Goal: Obtain resource: Obtain resource

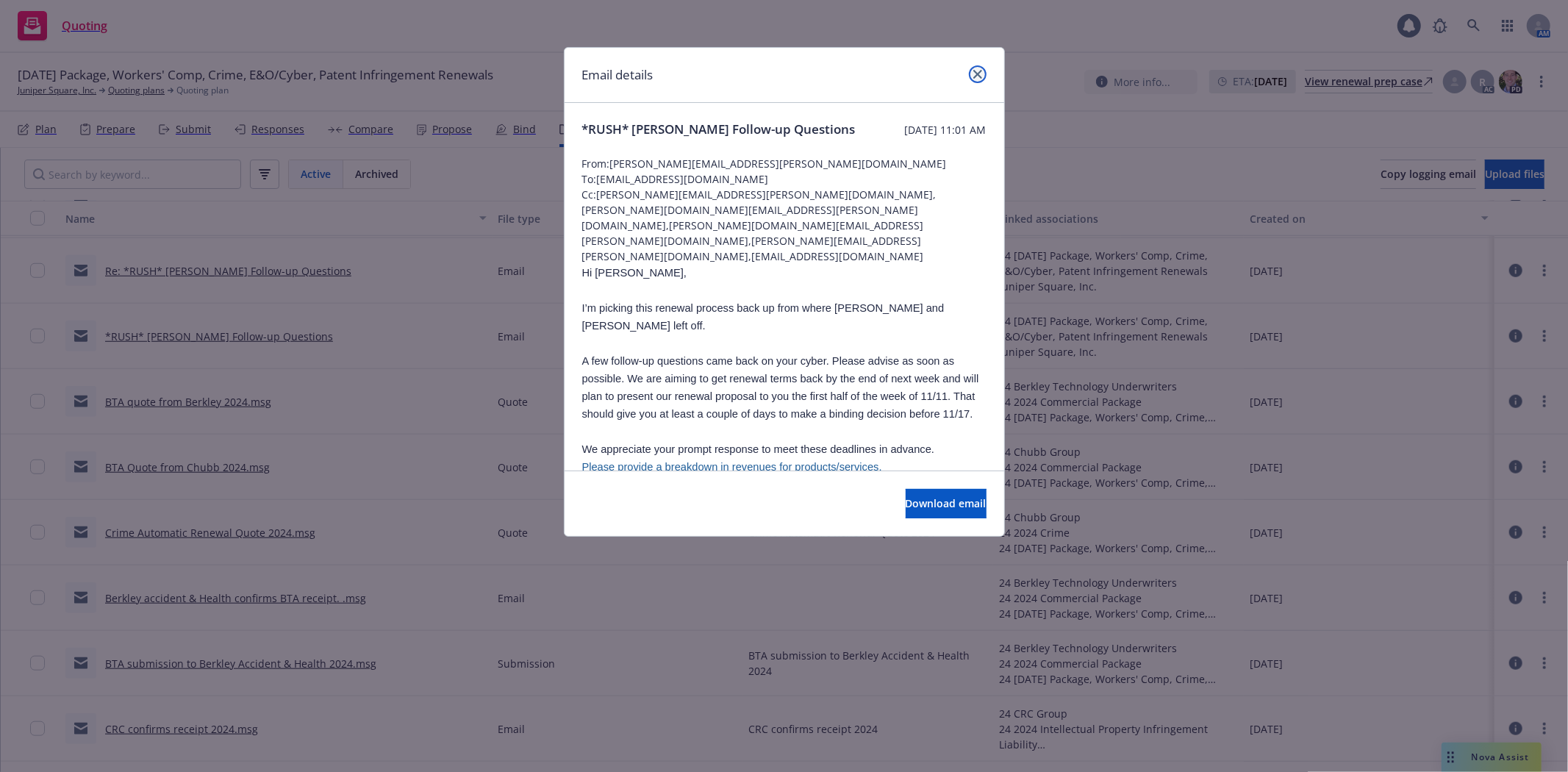
click at [975, 75] on icon "close" at bounding box center [978, 75] width 9 height 9
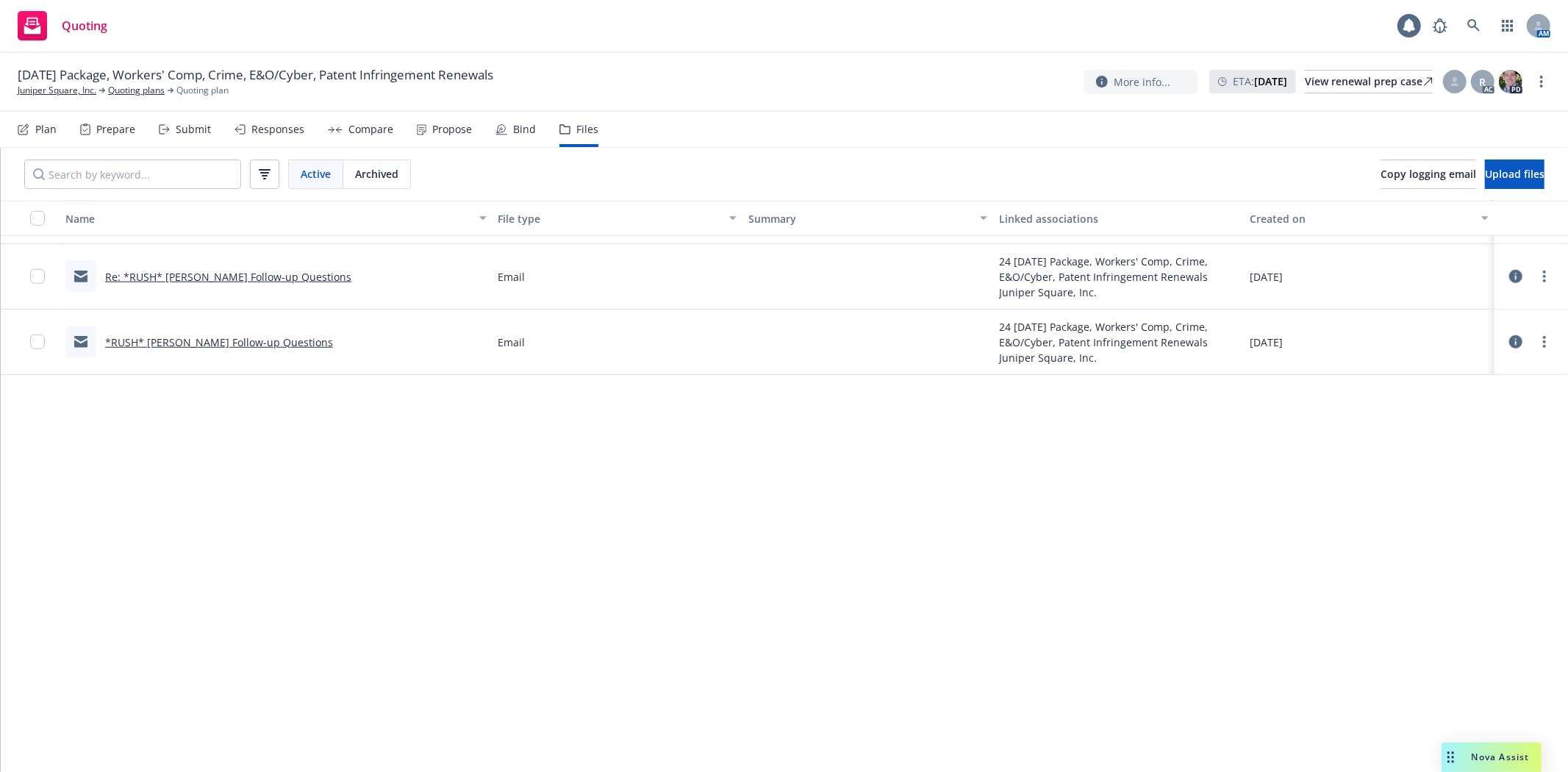
scroll to position [516, 0]
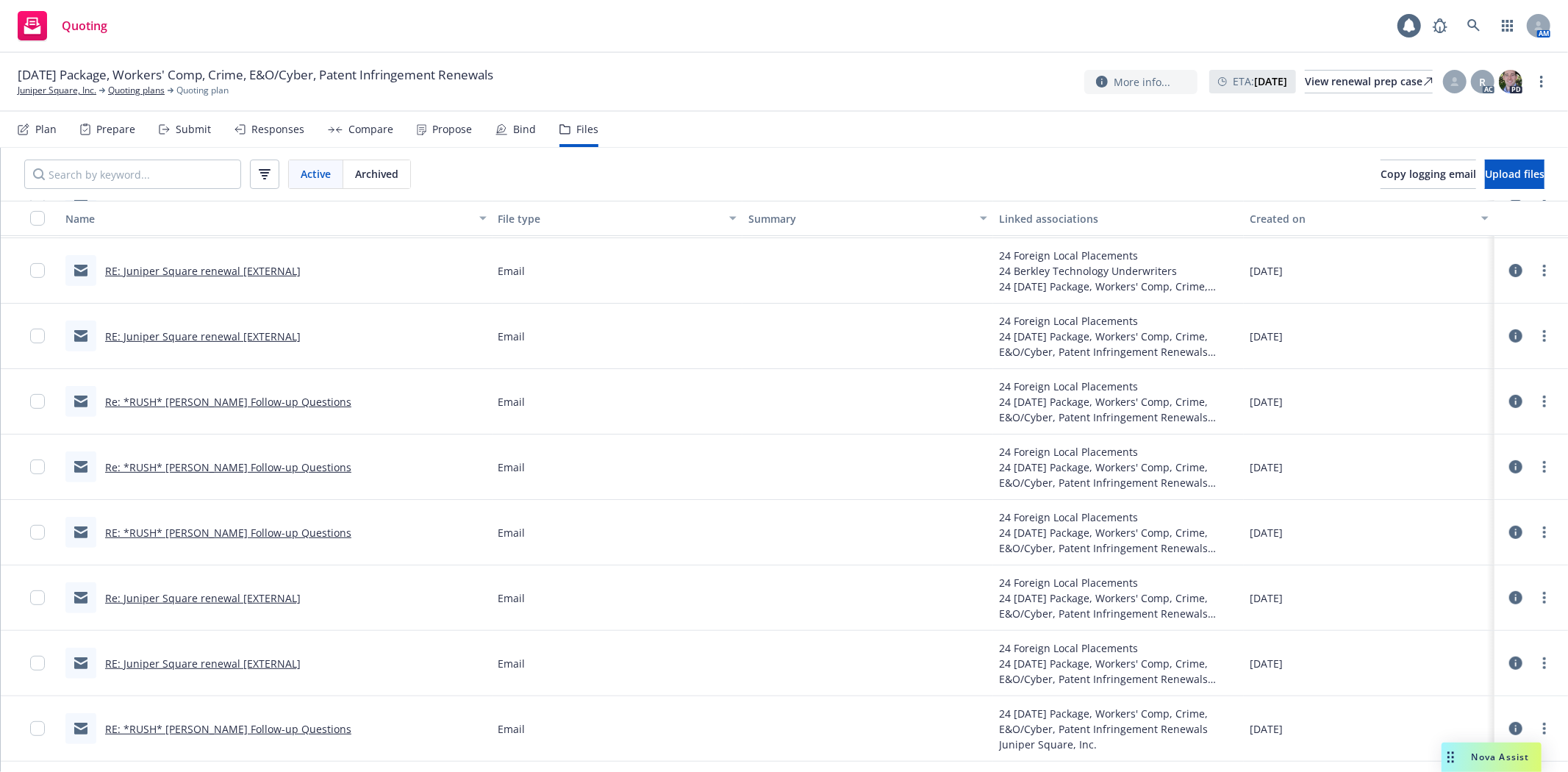
click at [229, 268] on link "RE: Juniper Square renewal [EXTERNAL]" at bounding box center [202, 271] width 195 height 14
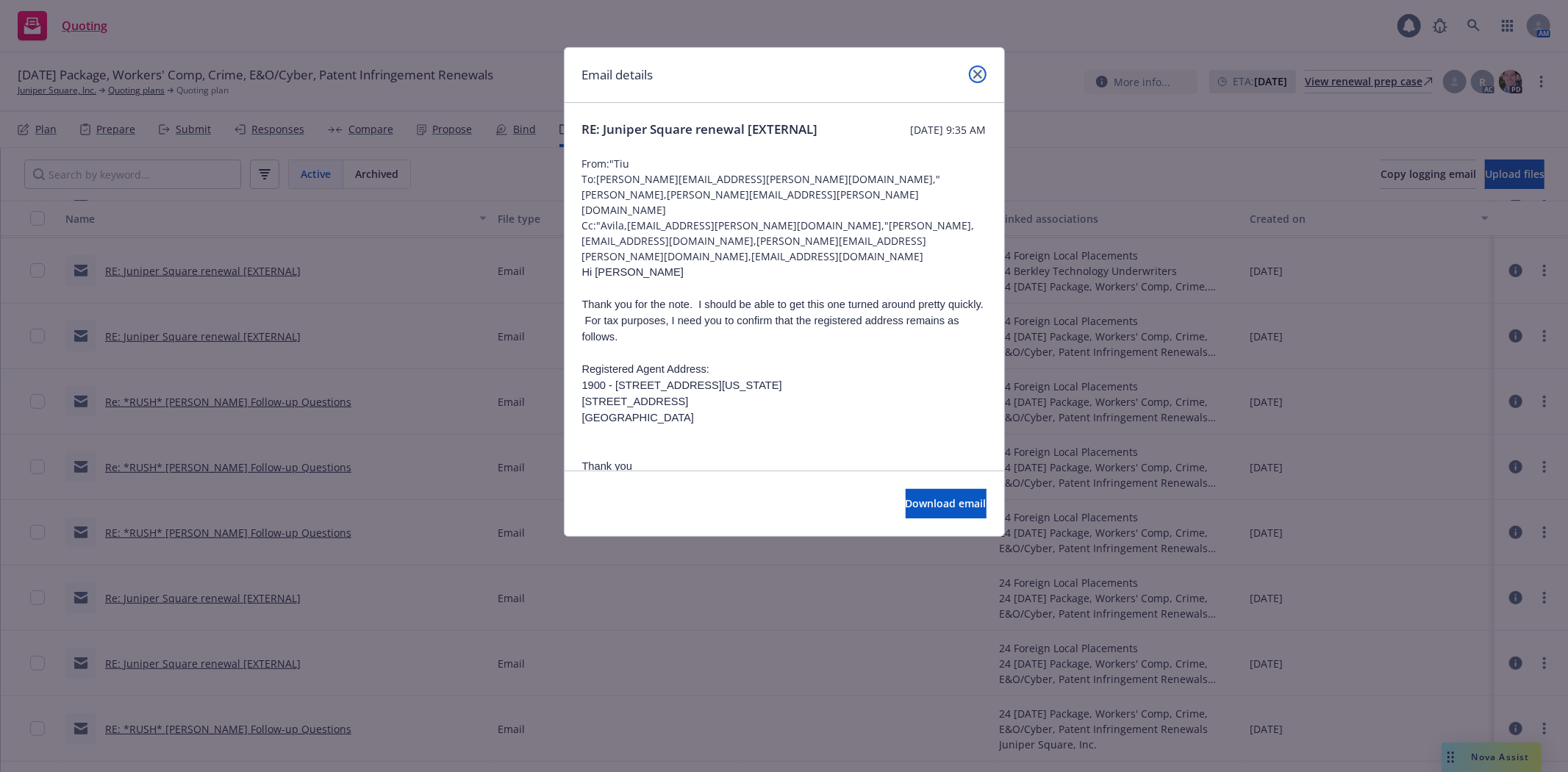
click at [969, 74] on link "close" at bounding box center [977, 74] width 17 height 17
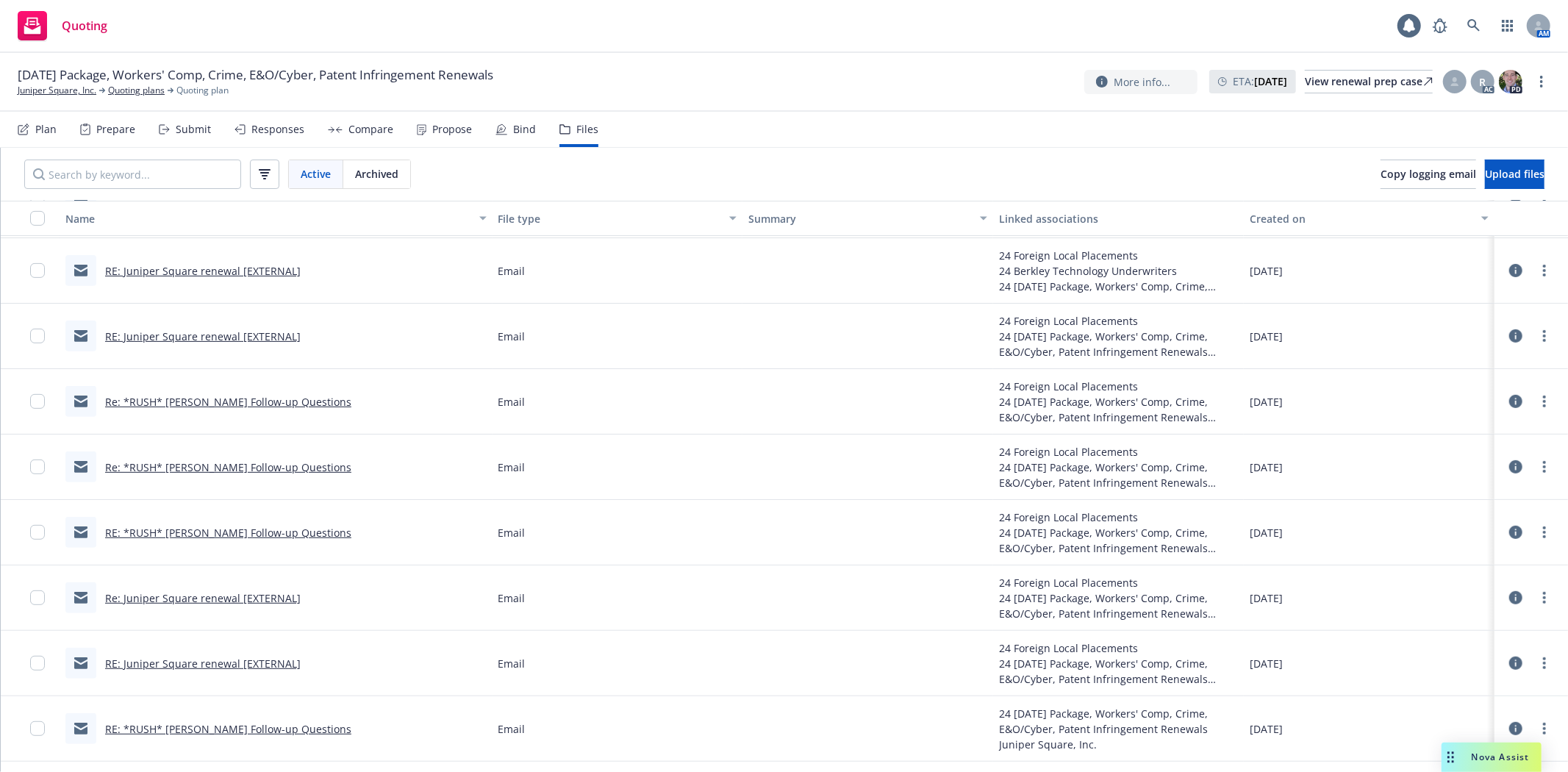
click at [180, 598] on link "Re: Juniper Square renewal [EXTERNAL]" at bounding box center [202, 598] width 195 height 14
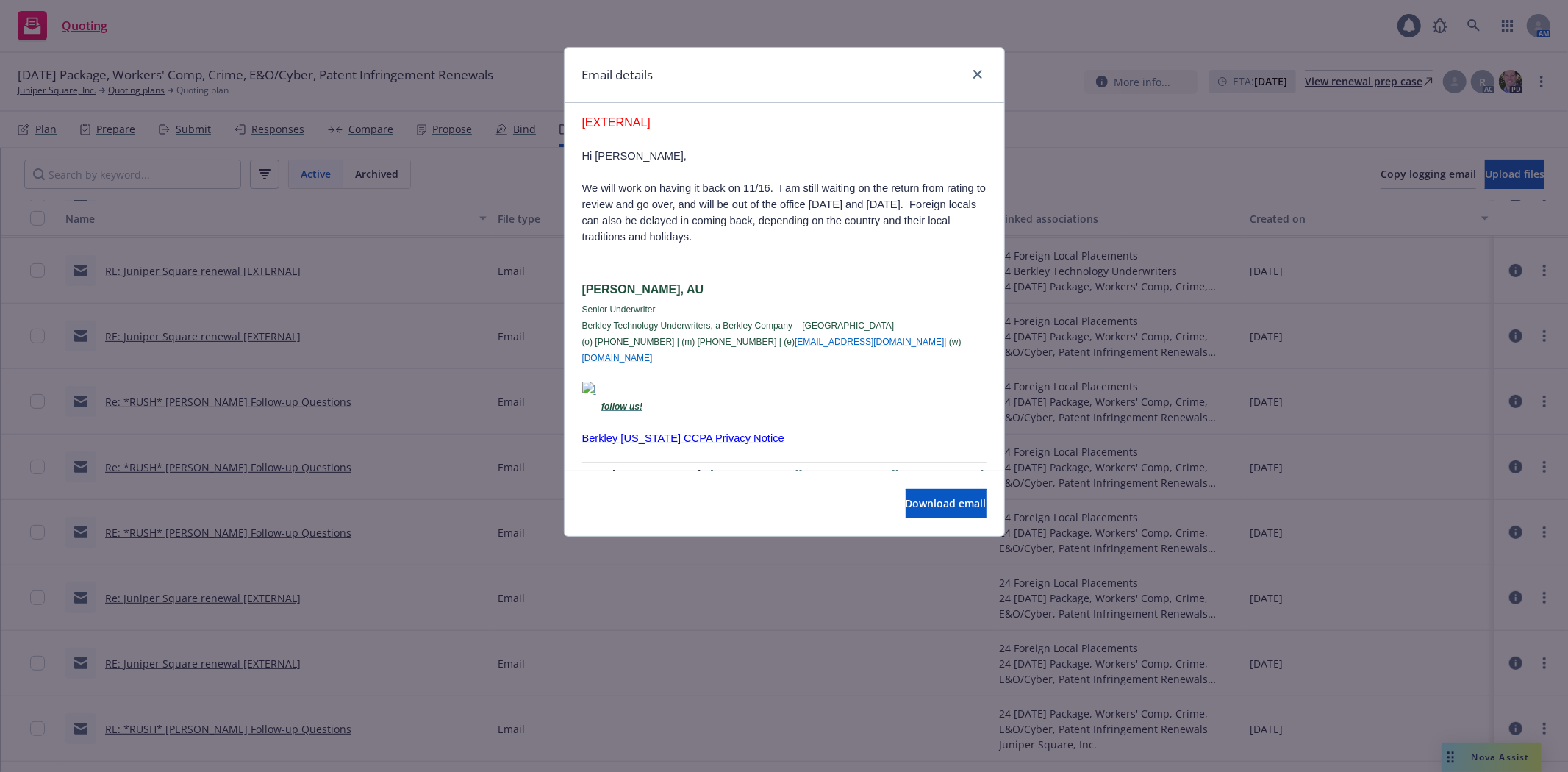
scroll to position [1470, 0]
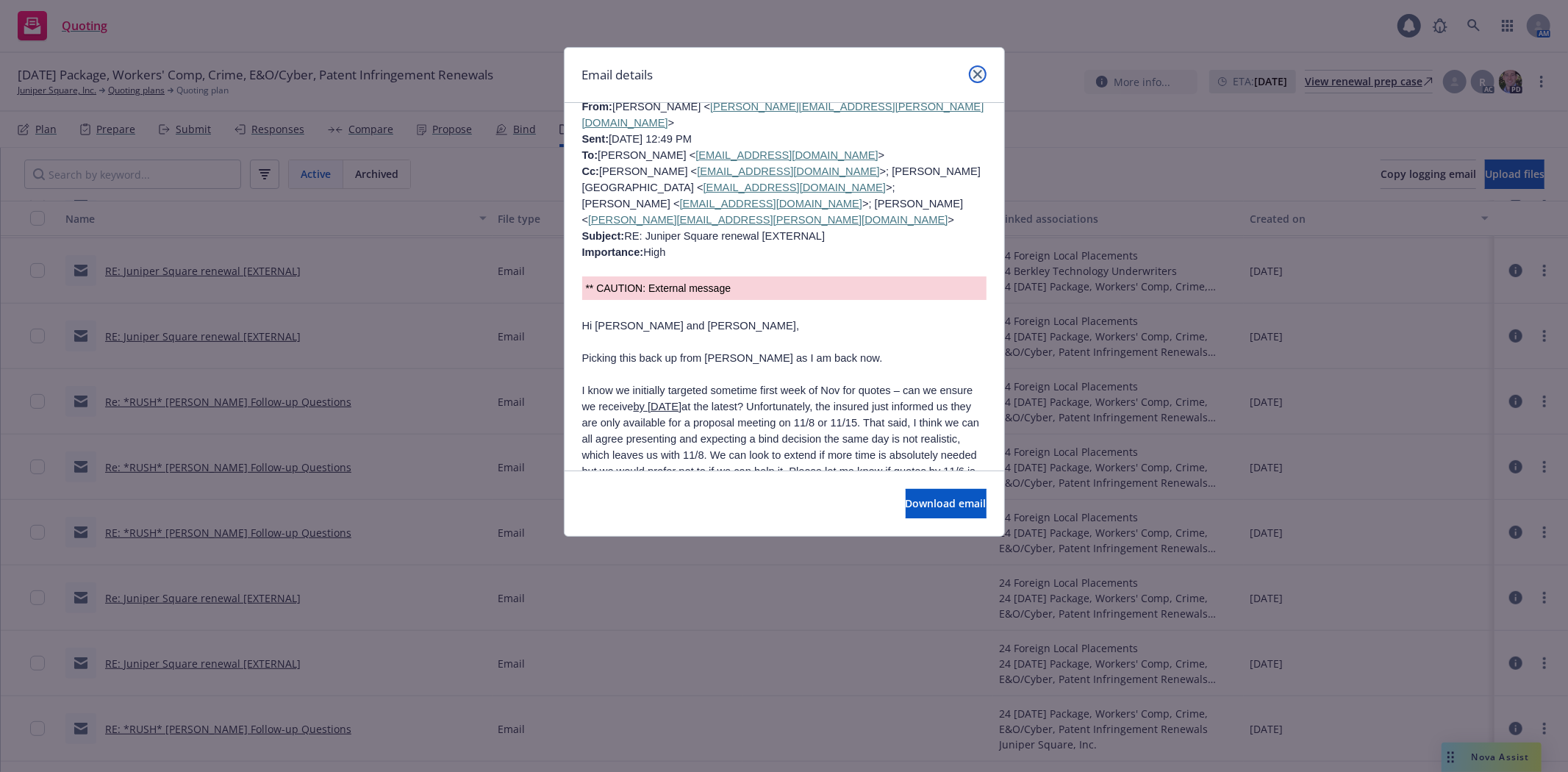
click at [977, 72] on icon "close" at bounding box center [978, 75] width 9 height 9
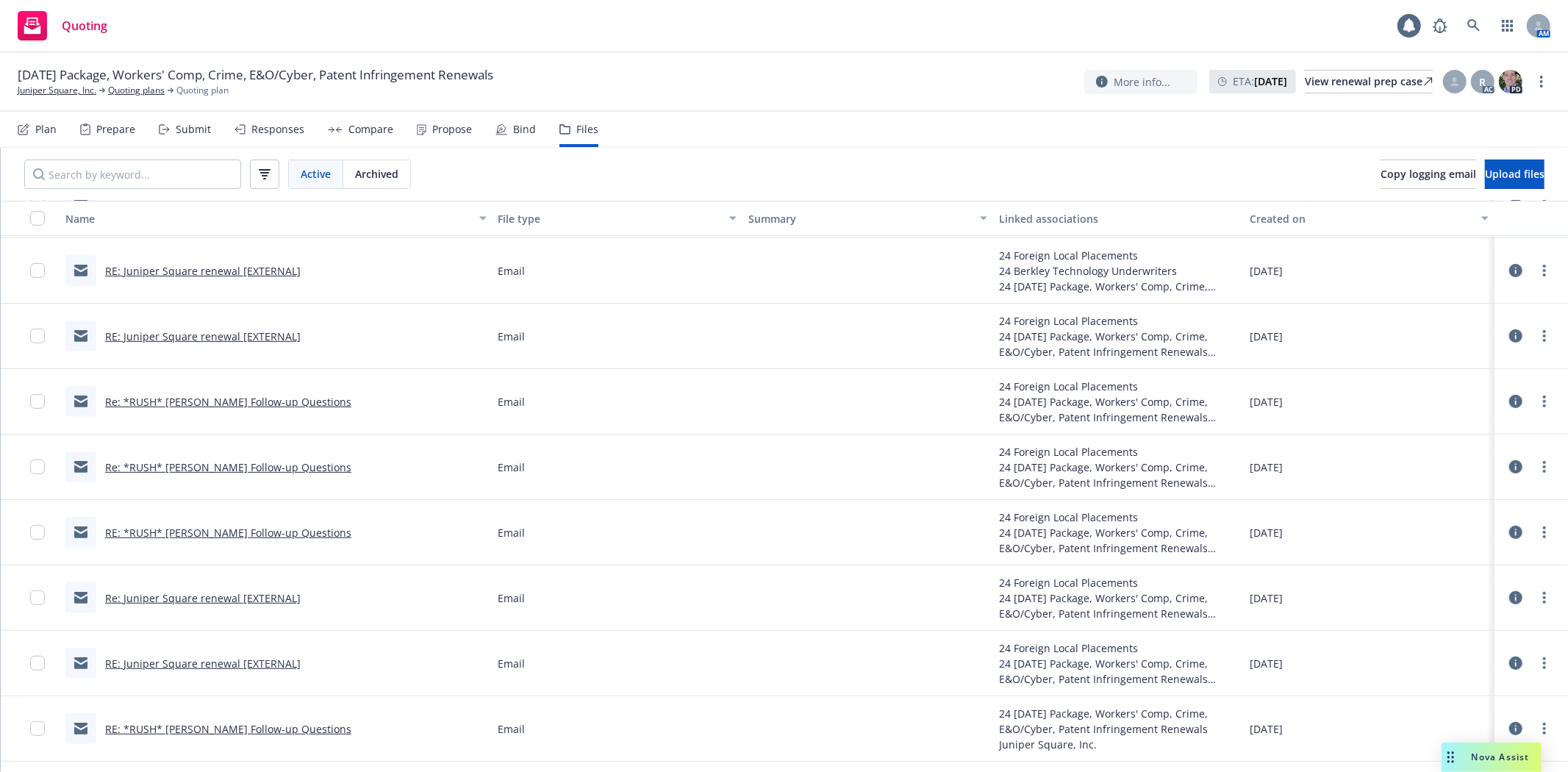
click at [207, 664] on link "RE: Juniper Square renewal [EXTERNAL]" at bounding box center [202, 663] width 195 height 14
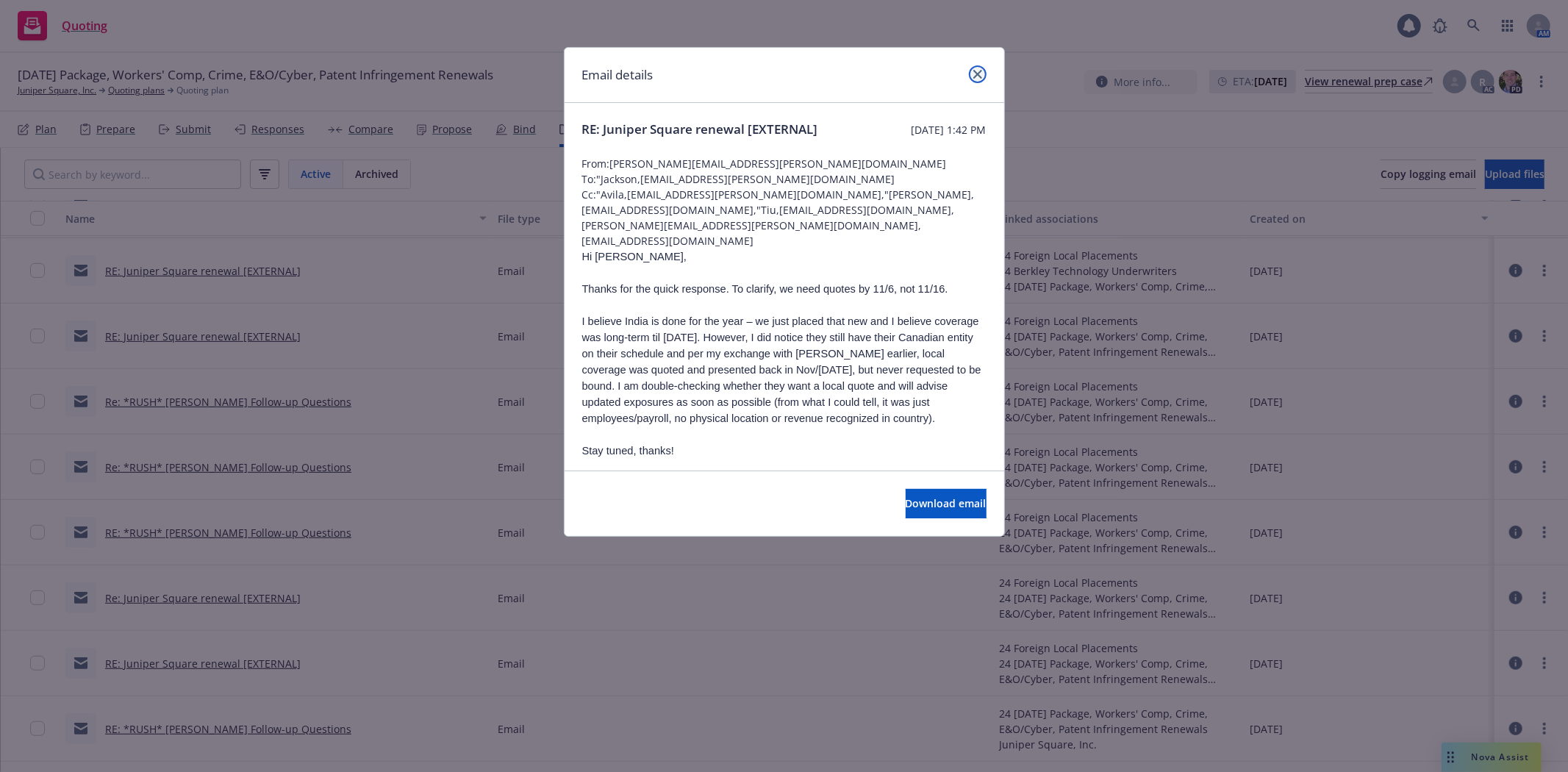
click at [974, 72] on icon "close" at bounding box center [978, 75] width 9 height 9
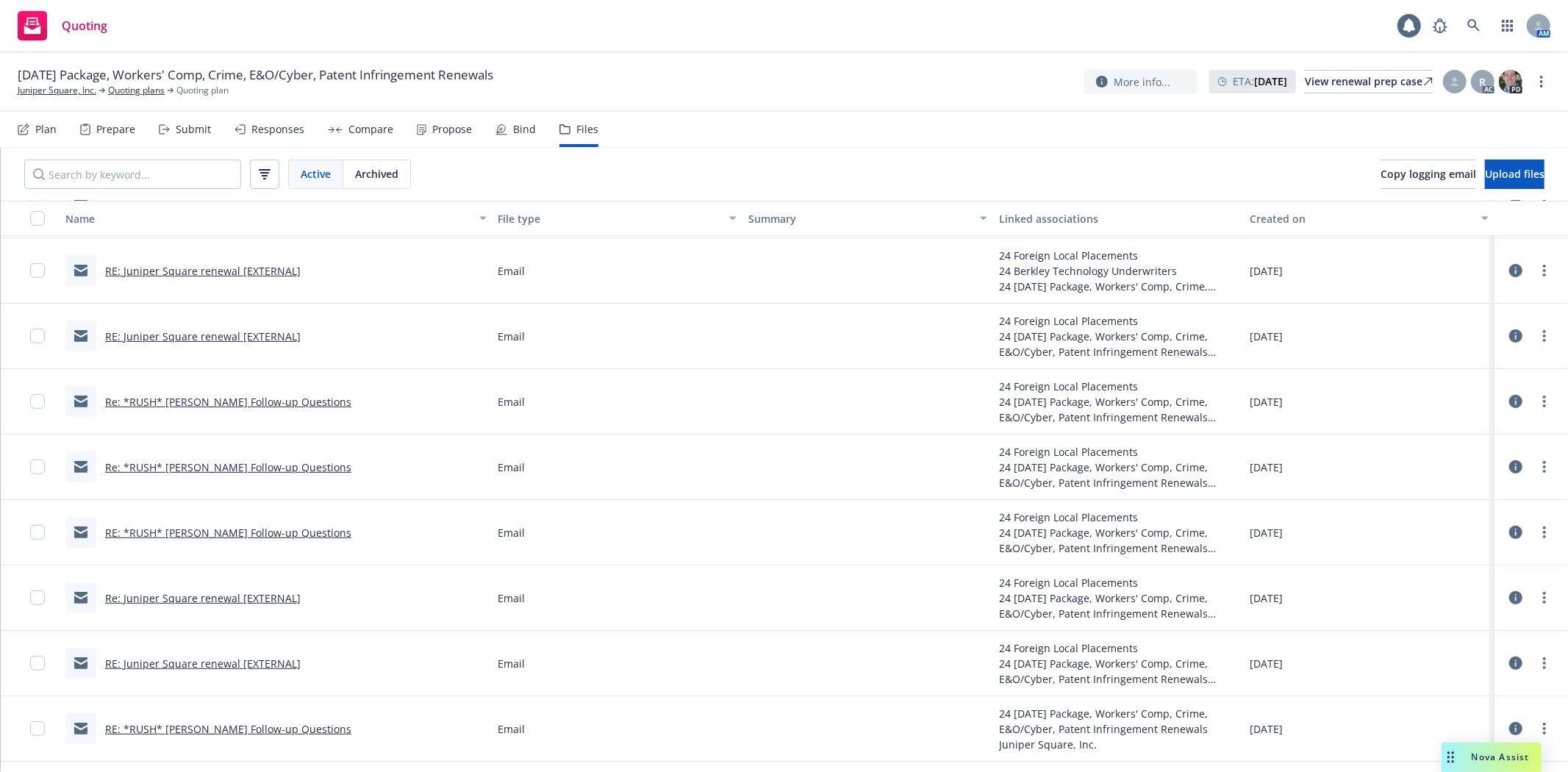
click at [257, 728] on link "RE: *RUSH* [PERSON_NAME] Follow-up Questions" at bounding box center [228, 728] width 247 height 14
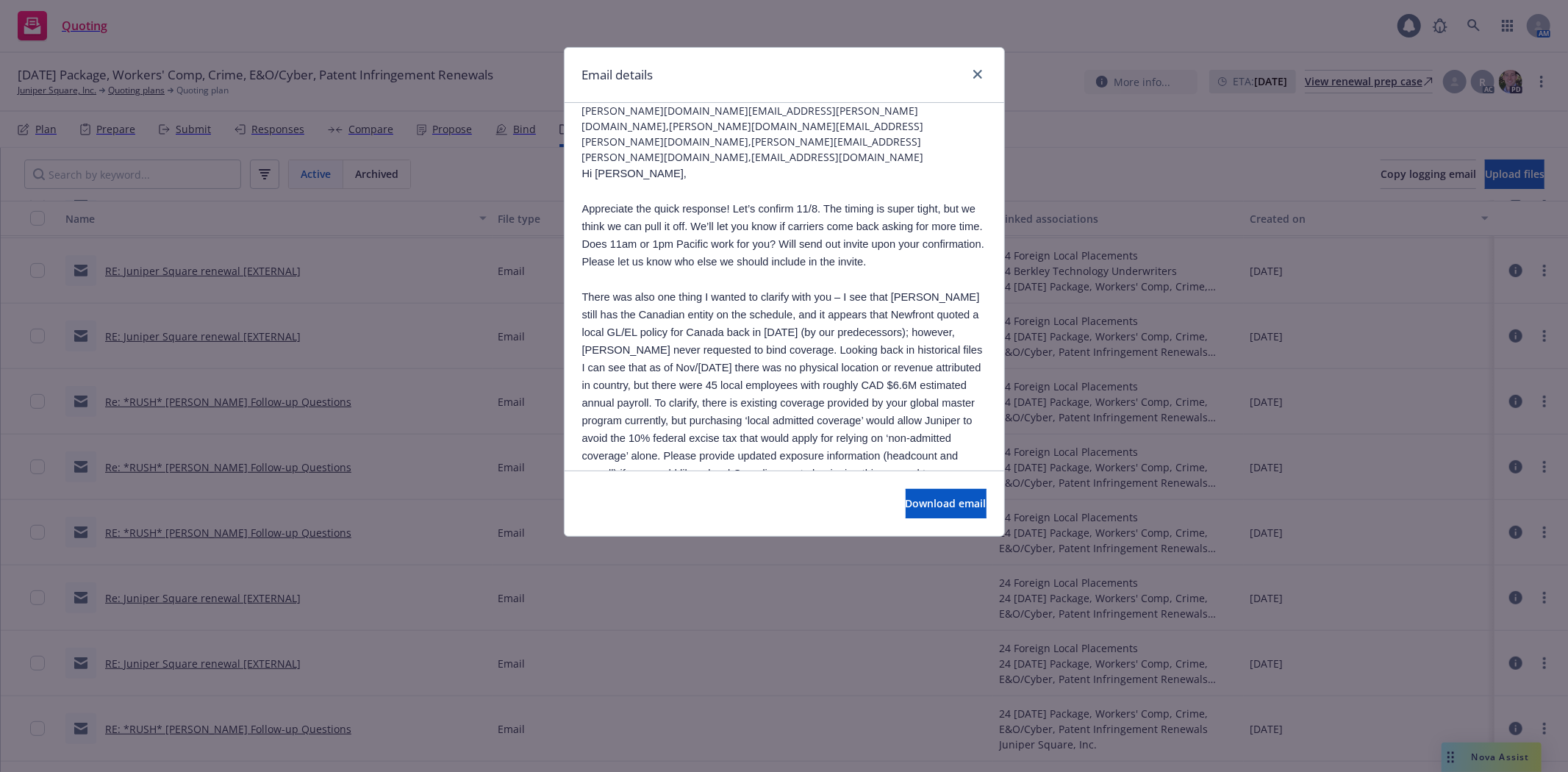
scroll to position [0, 0]
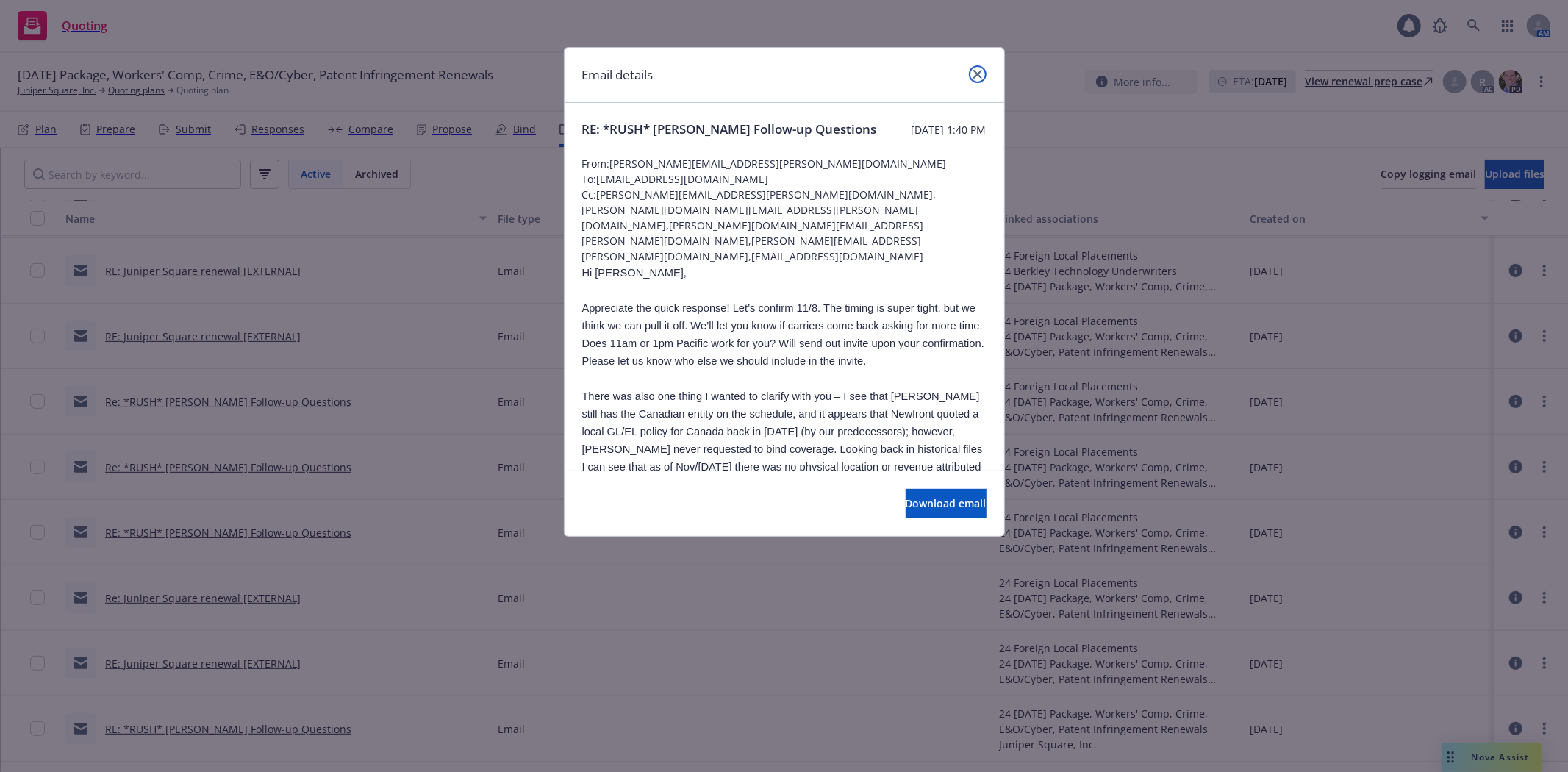
drag, startPoint x: 973, startPoint y: 71, endPoint x: 980, endPoint y: 96, distance: 26.0
click at [974, 71] on icon "close" at bounding box center [978, 75] width 9 height 9
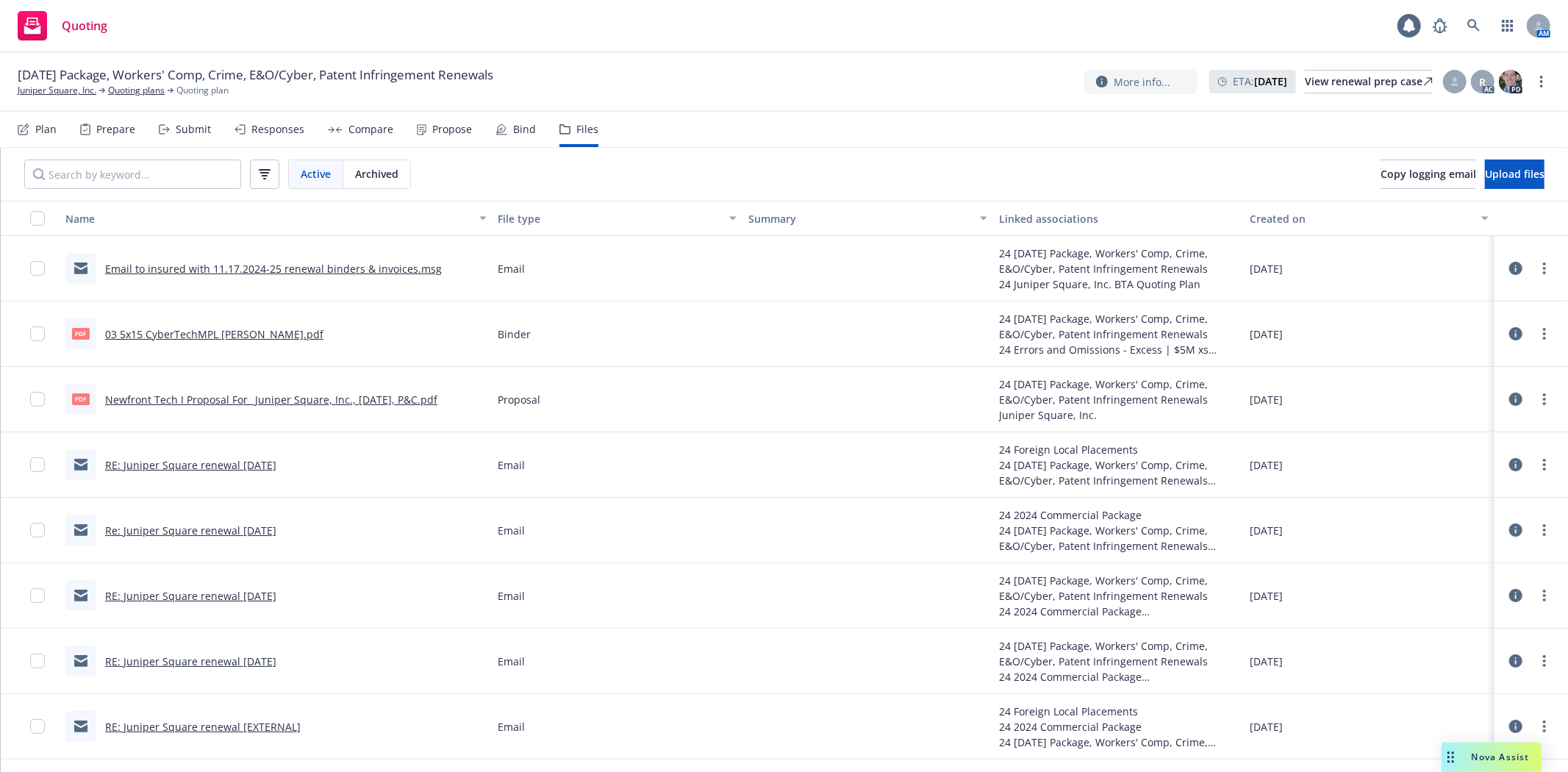
click at [239, 467] on link "RE: Juniper Square renewal [DATE]" at bounding box center [190, 464] width 171 height 14
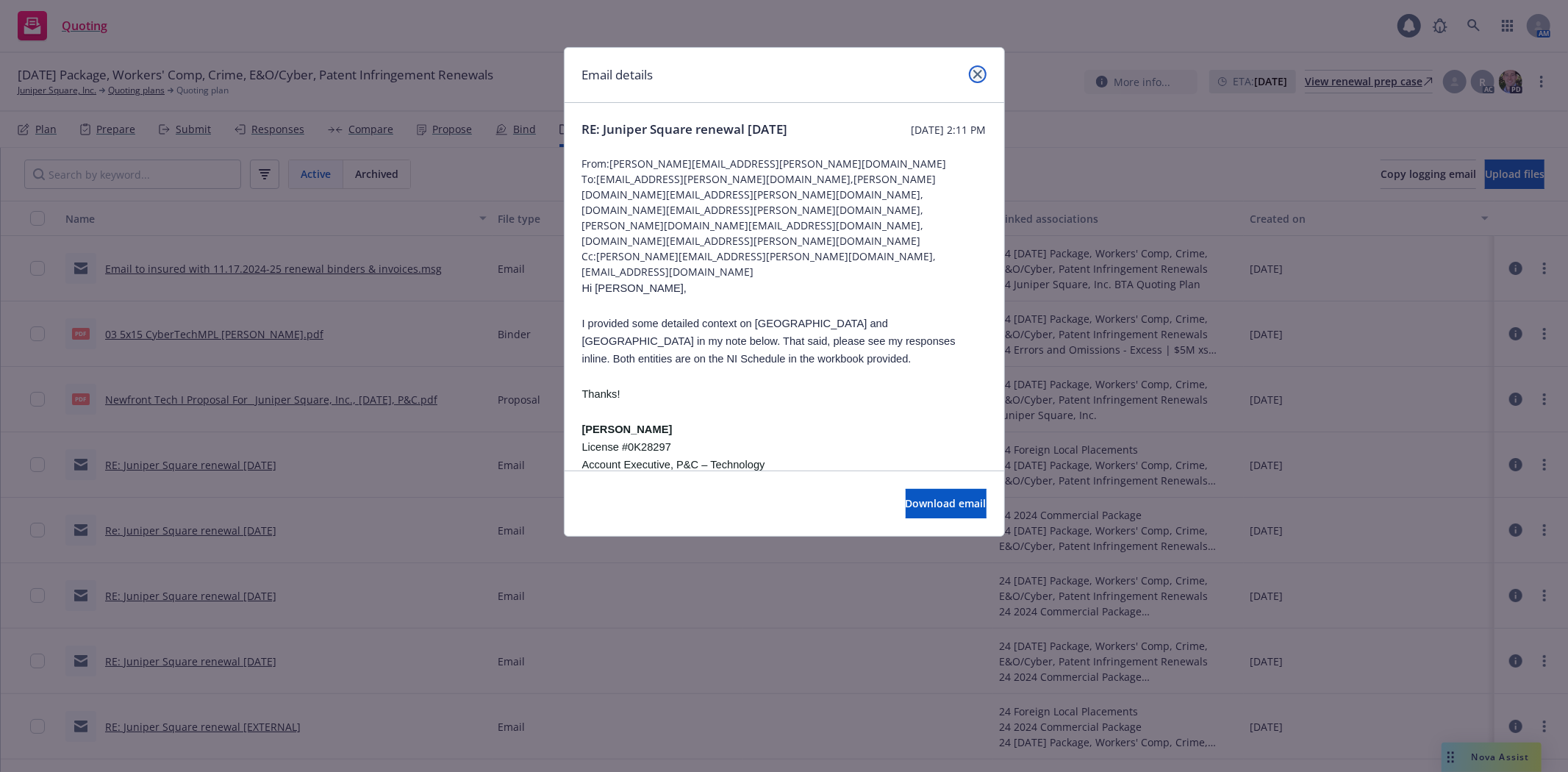
click at [978, 73] on icon "close" at bounding box center [978, 75] width 9 height 9
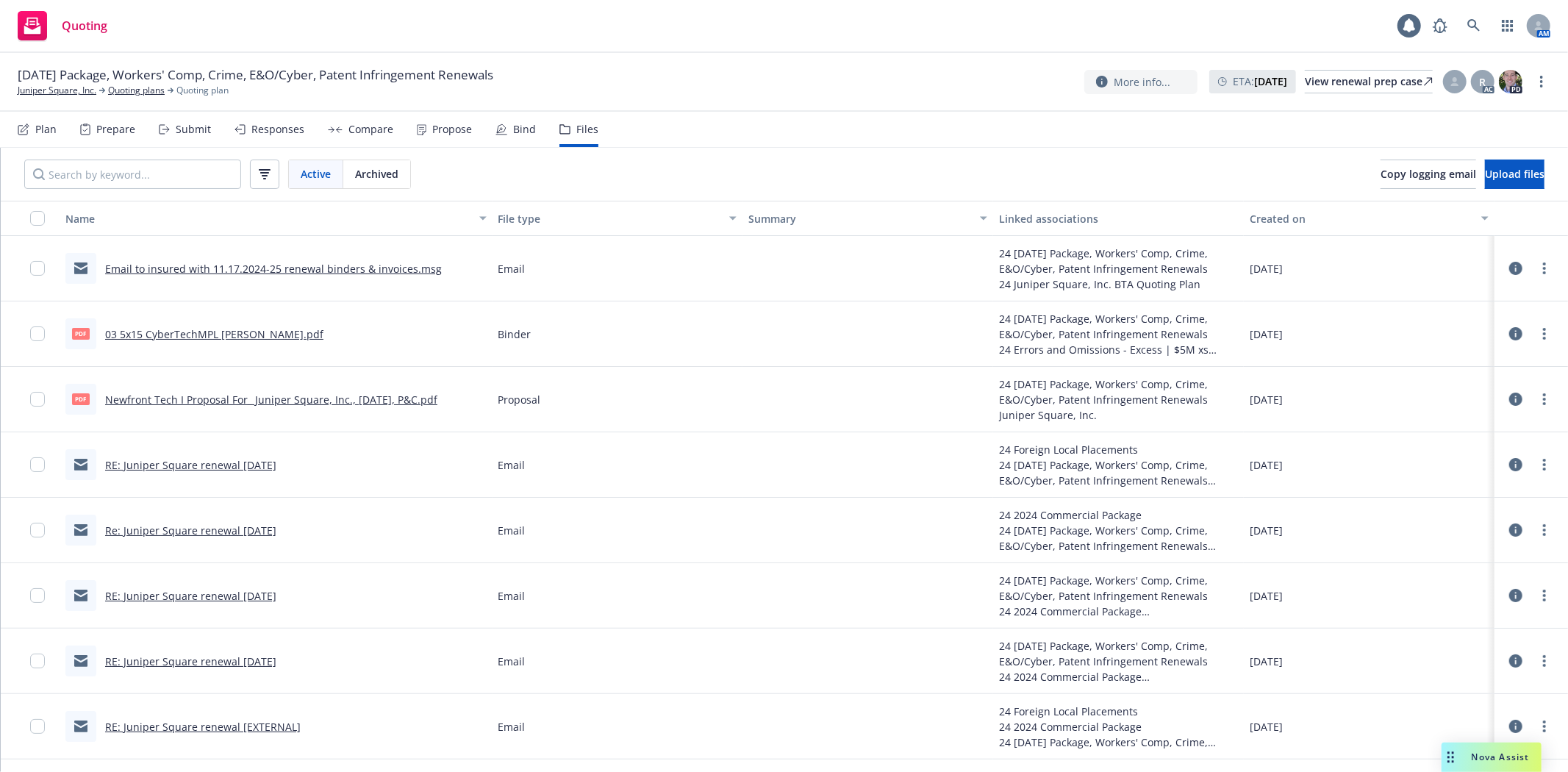
scroll to position [516, 0]
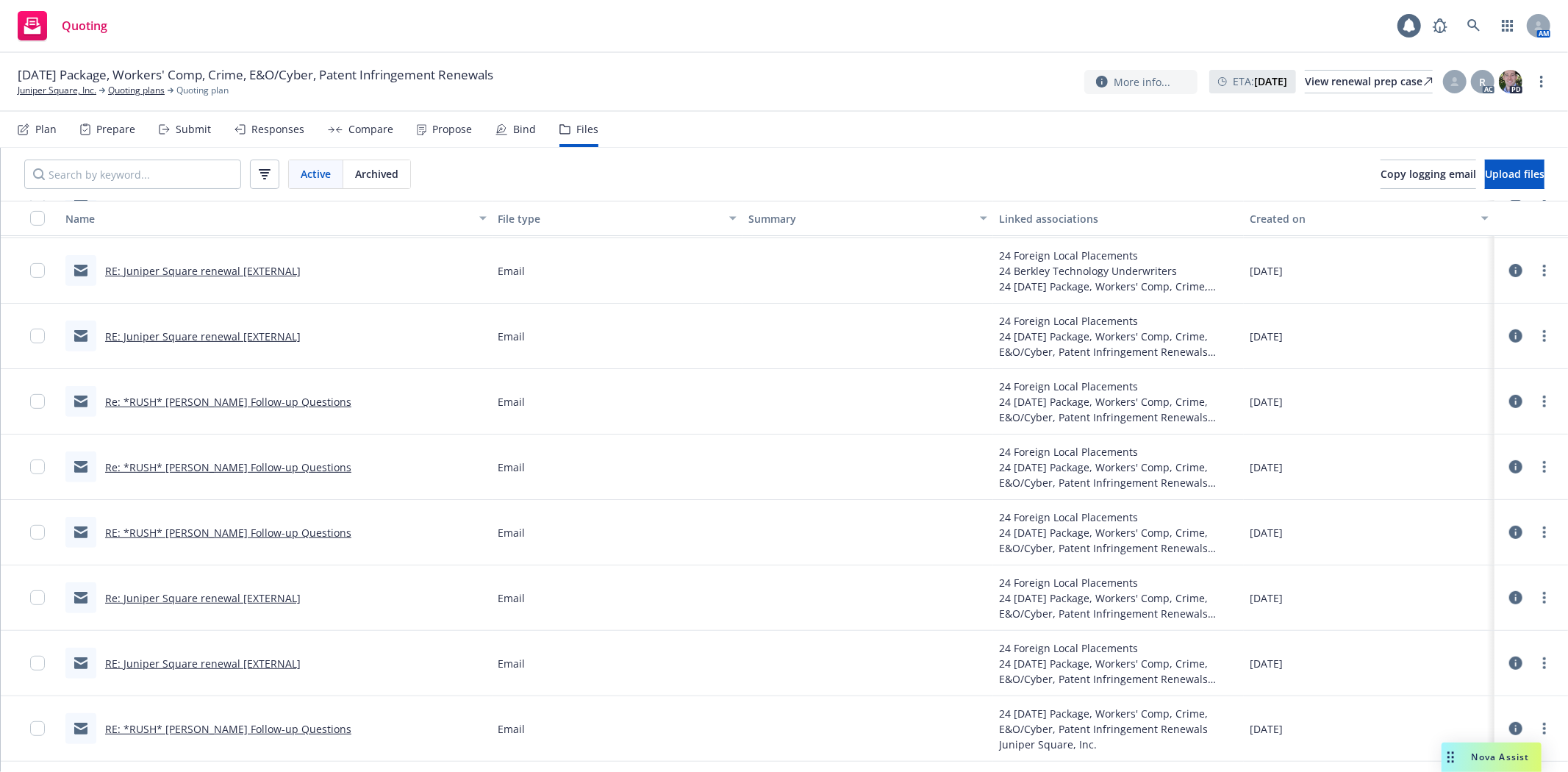
click at [189, 599] on link "Re: Juniper Square renewal [EXTERNAL]" at bounding box center [202, 598] width 195 height 14
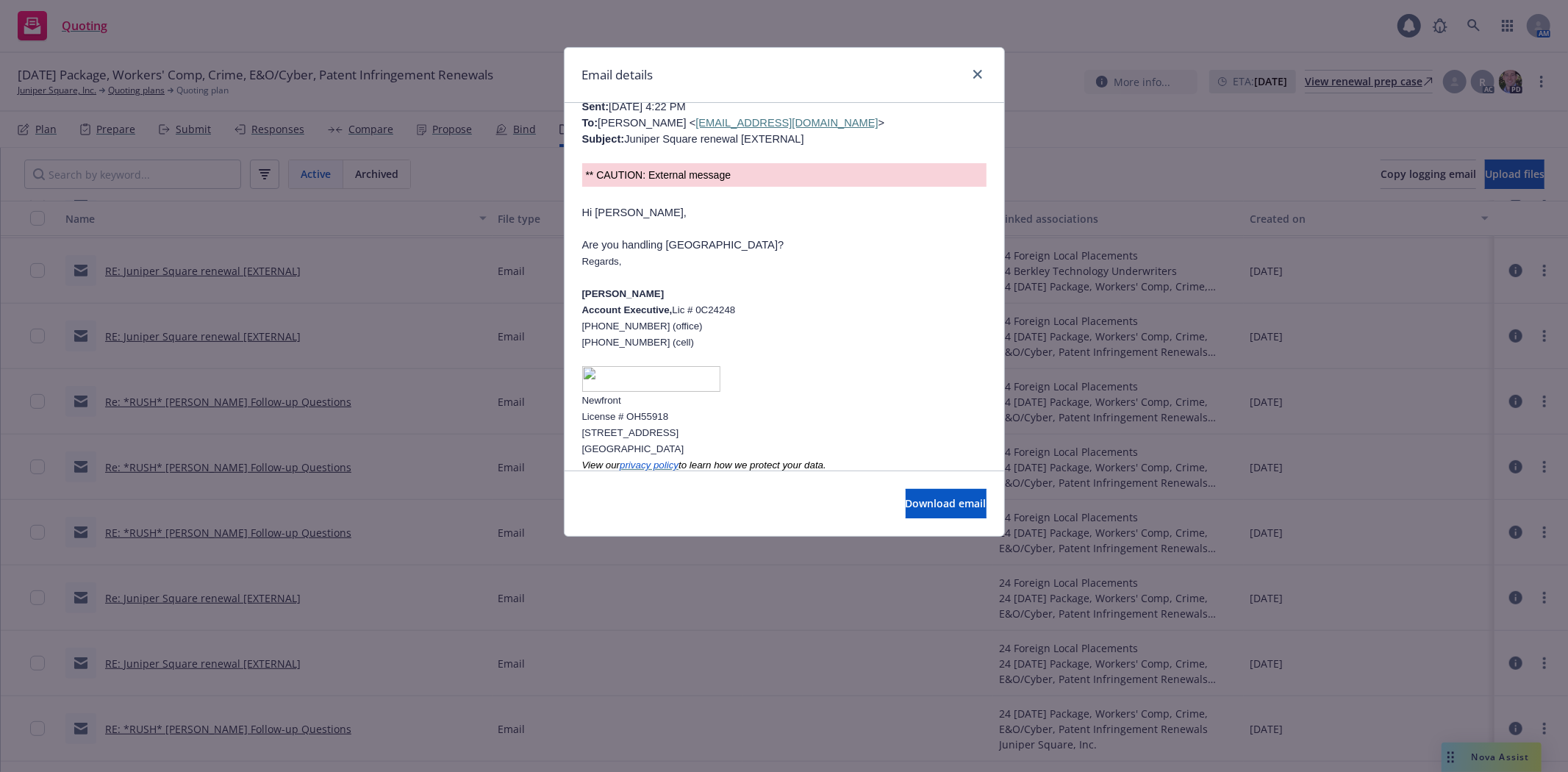
scroll to position [3757, 0]
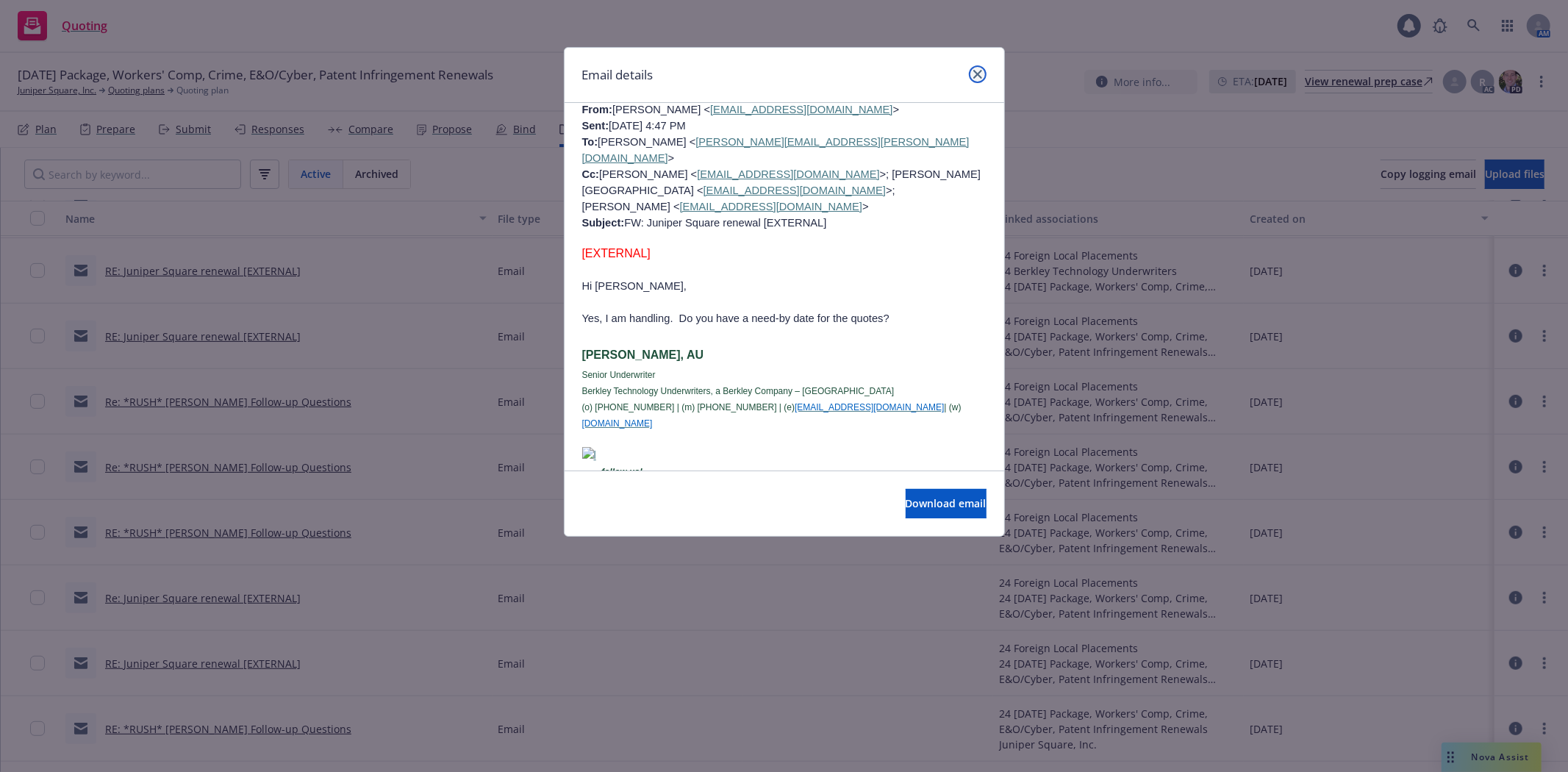
click at [976, 76] on icon "close" at bounding box center [978, 75] width 9 height 9
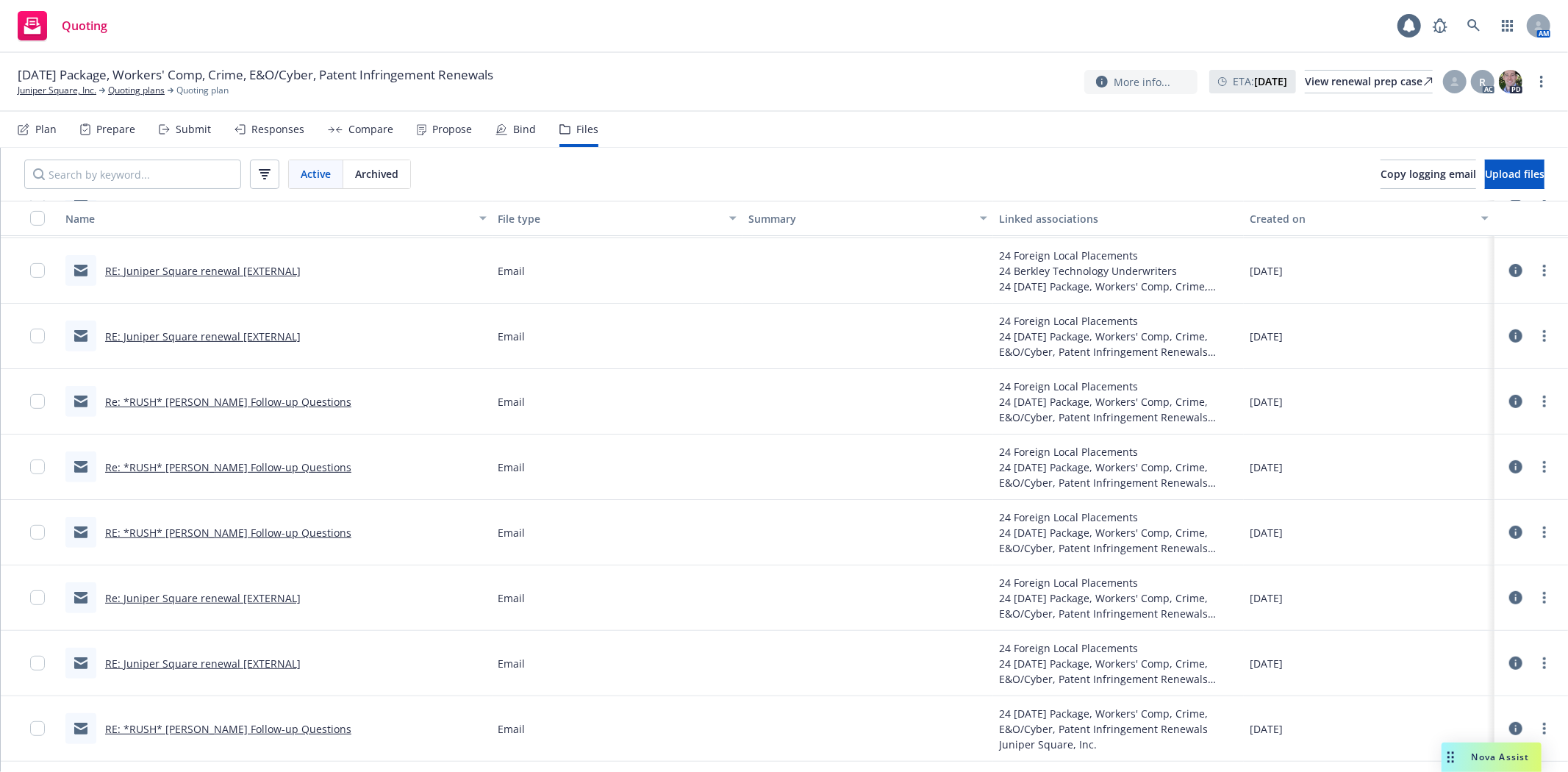
click at [185, 662] on link "RE: Juniper Square renewal [EXTERNAL]" at bounding box center [202, 663] width 195 height 14
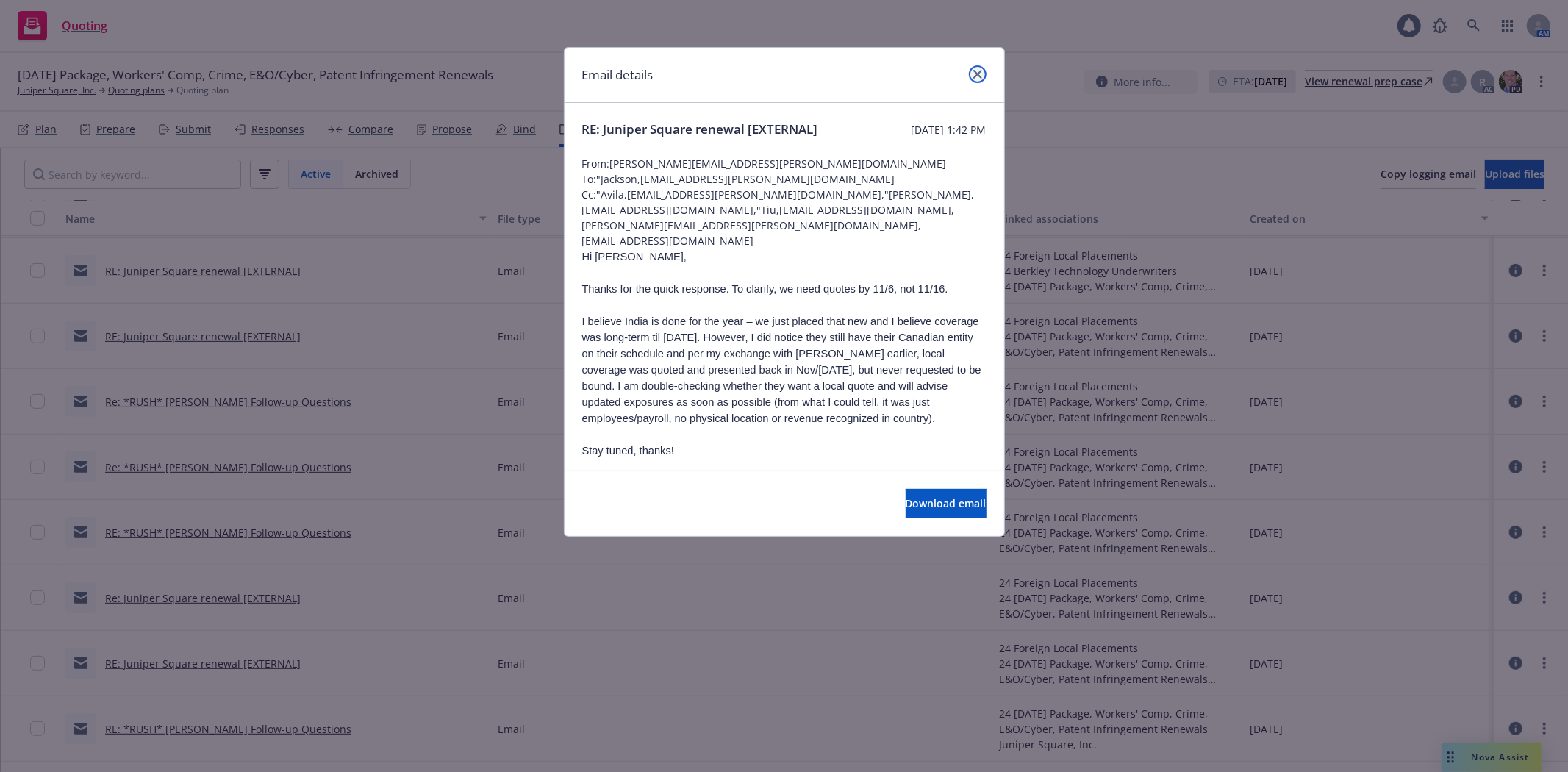
click at [974, 74] on icon "close" at bounding box center [978, 75] width 9 height 9
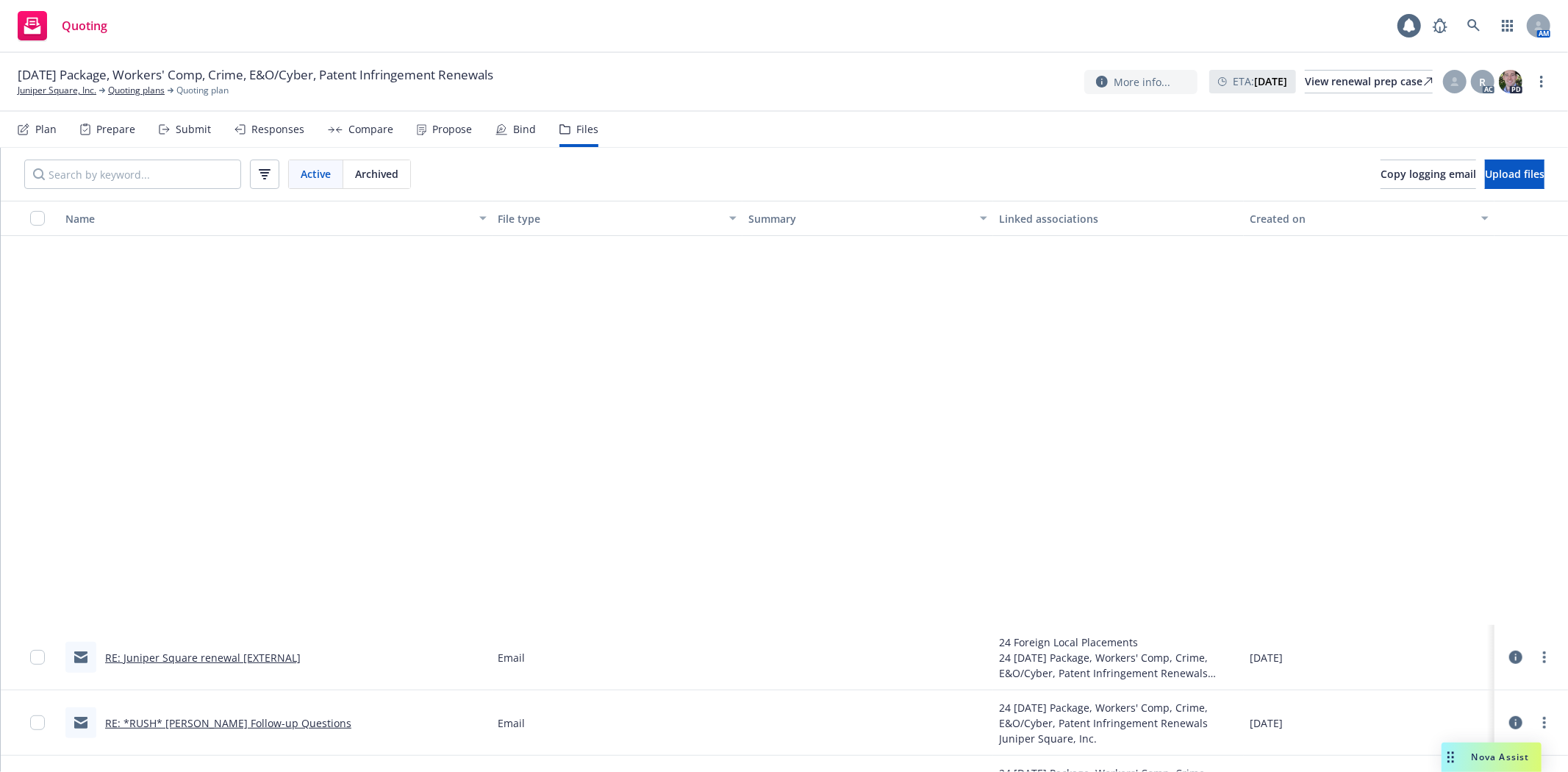
scroll to position [1034, 0]
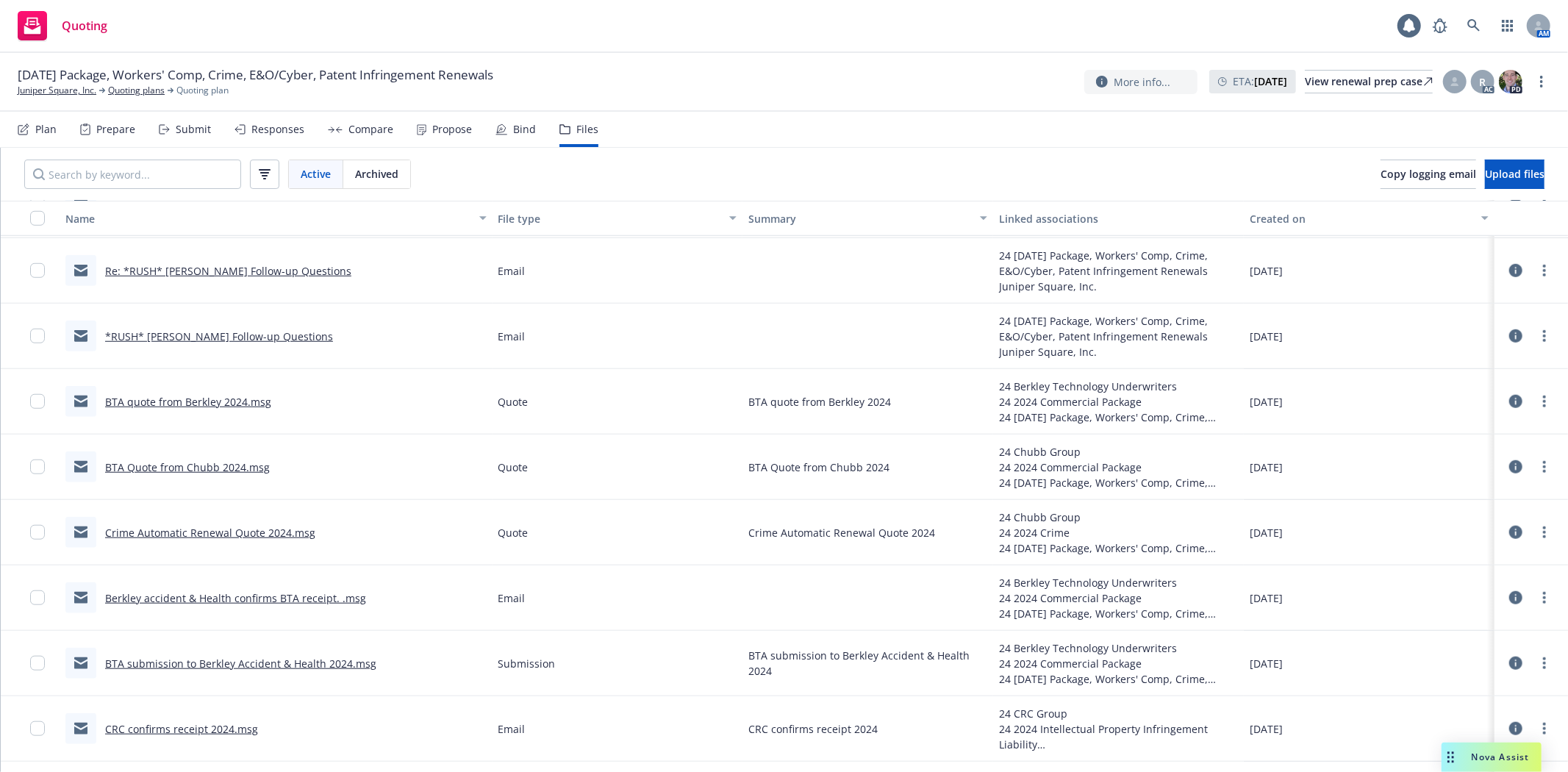
click at [167, 332] on link "*RUSH* [PERSON_NAME] Follow-up Questions" at bounding box center [219, 336] width 228 height 14
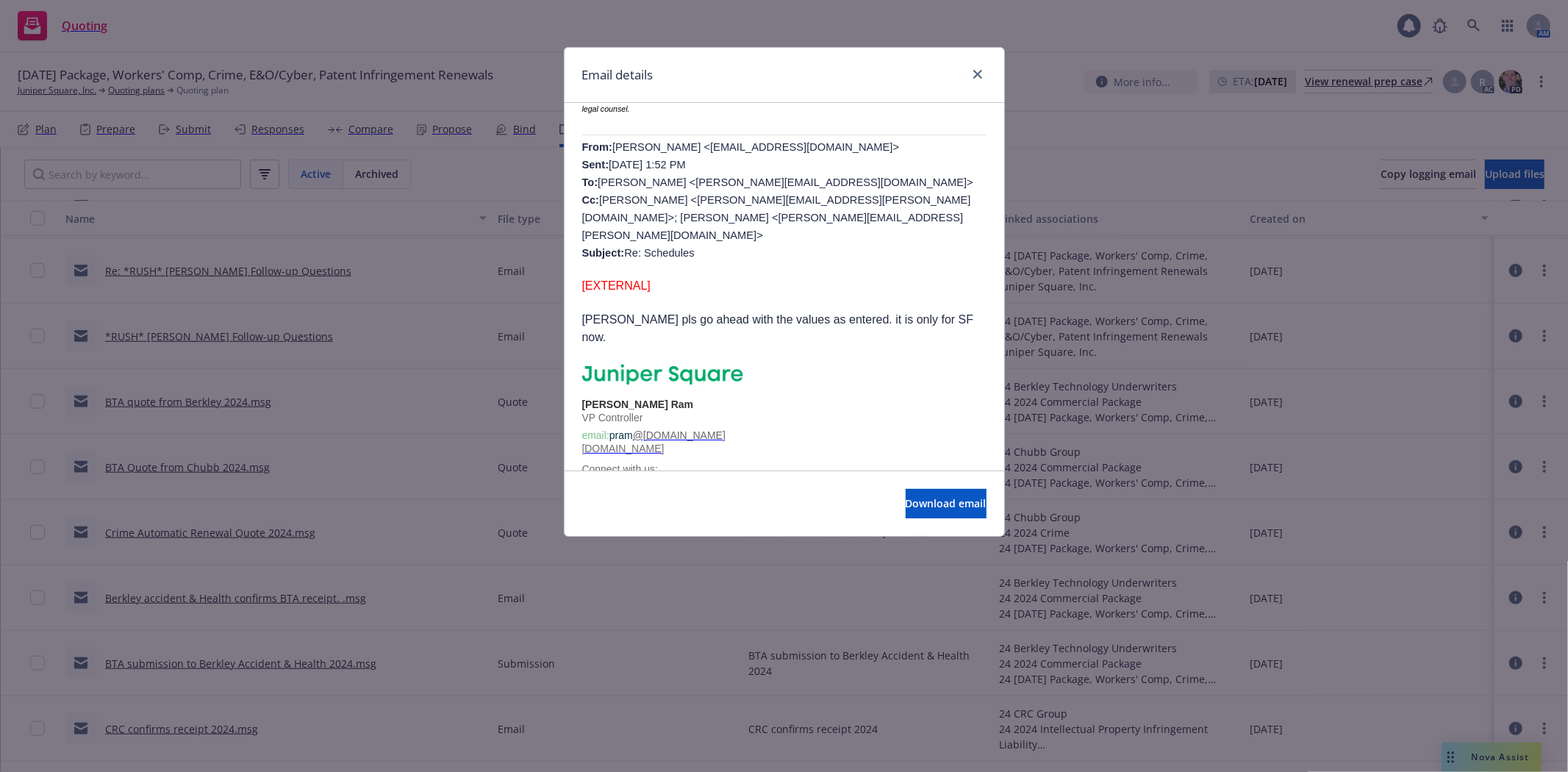
scroll to position [921, 0]
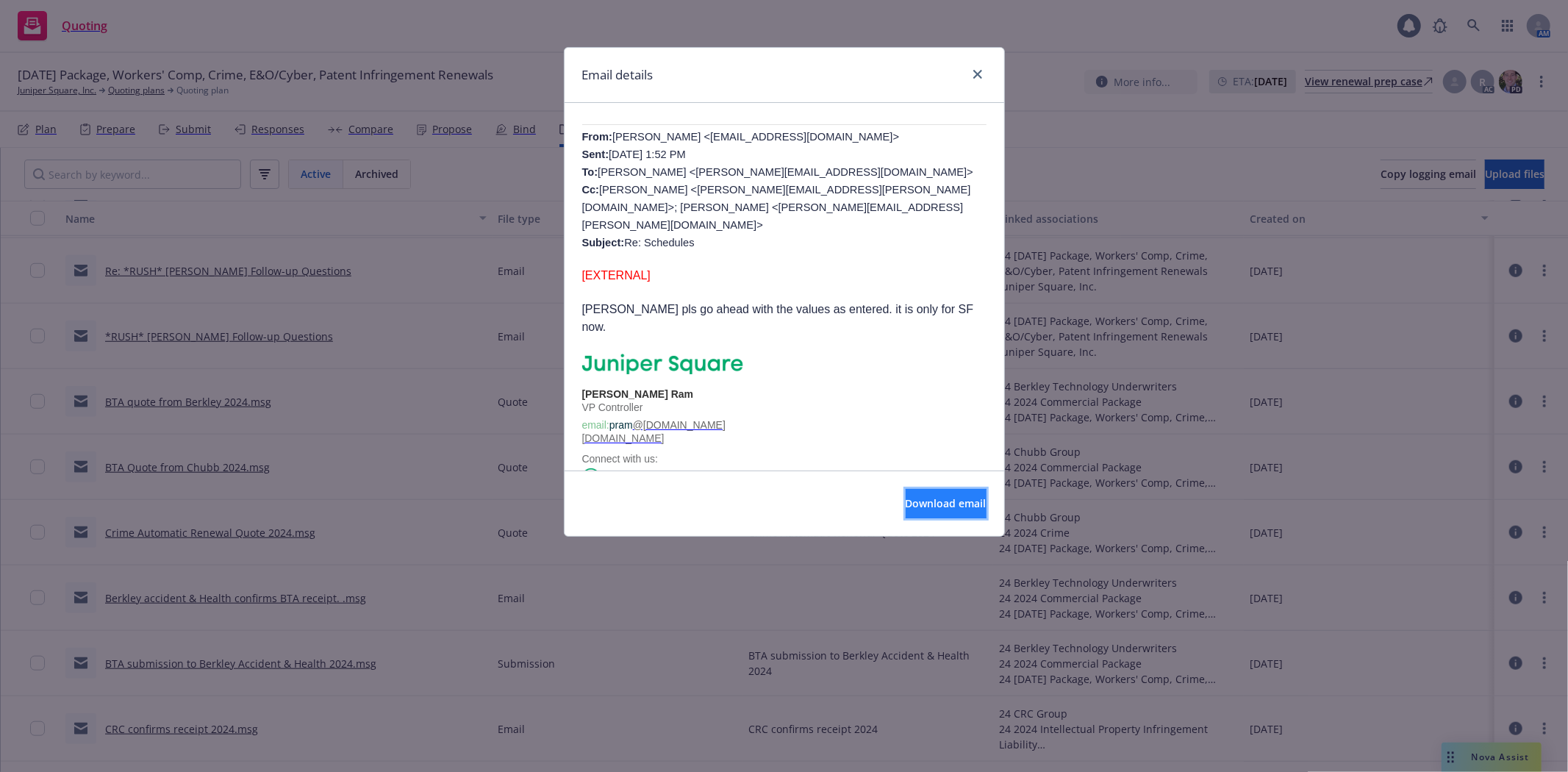
click at [945, 495] on button "Download email" at bounding box center [946, 503] width 81 height 29
click at [980, 67] on link "close" at bounding box center [977, 74] width 17 height 17
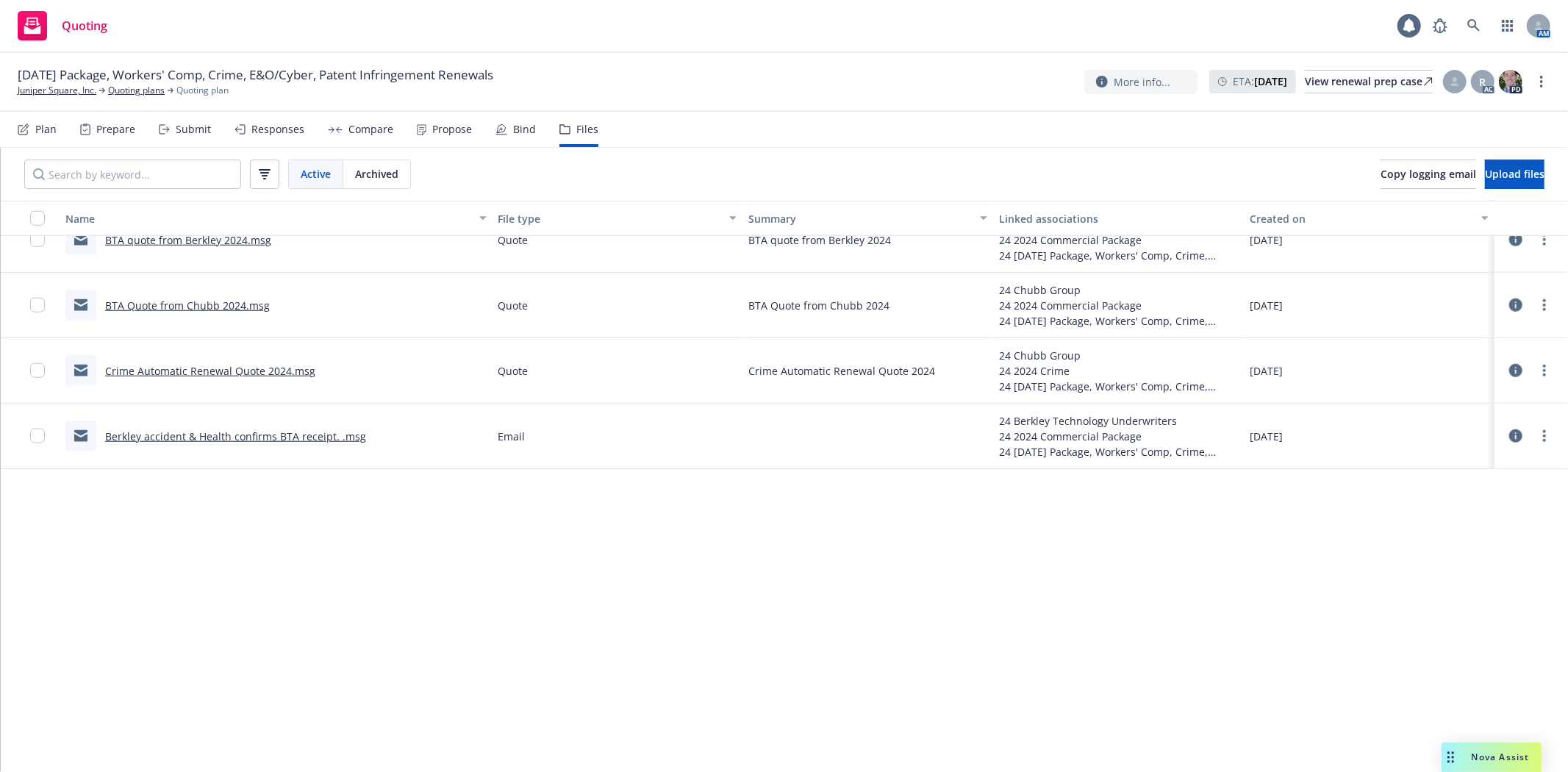
scroll to position [680, 0]
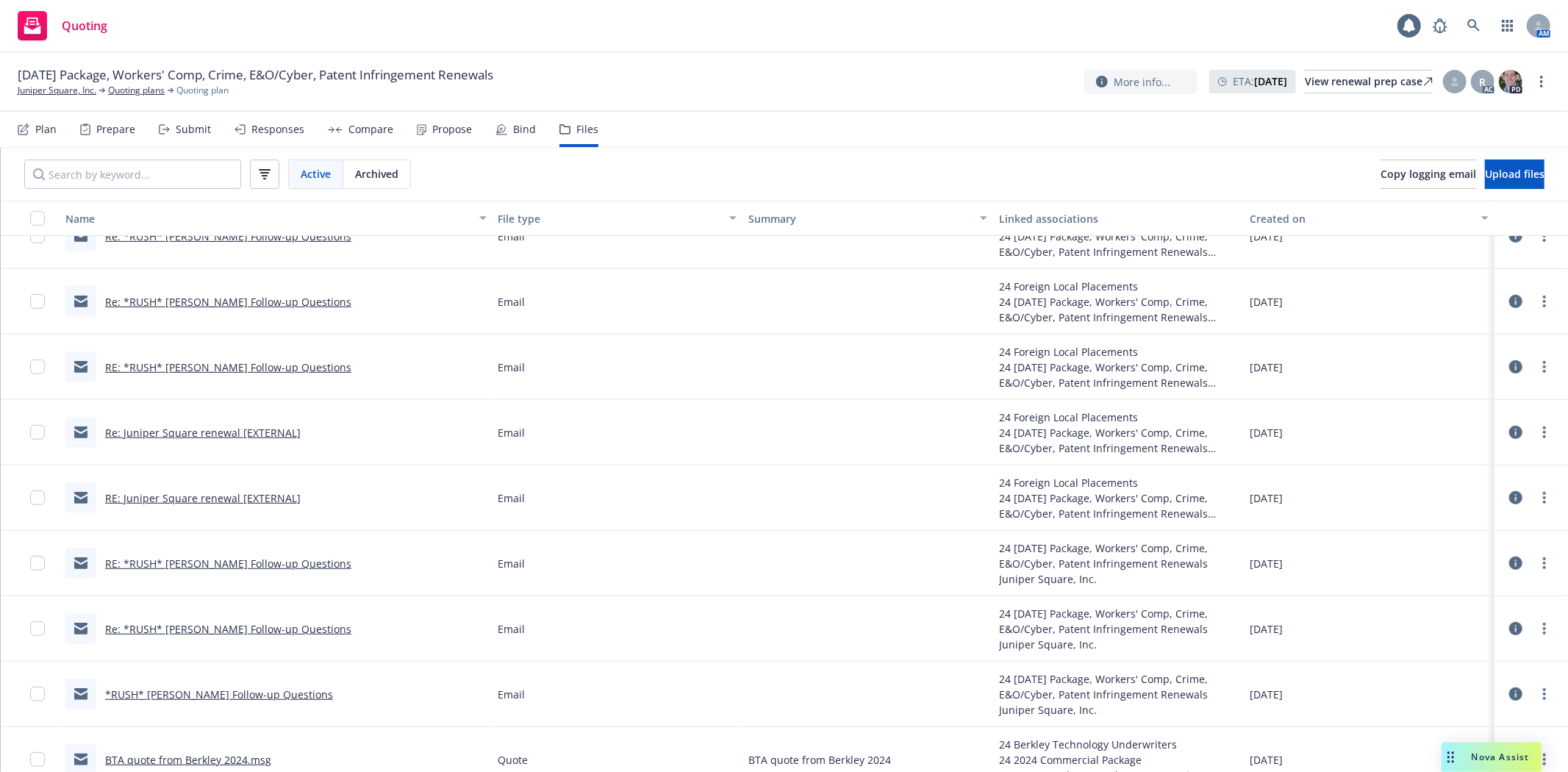
click at [201, 495] on link "RE: Juniper Square renewal [EXTERNAL]" at bounding box center [202, 498] width 195 height 14
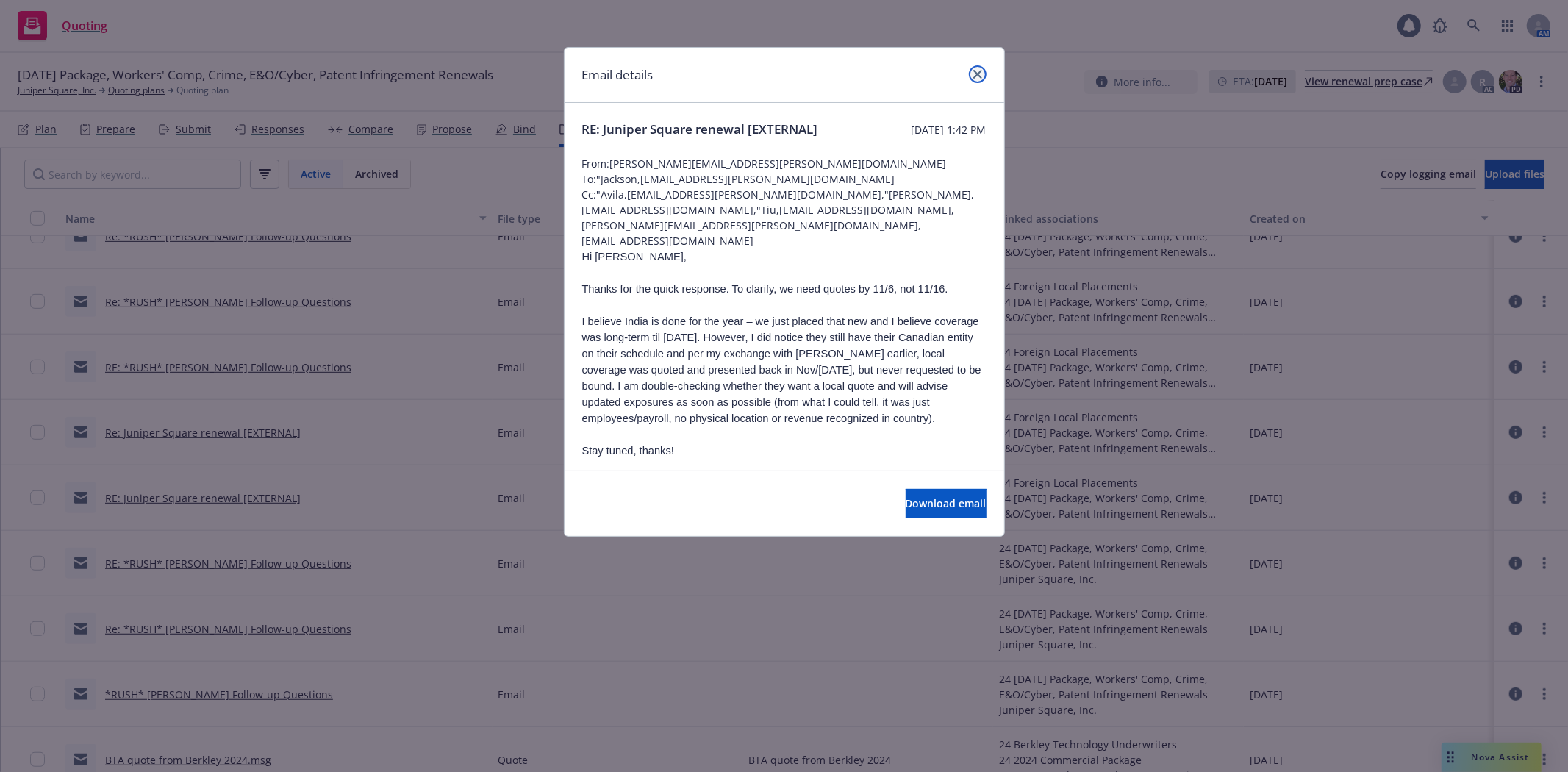
click at [974, 75] on icon "close" at bounding box center [978, 75] width 9 height 9
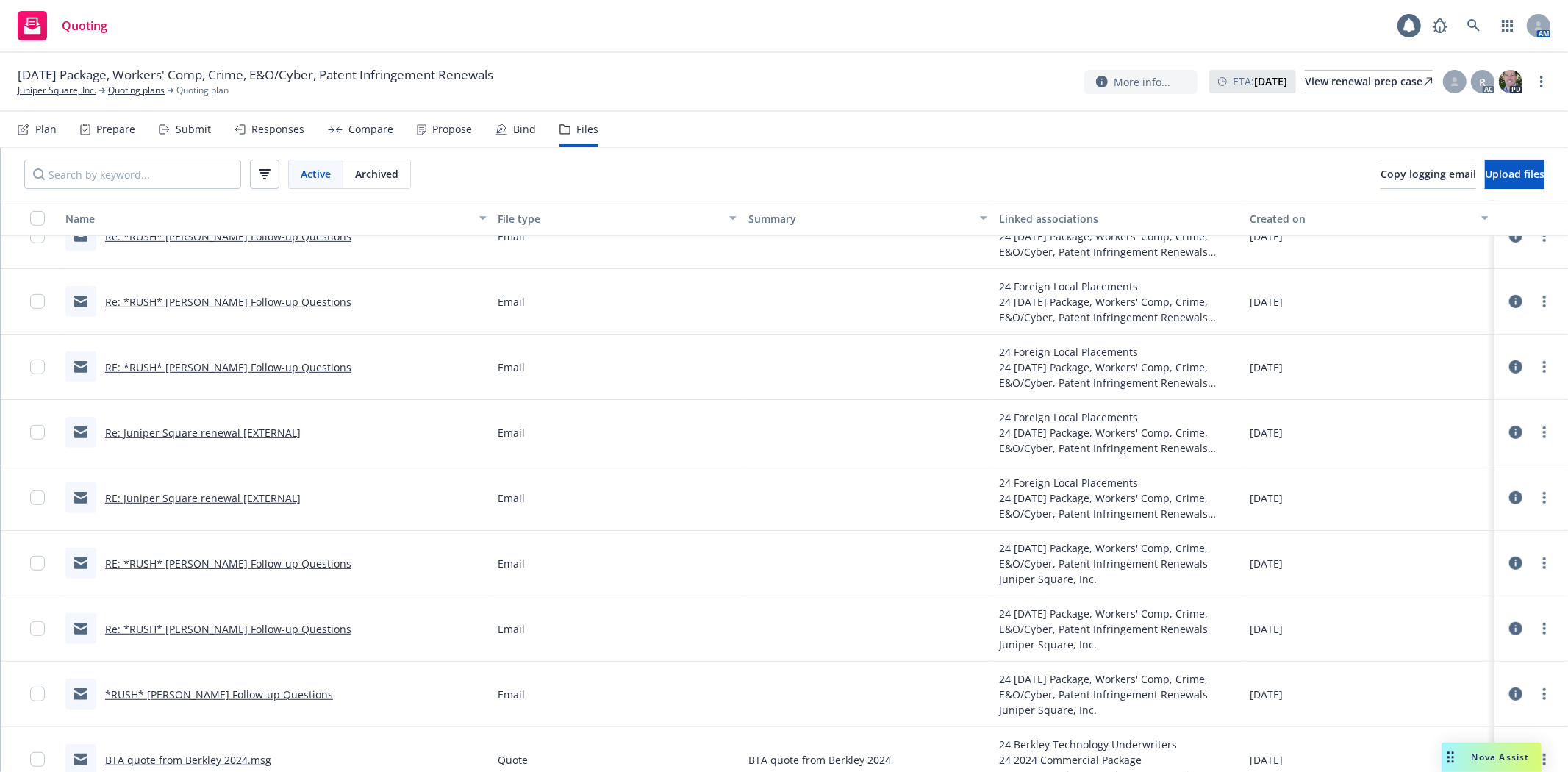
click at [248, 428] on link "Re: Juniper Square renewal [EXTERNAL]" at bounding box center [202, 432] width 195 height 14
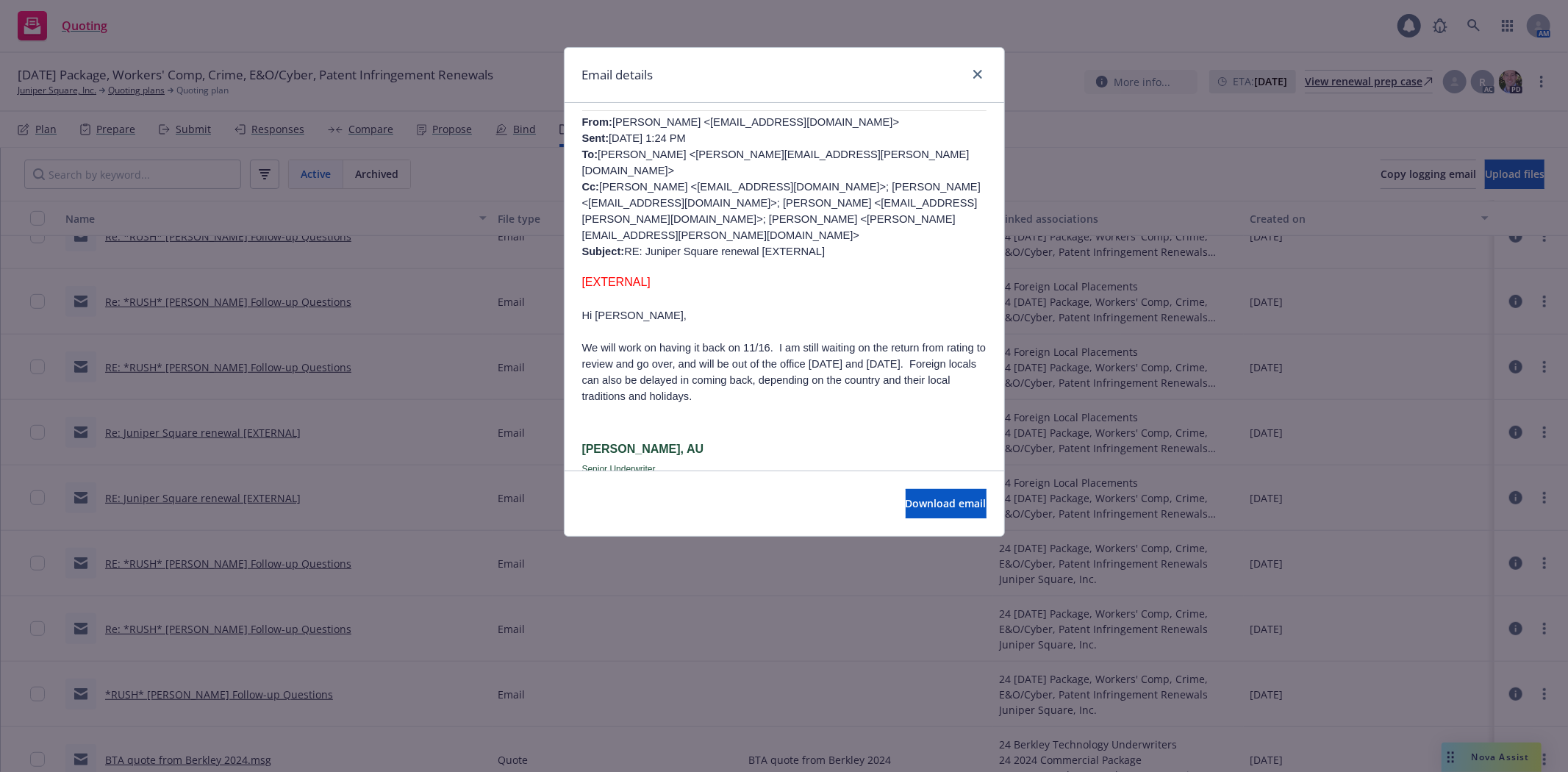
scroll to position [955, 0]
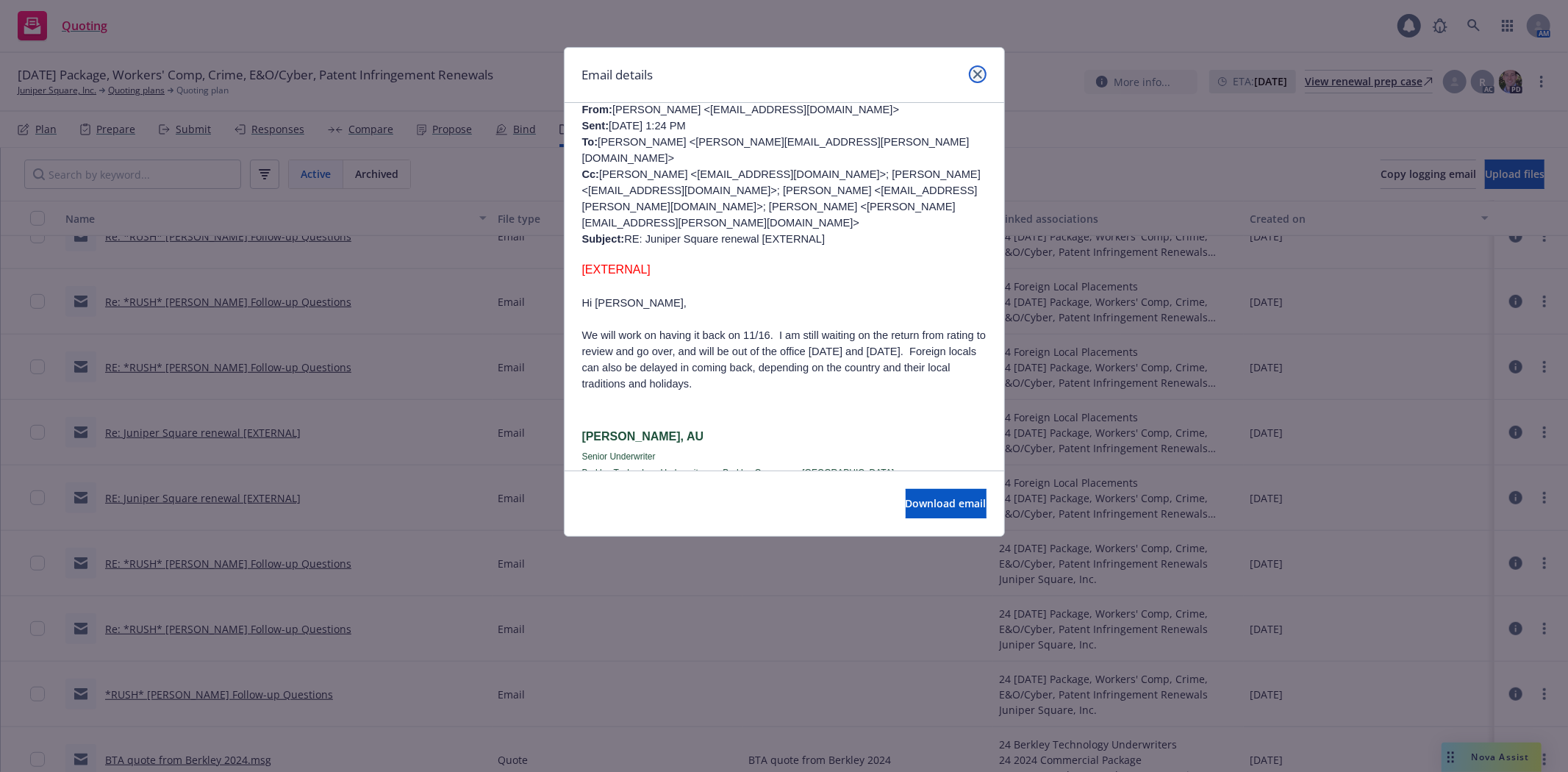
click at [980, 76] on icon "close" at bounding box center [978, 75] width 9 height 9
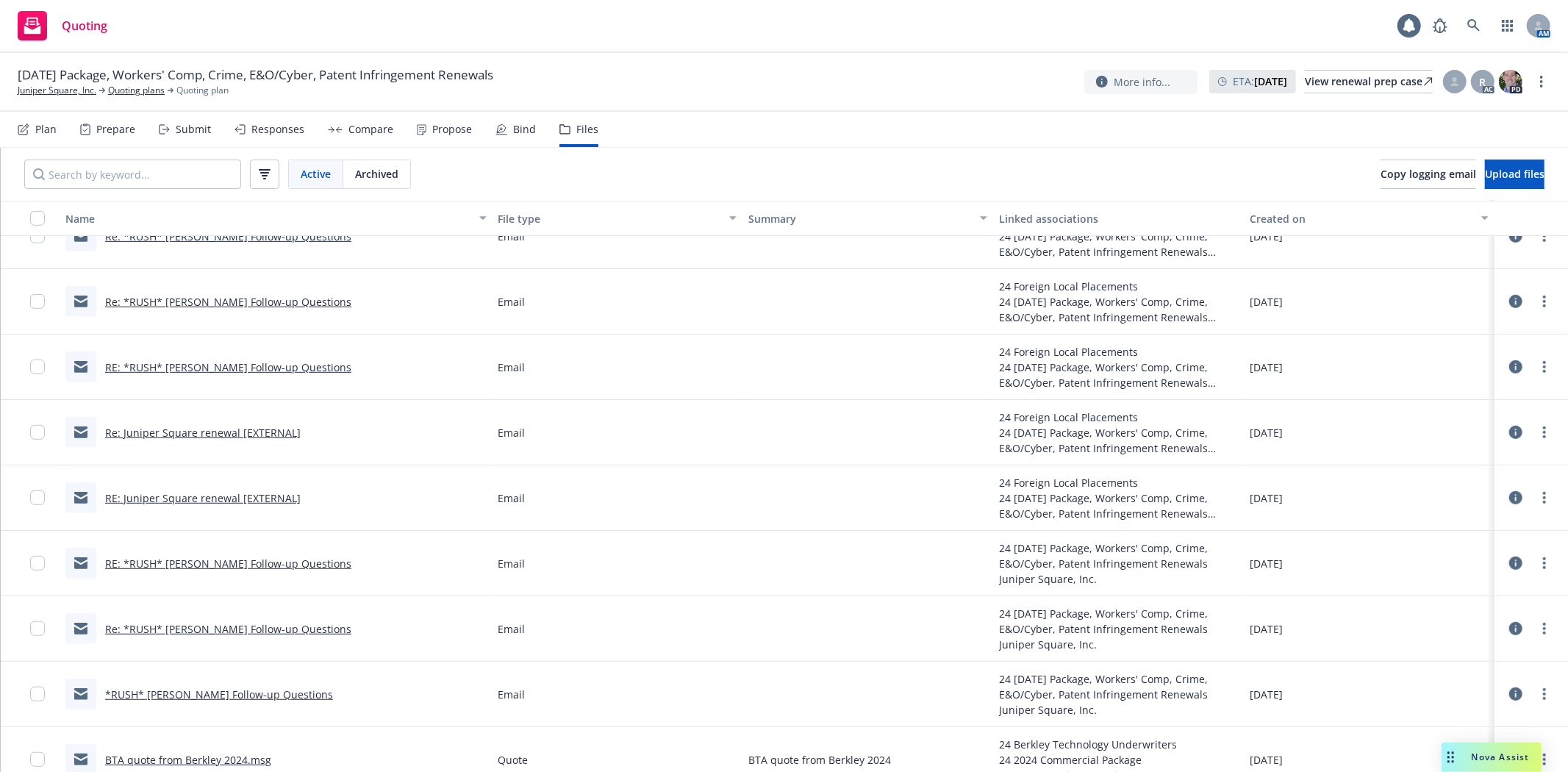
click at [169, 497] on link "RE: Juniper Square renewal [EXTERNAL]" at bounding box center [202, 498] width 195 height 14
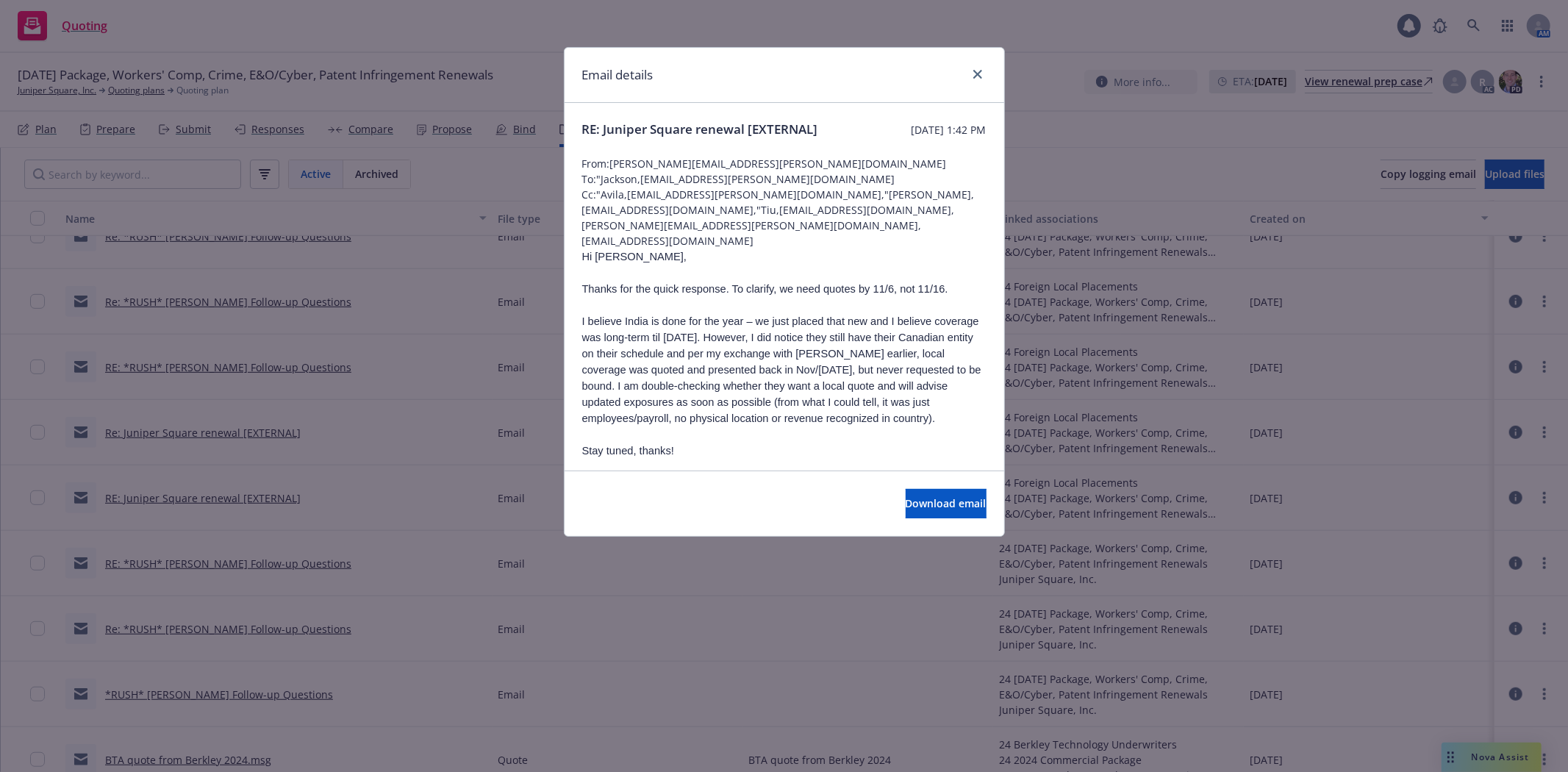
click at [963, 75] on div at bounding box center [974, 75] width 23 height 19
click at [974, 76] on icon "close" at bounding box center [978, 75] width 9 height 9
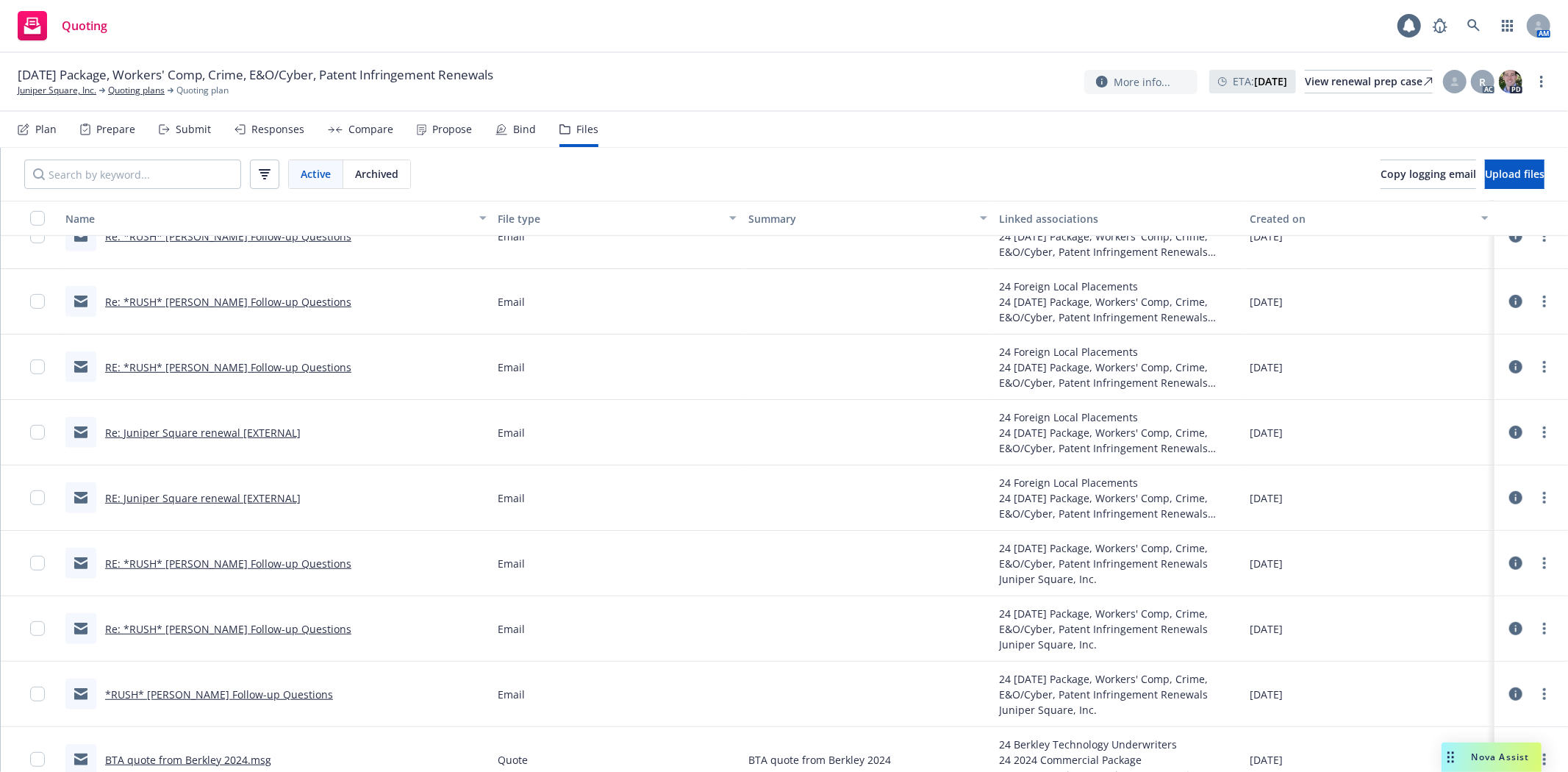
click at [248, 691] on link "*RUSH* [PERSON_NAME] Follow-up Questions" at bounding box center [219, 694] width 228 height 14
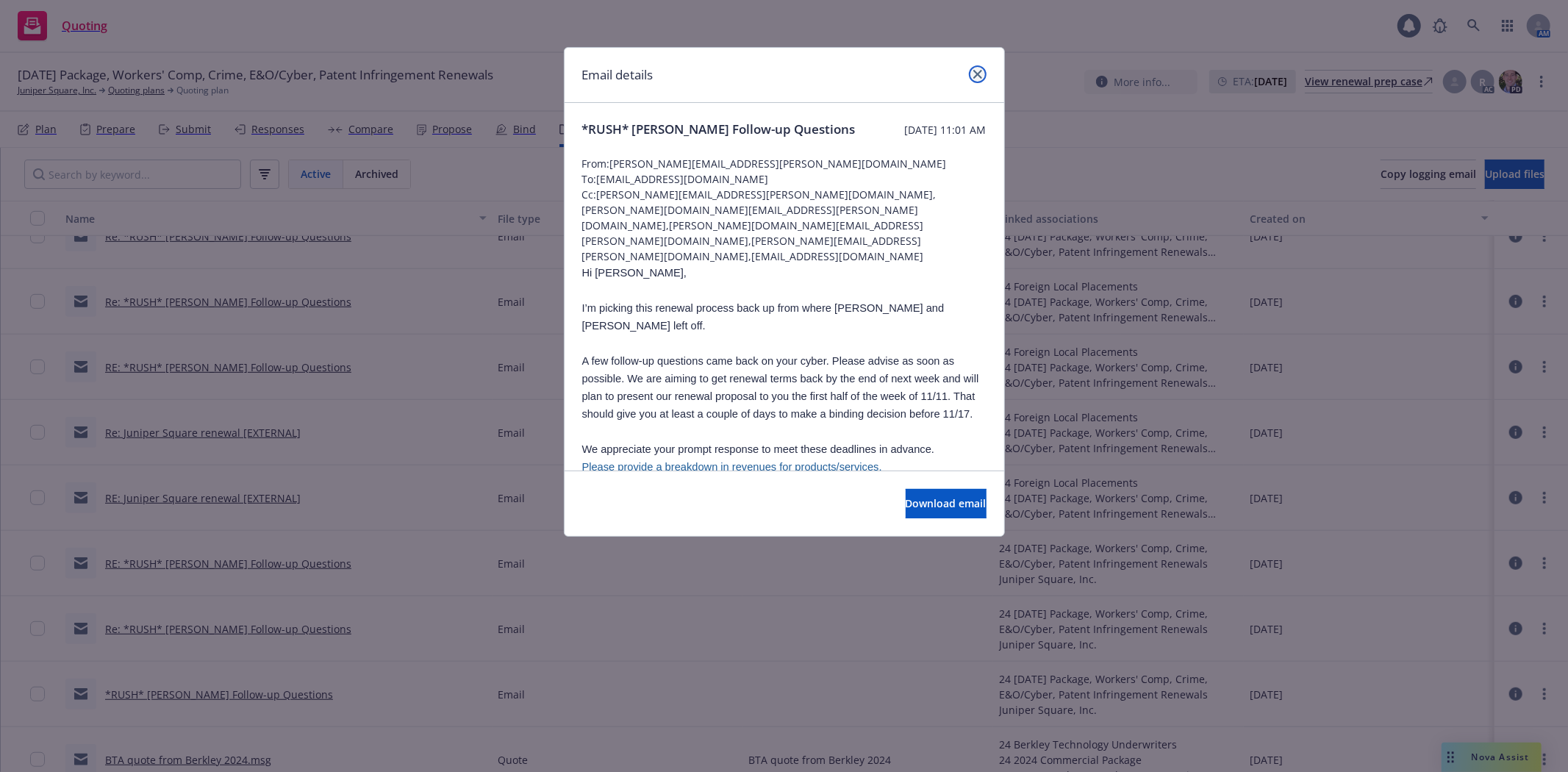
click at [974, 72] on icon "close" at bounding box center [978, 75] width 9 height 9
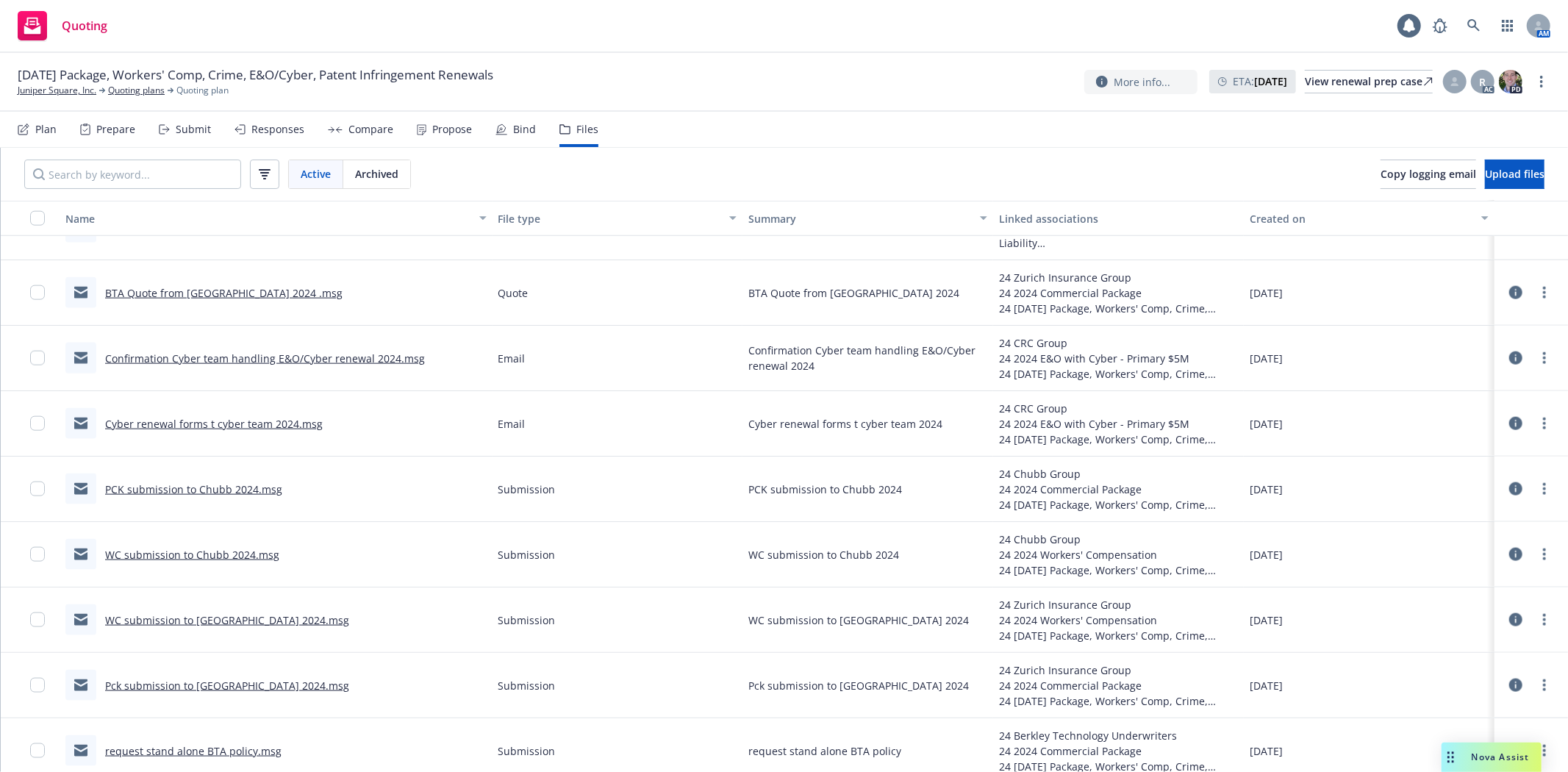
scroll to position [1562, 0]
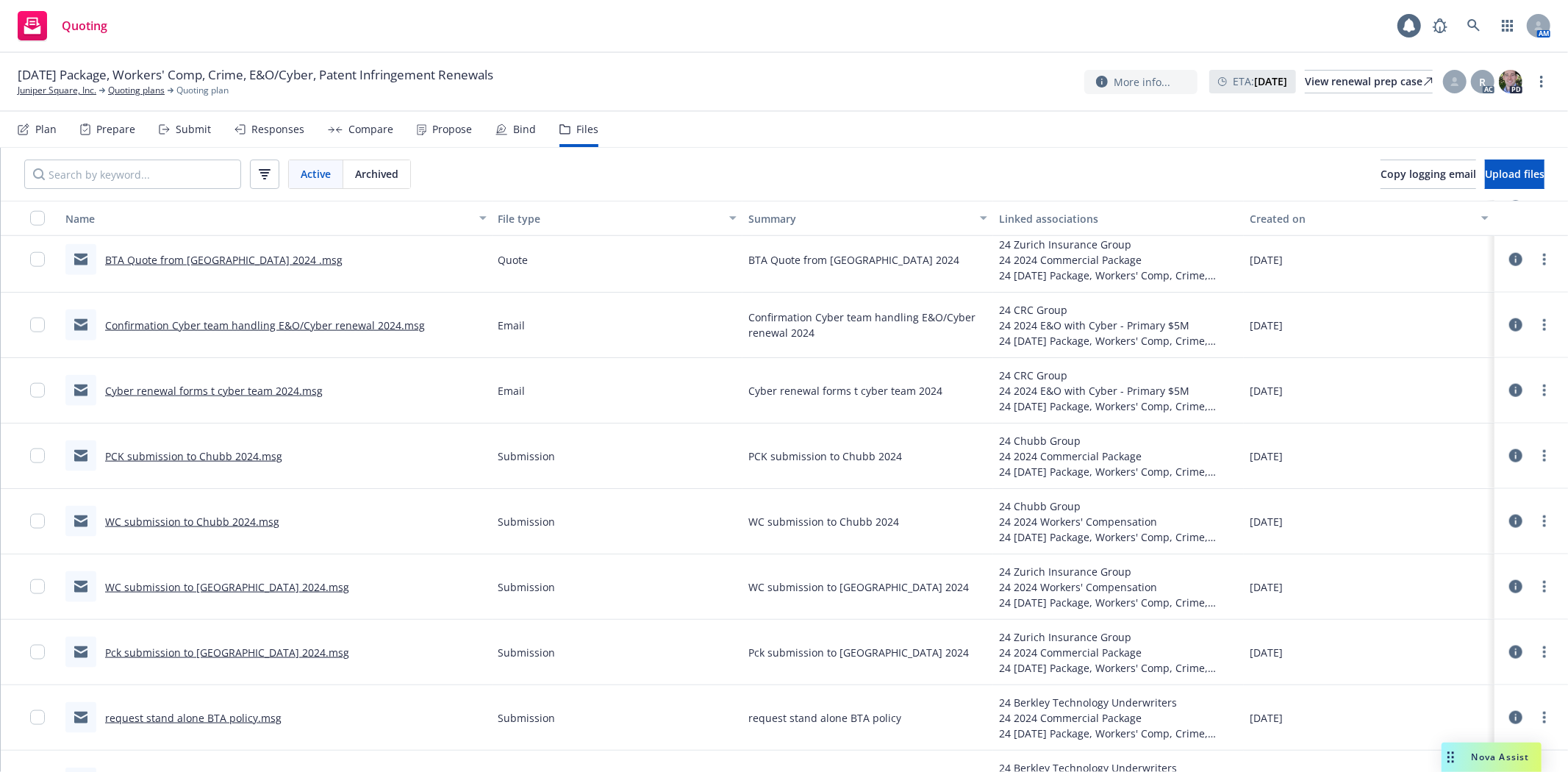
click at [325, 321] on link "Confirmation Cyber team handling E&O/Cyber renewal 2024.msg" at bounding box center [265, 325] width 320 height 14
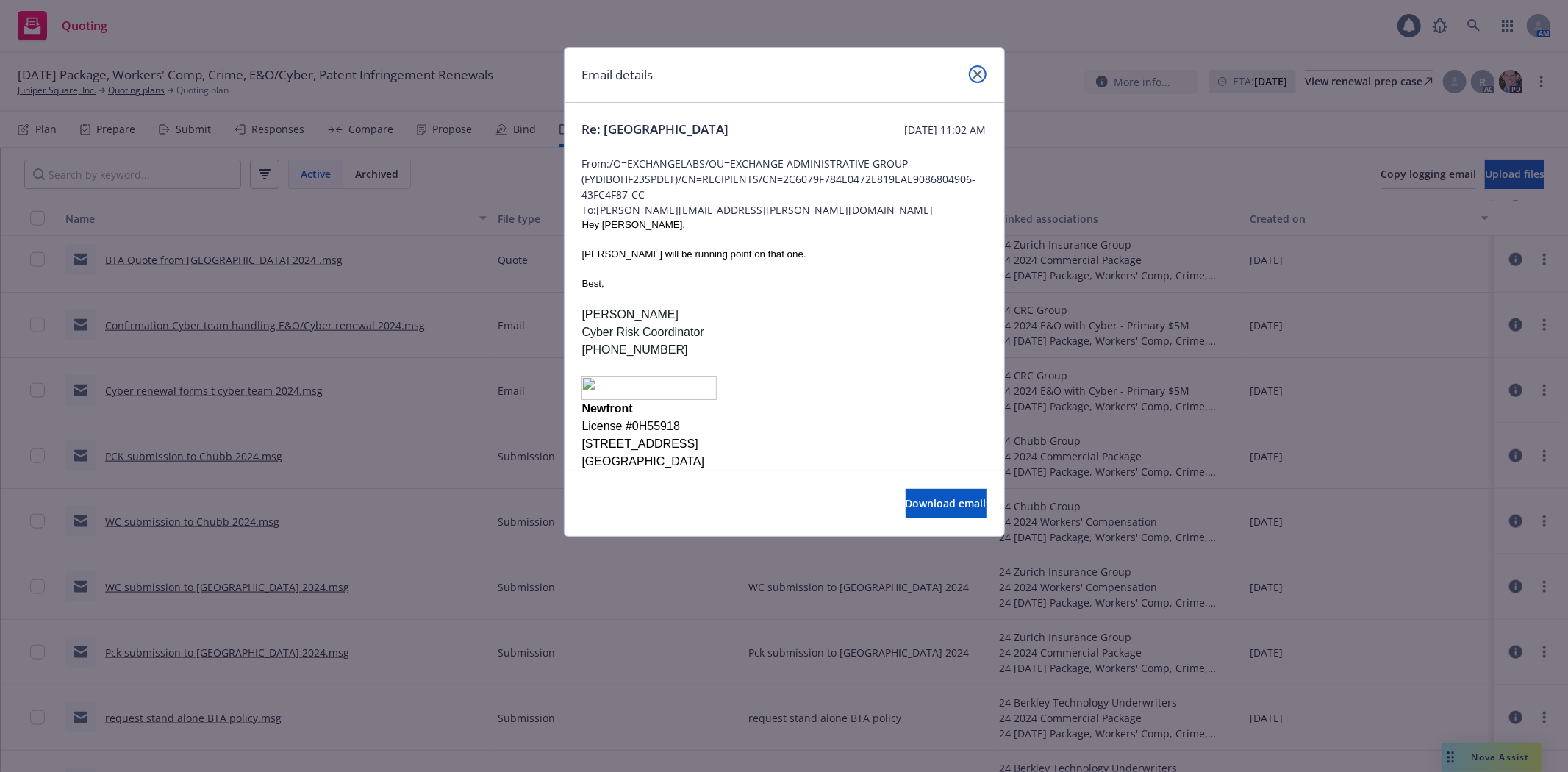
click at [979, 76] on icon "close" at bounding box center [978, 75] width 9 height 9
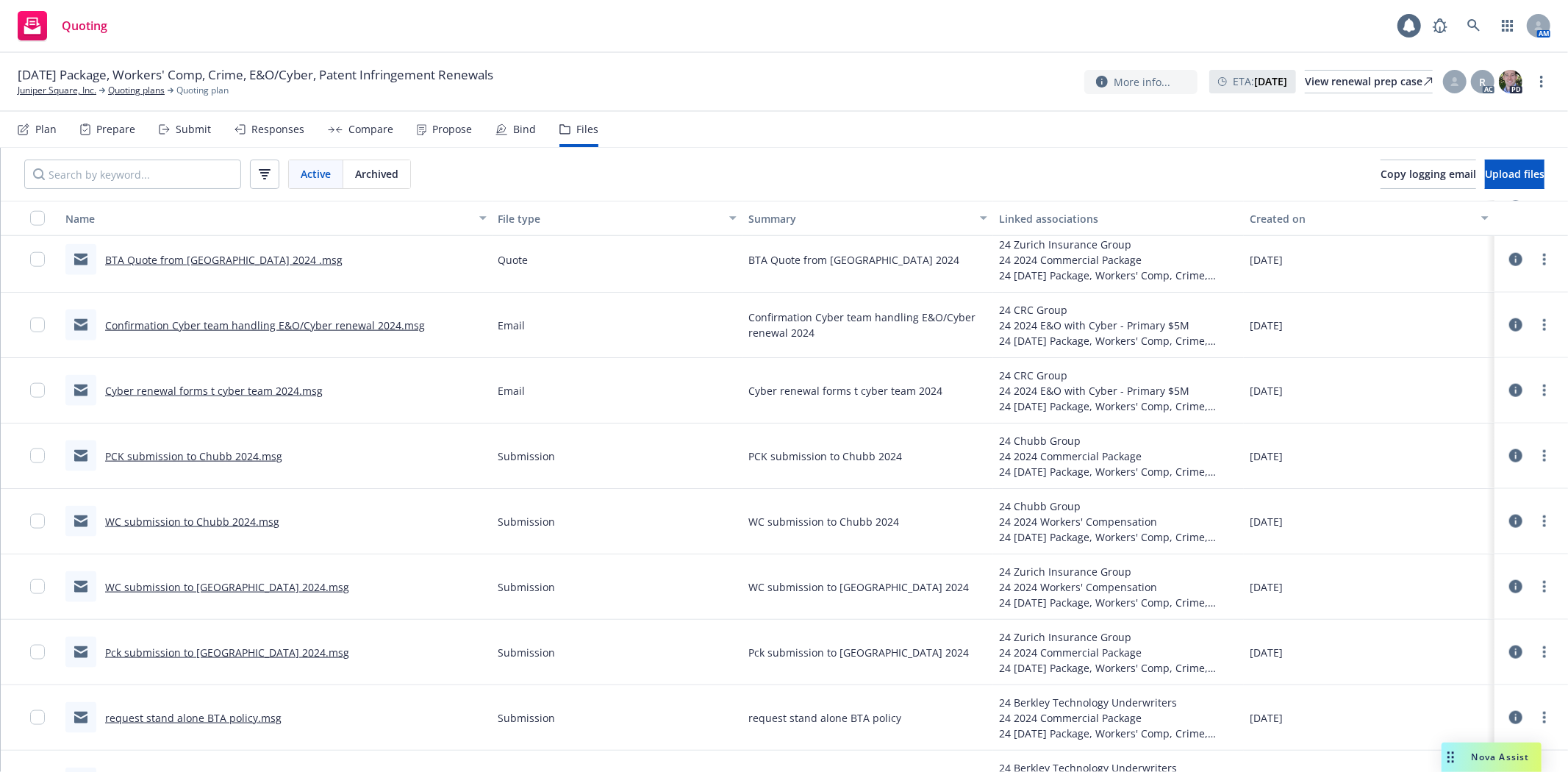
click at [296, 391] on link "Cyber renewal forms t cyber team 2024.msg" at bounding box center [213, 391] width 218 height 14
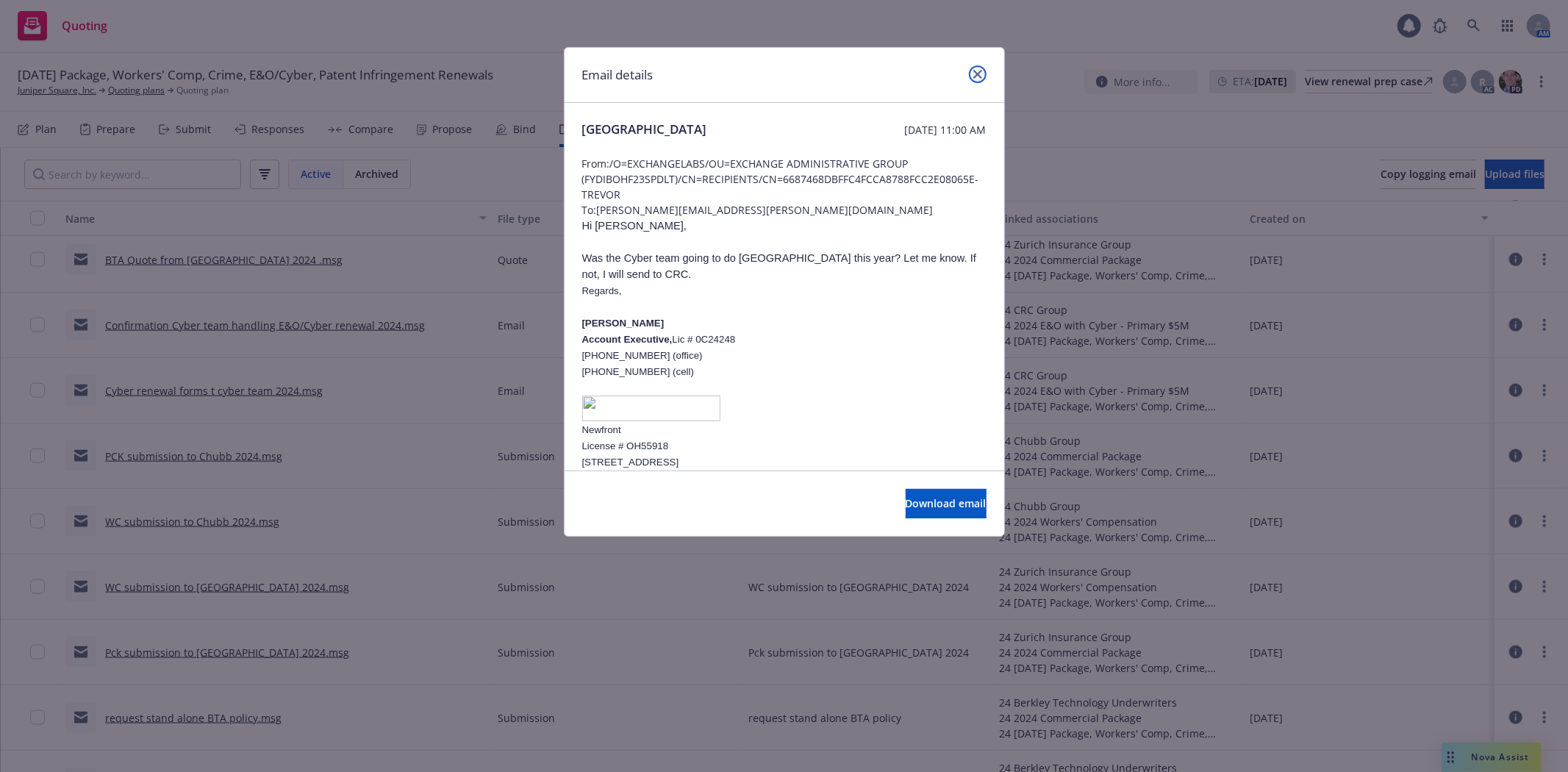
click at [980, 76] on icon "close" at bounding box center [978, 75] width 9 height 9
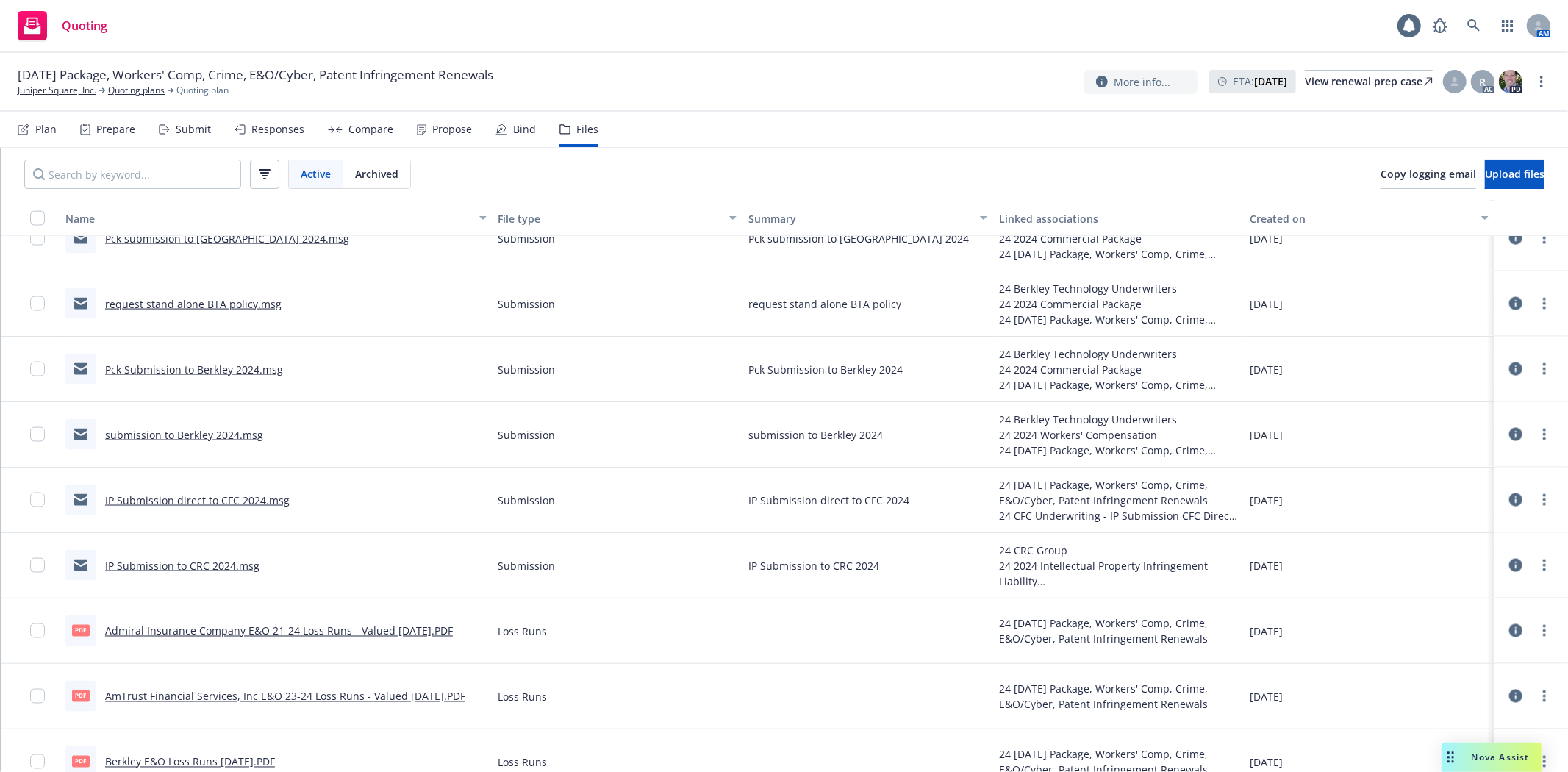
scroll to position [1987, 0]
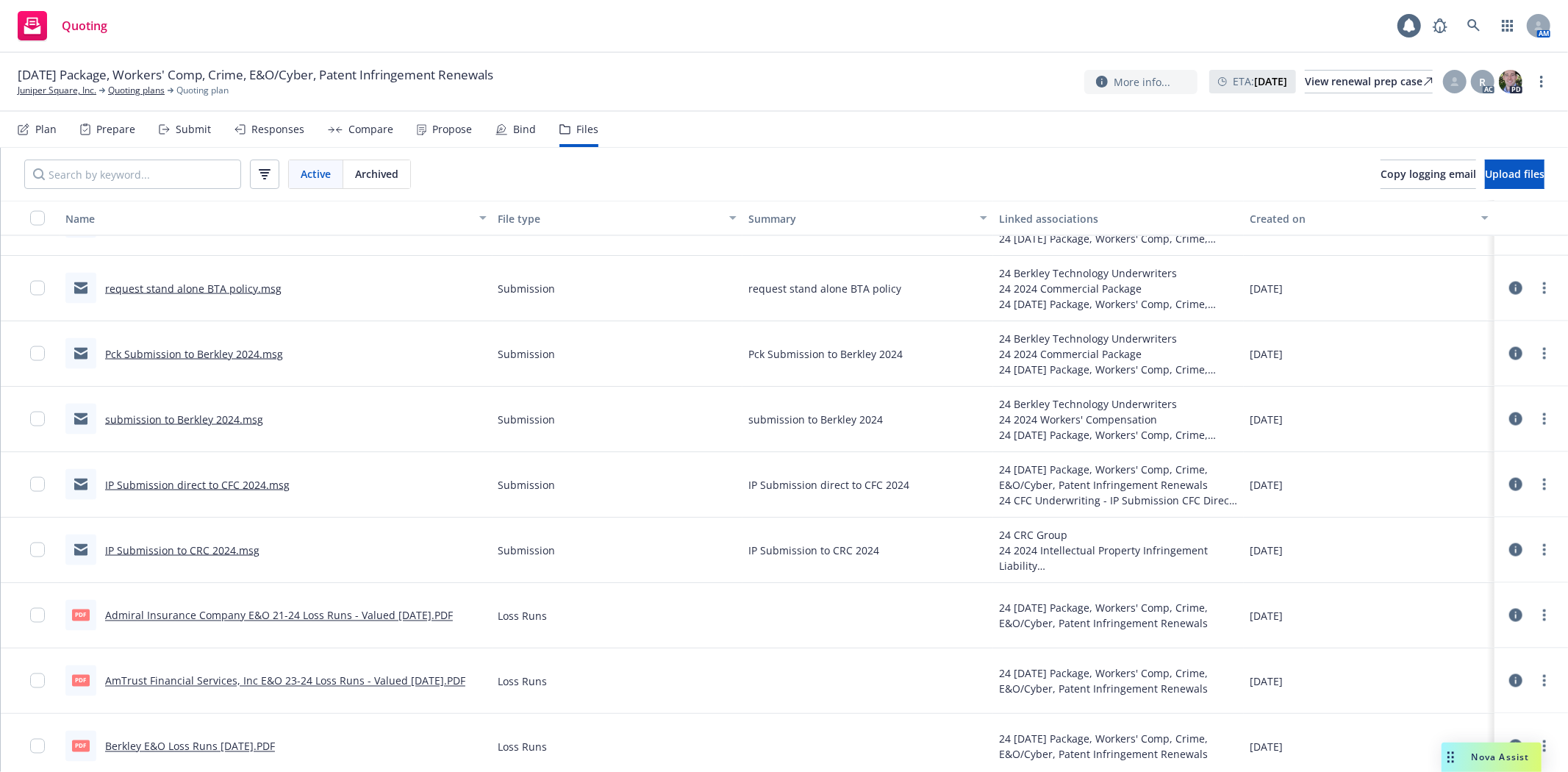
click at [155, 351] on link "Pck Submission to Berkley 2024.msg" at bounding box center [194, 354] width 178 height 14
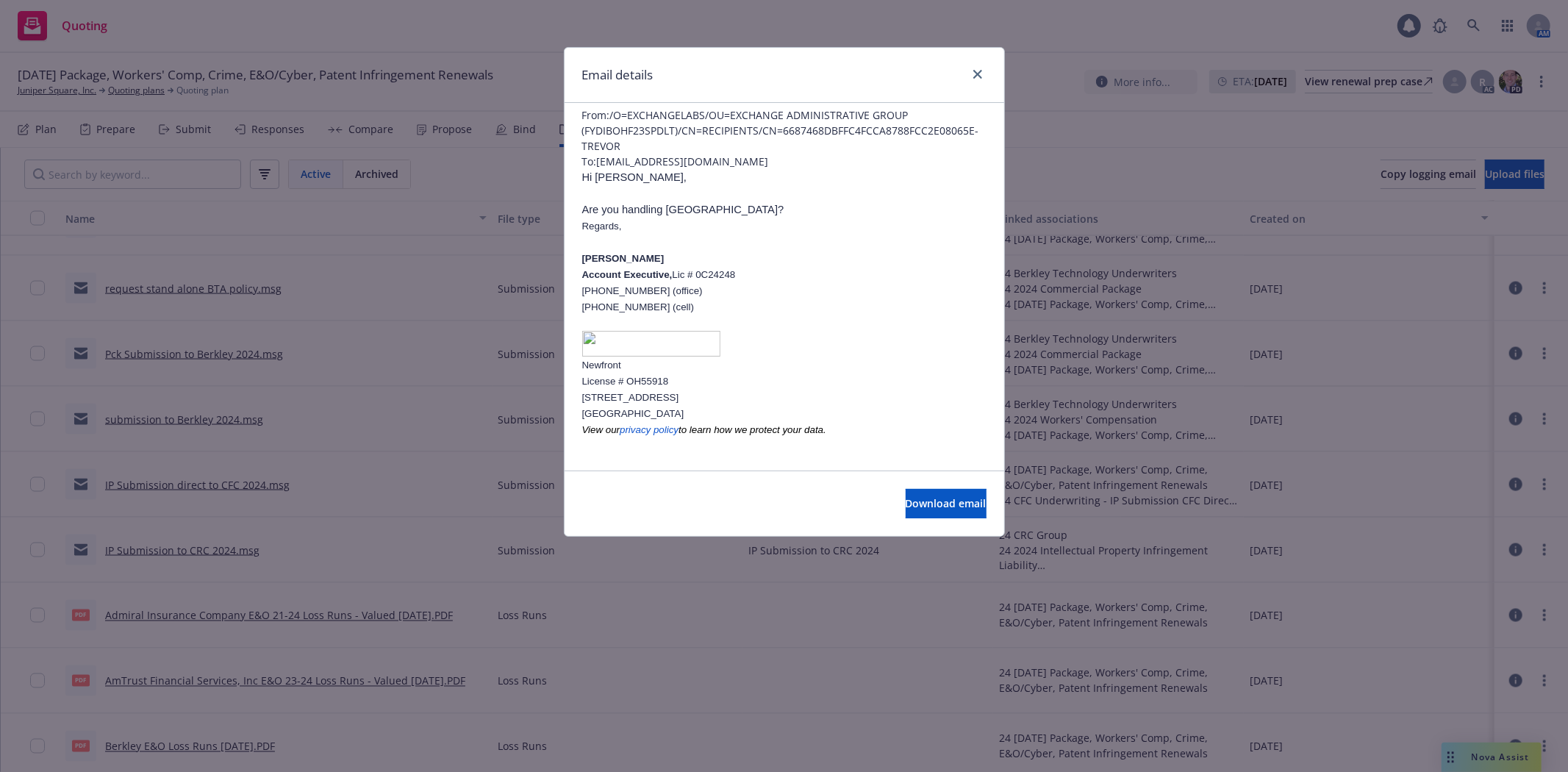
scroll to position [0, 0]
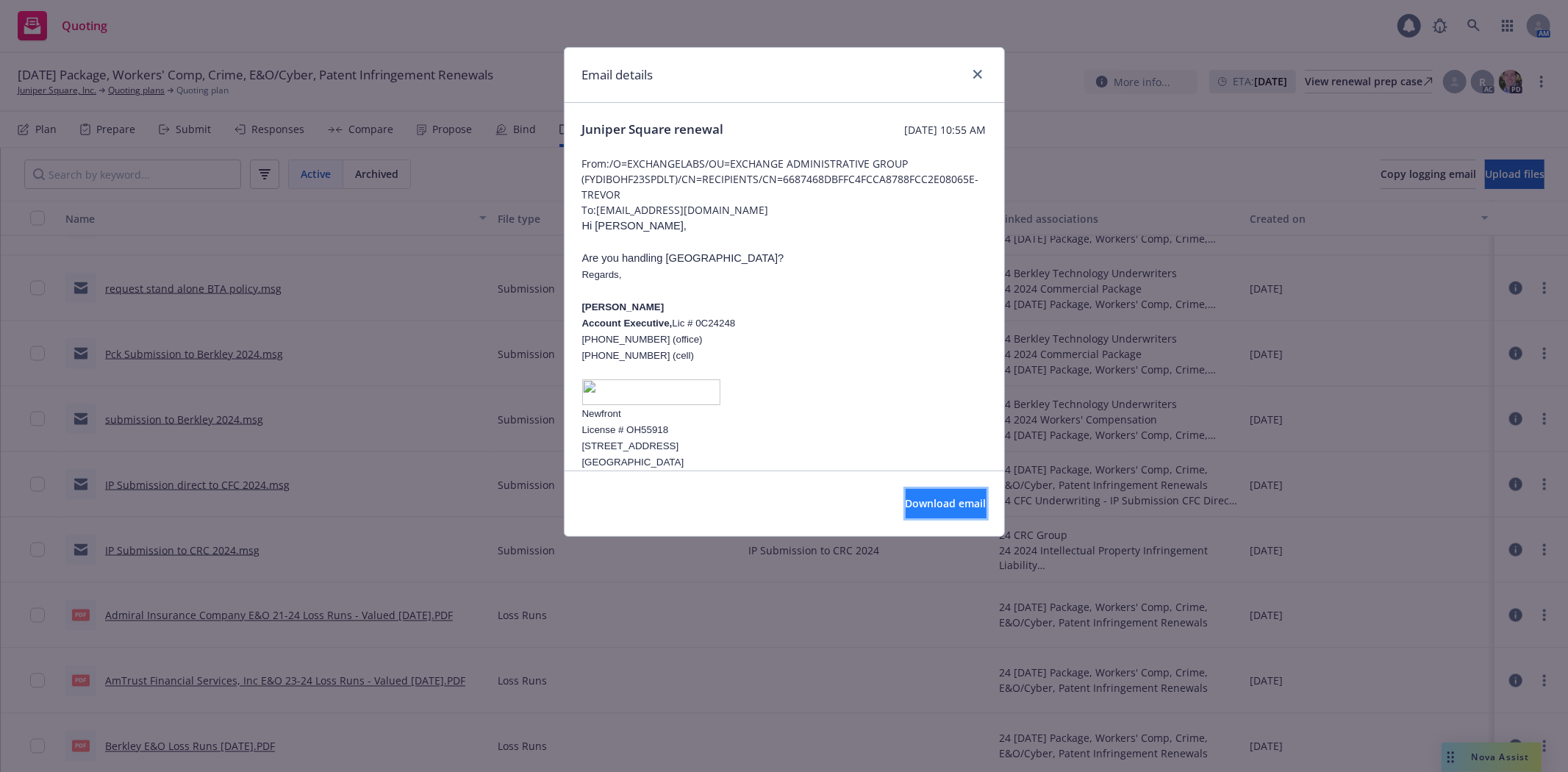
click at [939, 505] on span "Download email" at bounding box center [946, 503] width 81 height 14
click at [988, 73] on div "Email details" at bounding box center [784, 75] width 440 height 55
click at [979, 72] on icon "close" at bounding box center [978, 75] width 9 height 9
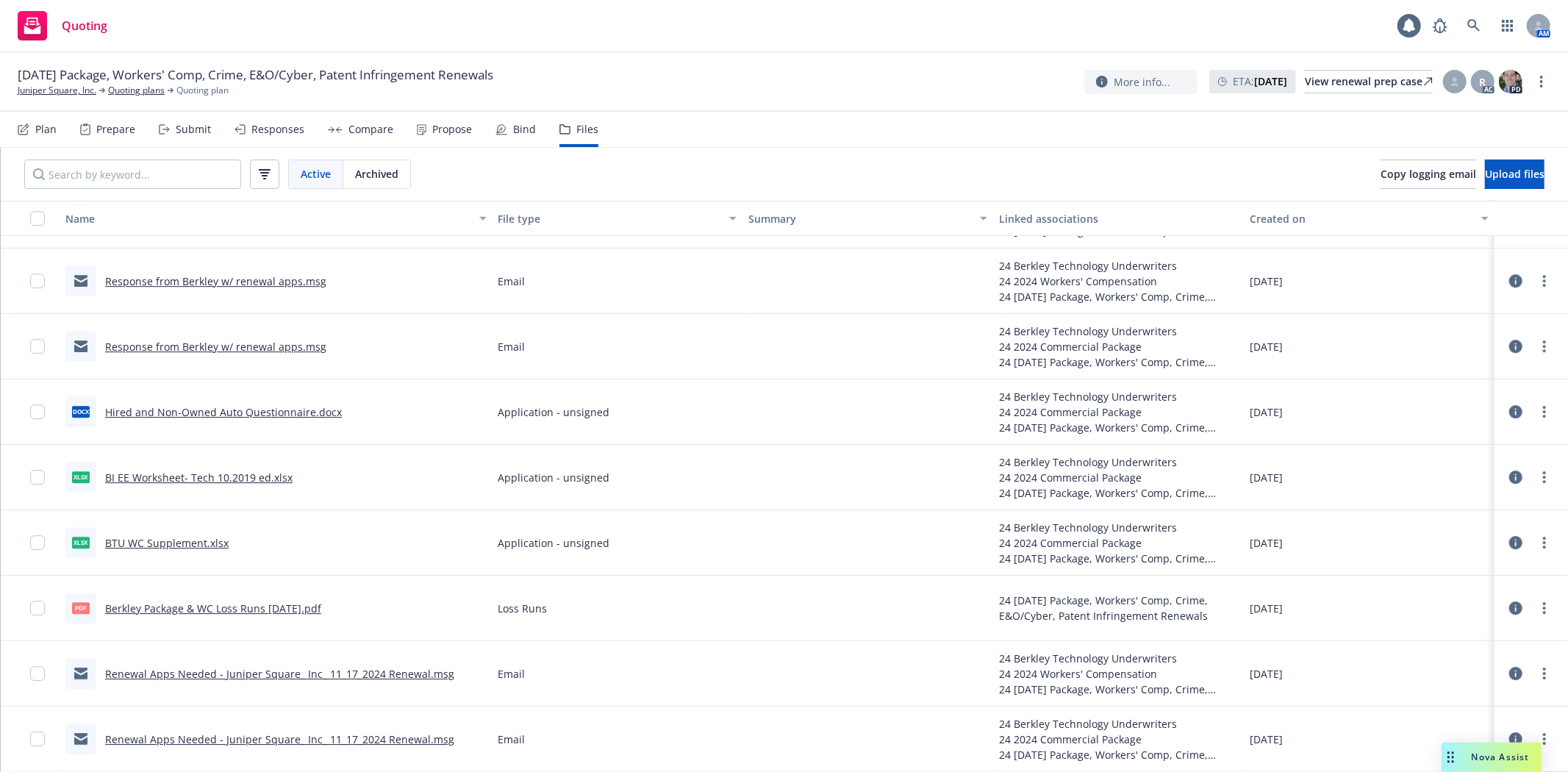
scroll to position [3685, 0]
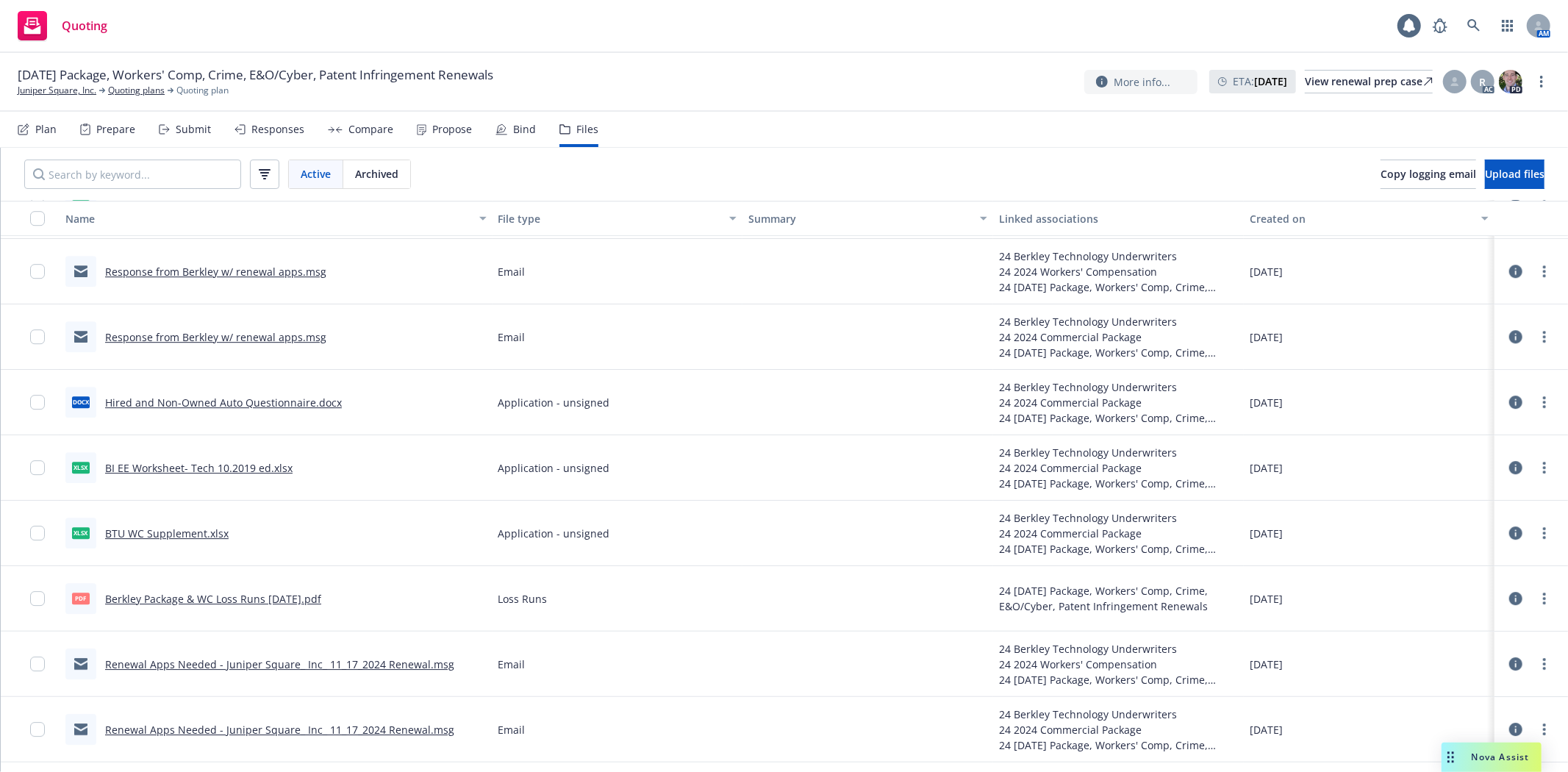
click at [207, 669] on link "Renewal Apps Needed - Juniper Square_ Inc_ 11_17_2024 Renewal.msg" at bounding box center [279, 664] width 349 height 14
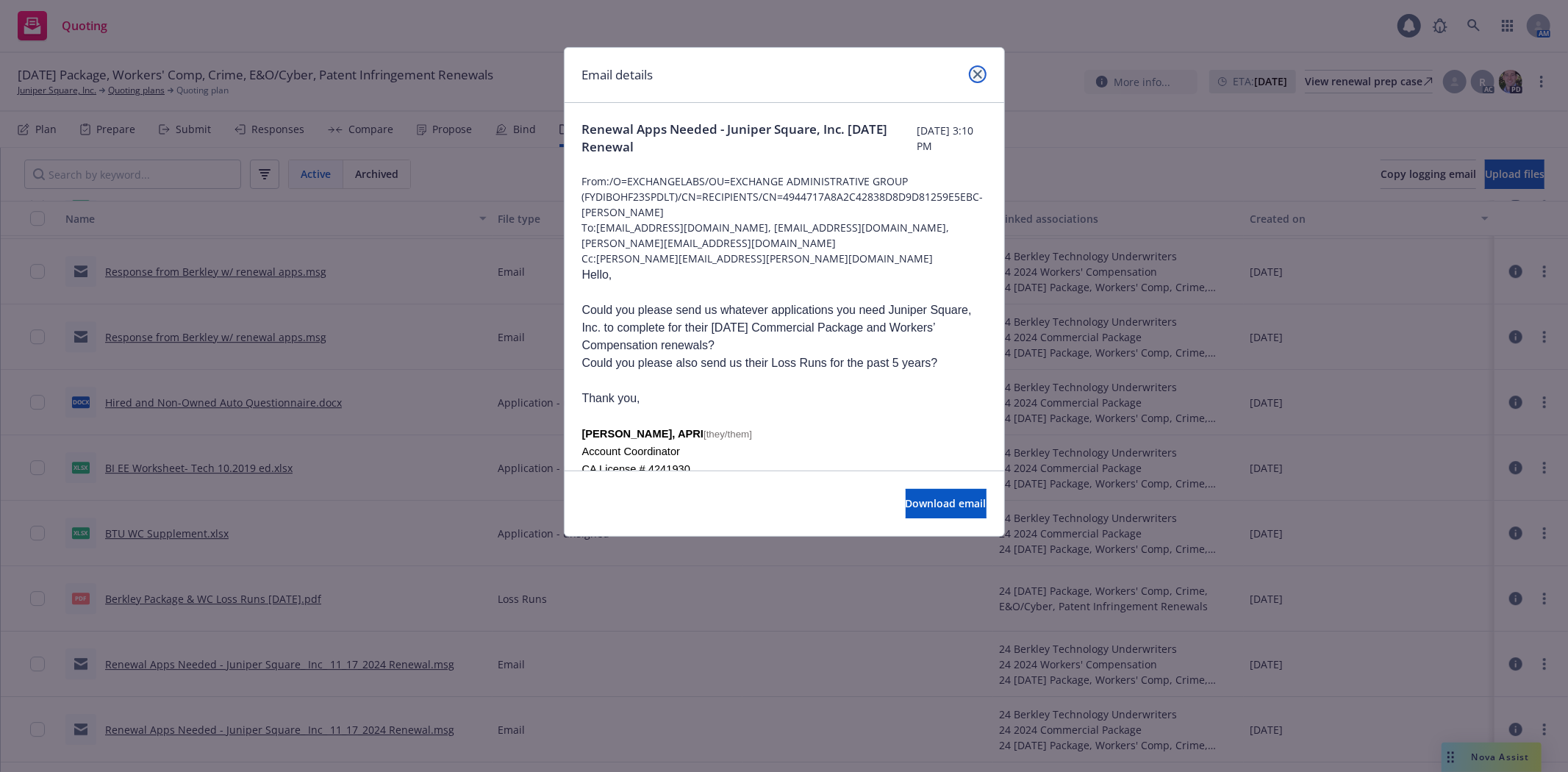
click at [972, 71] on link "close" at bounding box center [977, 74] width 17 height 17
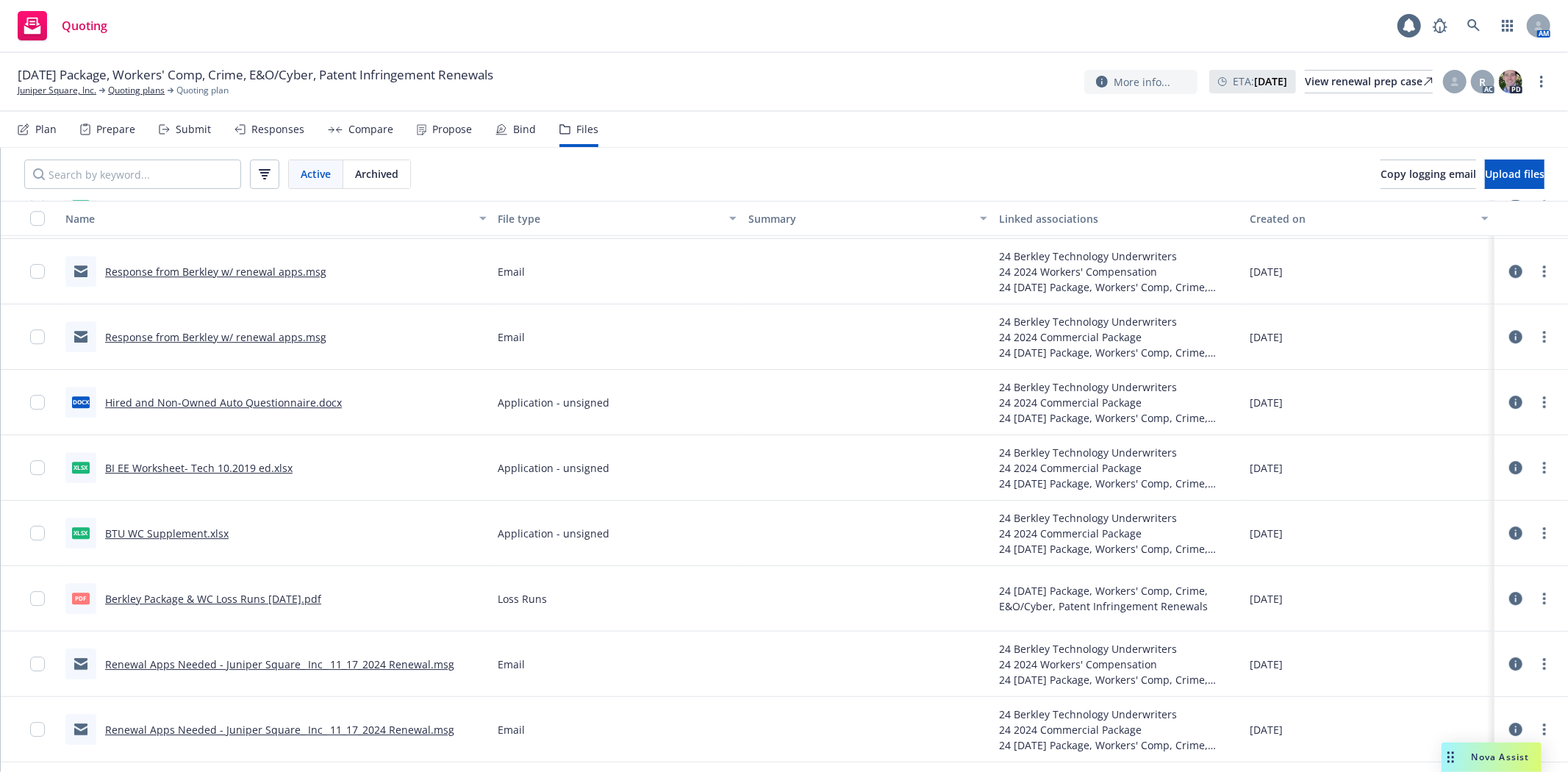
click at [239, 266] on link "Response from Berkley w/ renewal apps.msg" at bounding box center [215, 271] width 221 height 14
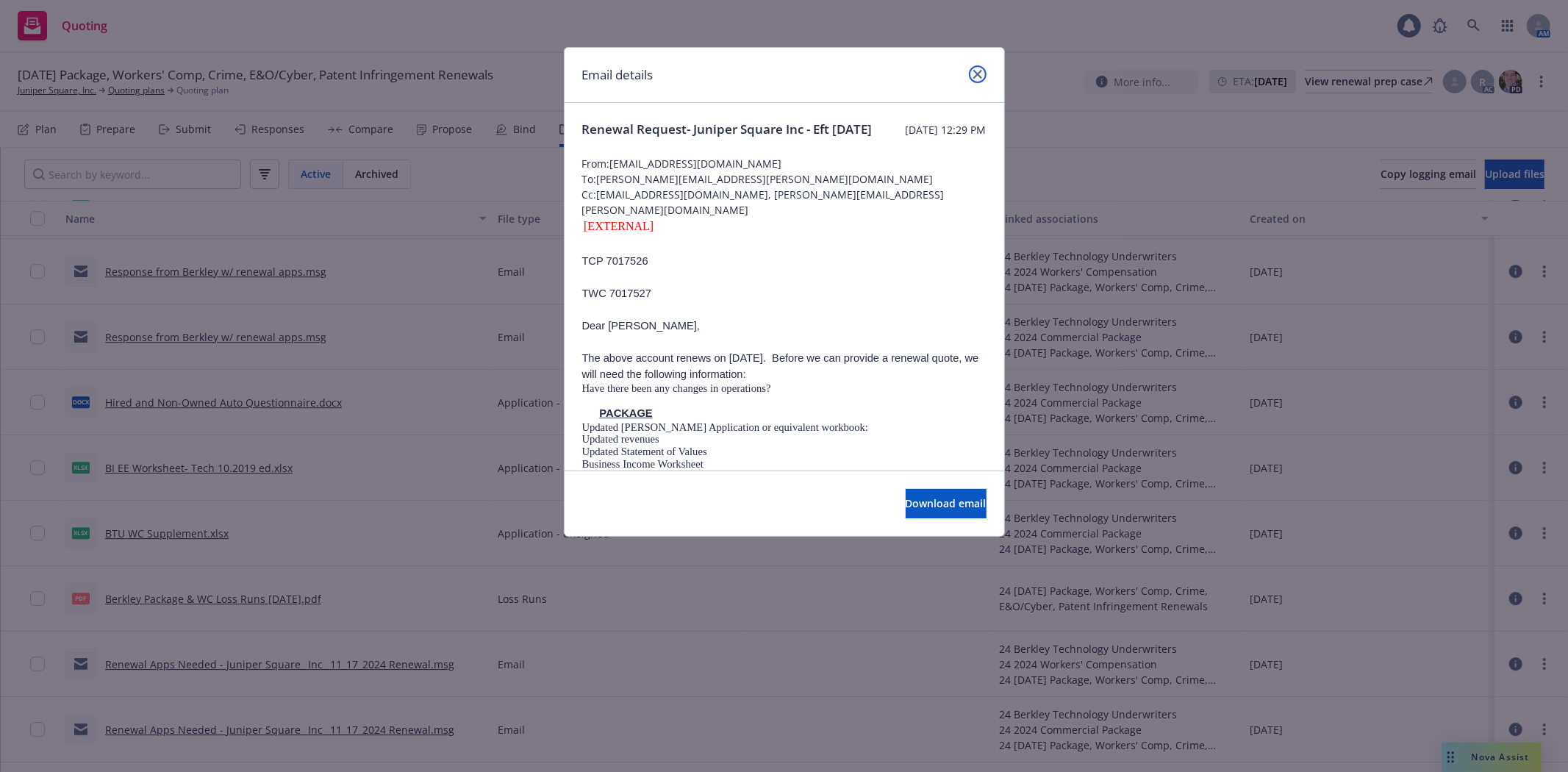
click at [972, 76] on link "close" at bounding box center [977, 74] width 17 height 17
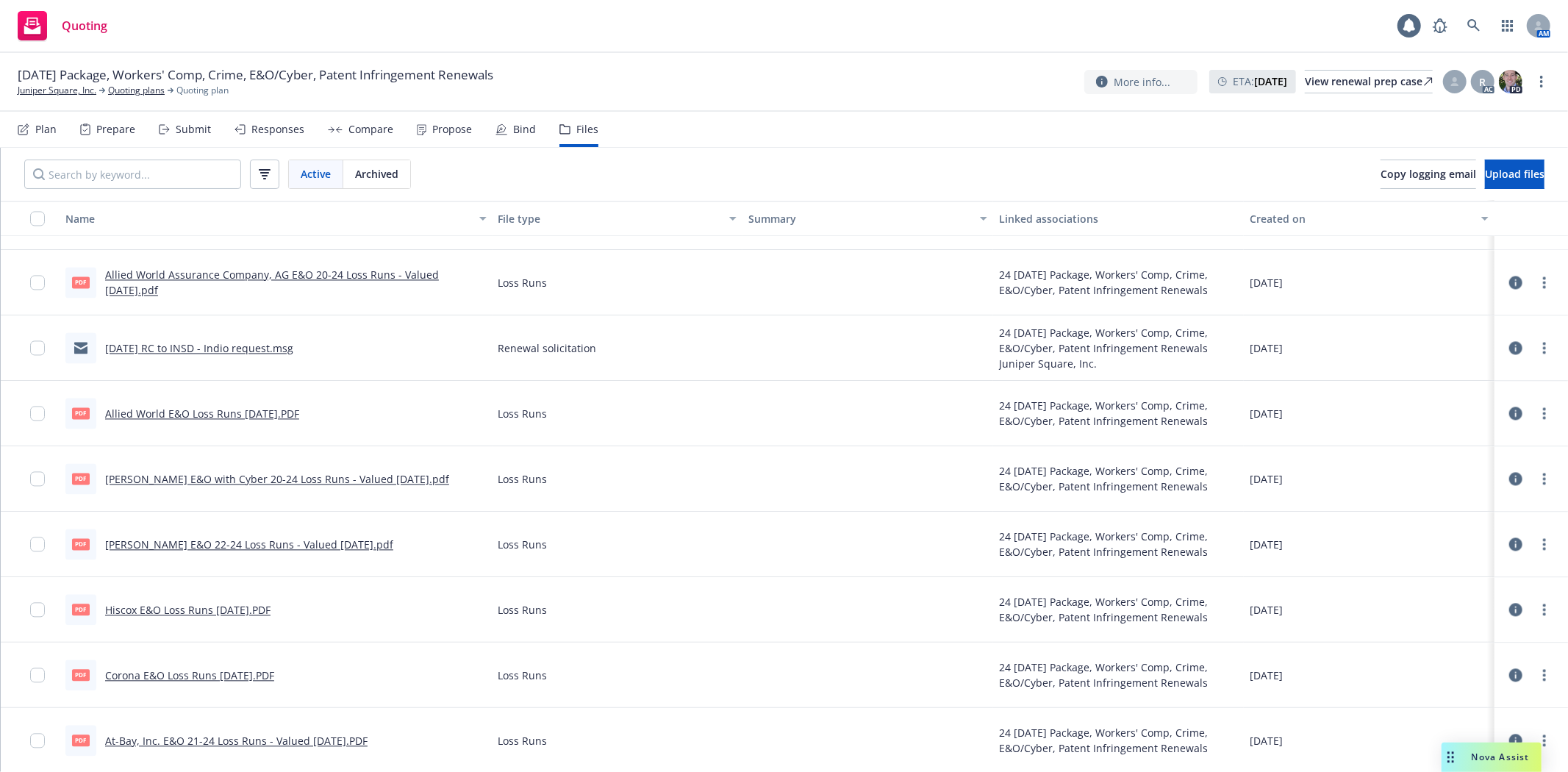
scroll to position [2455, 0]
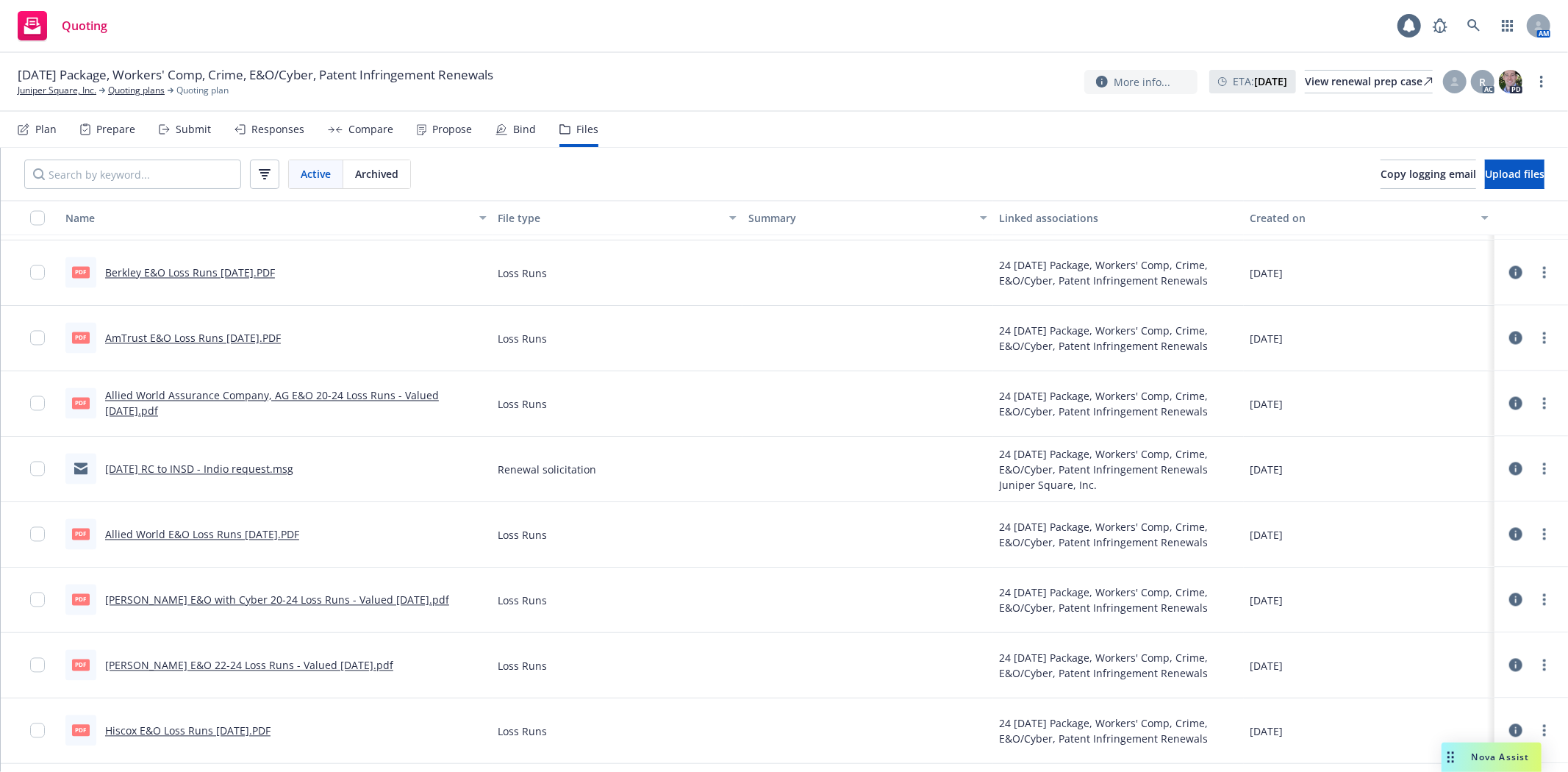
click at [195, 472] on link "[DATE] RC to INSD - Indio request.msg" at bounding box center [199, 469] width 189 height 14
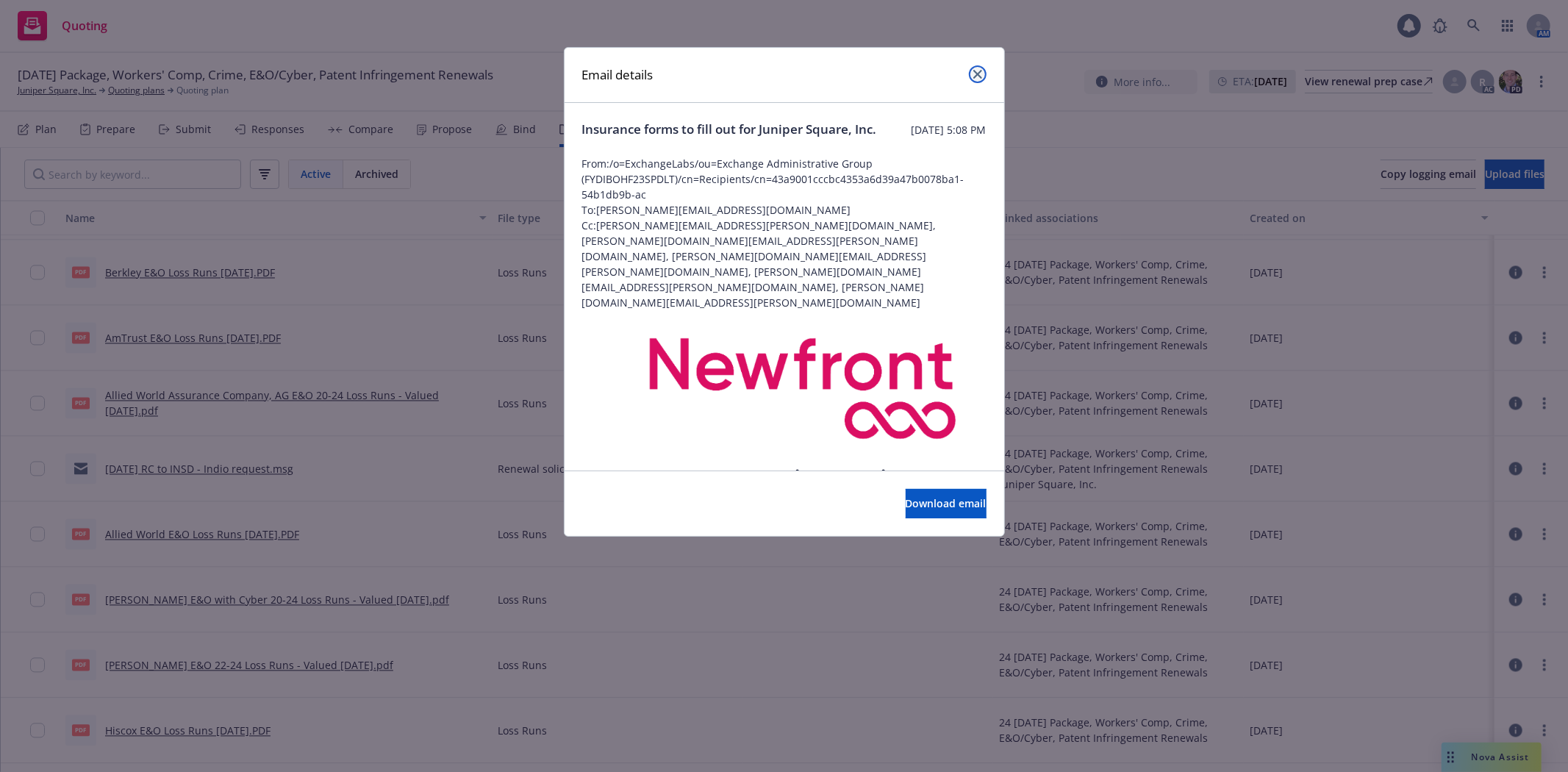
click at [981, 76] on link "close" at bounding box center [977, 74] width 17 height 17
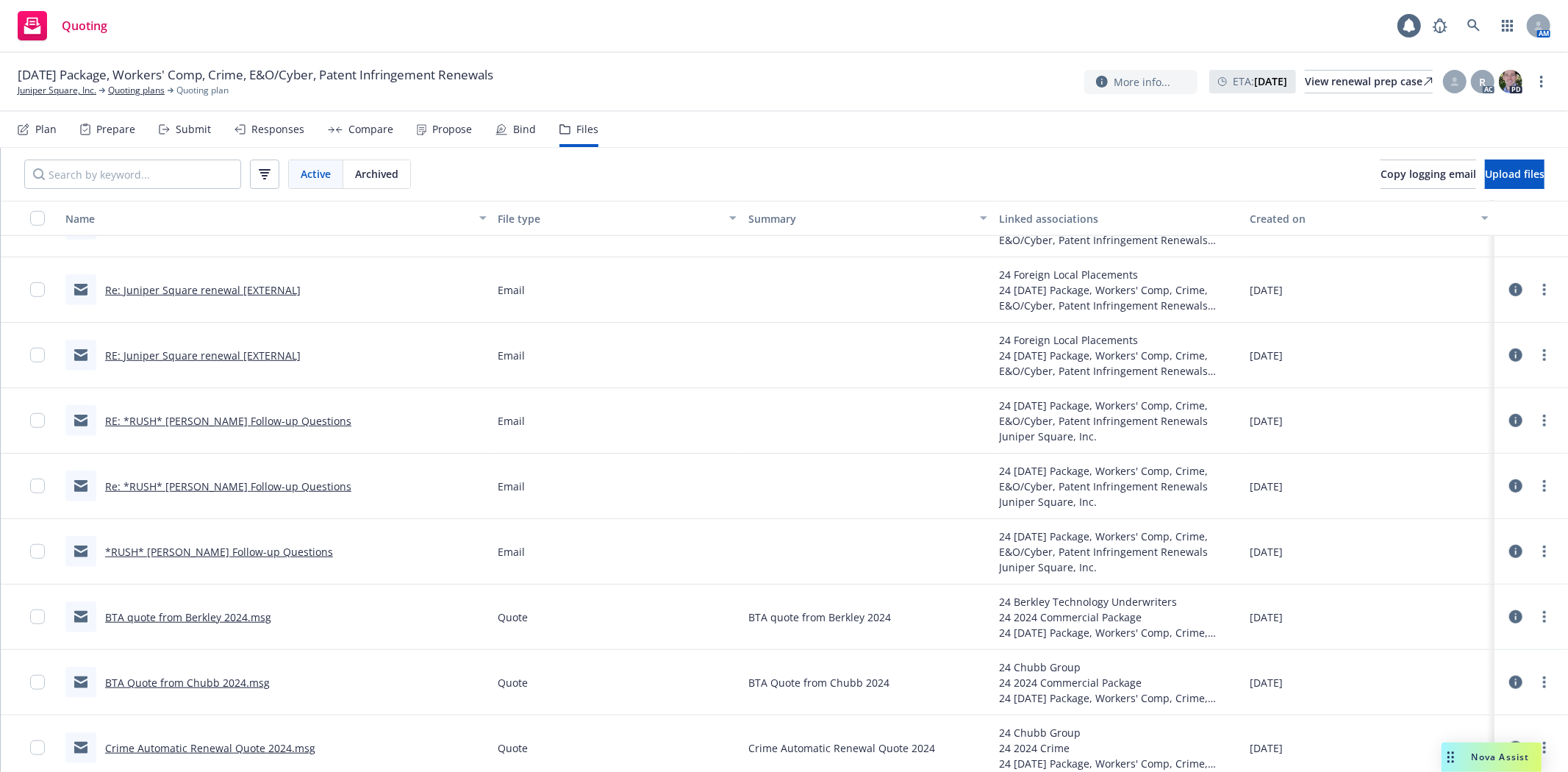
scroll to position [305, 0]
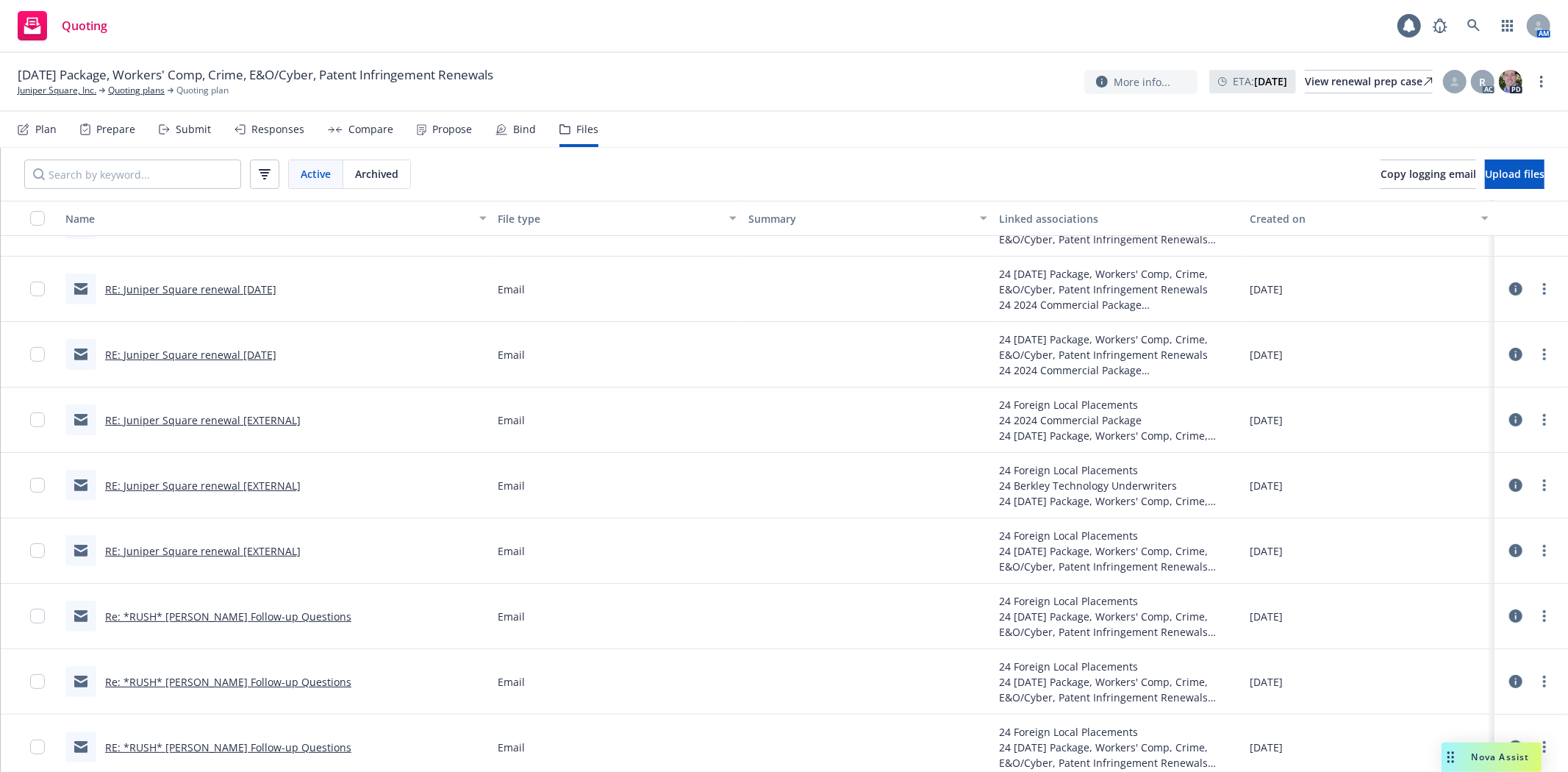
click at [216, 415] on link "RE: Juniper Square renewal [EXTERNAL]" at bounding box center [202, 420] width 195 height 14
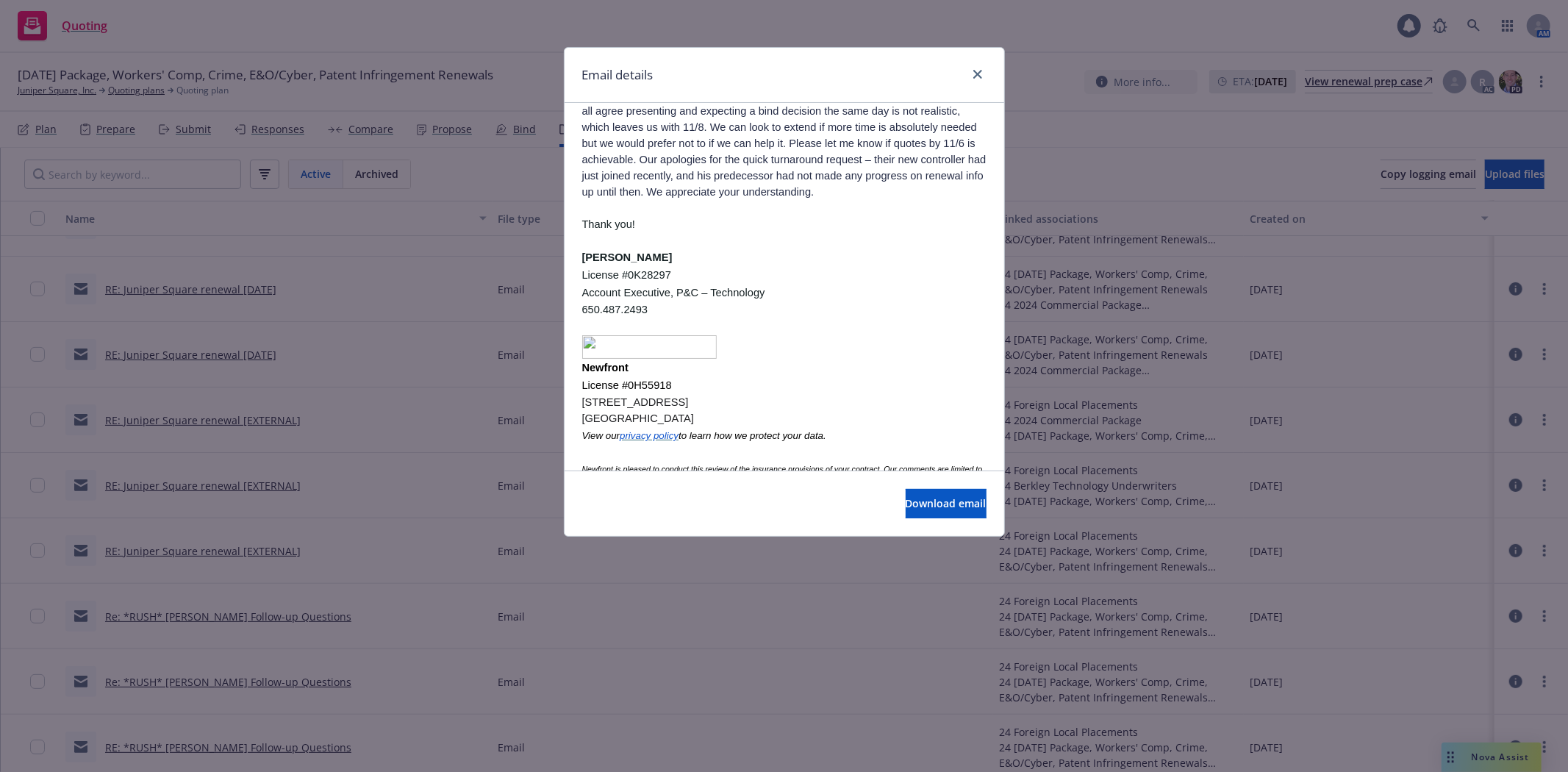
scroll to position [3538, 0]
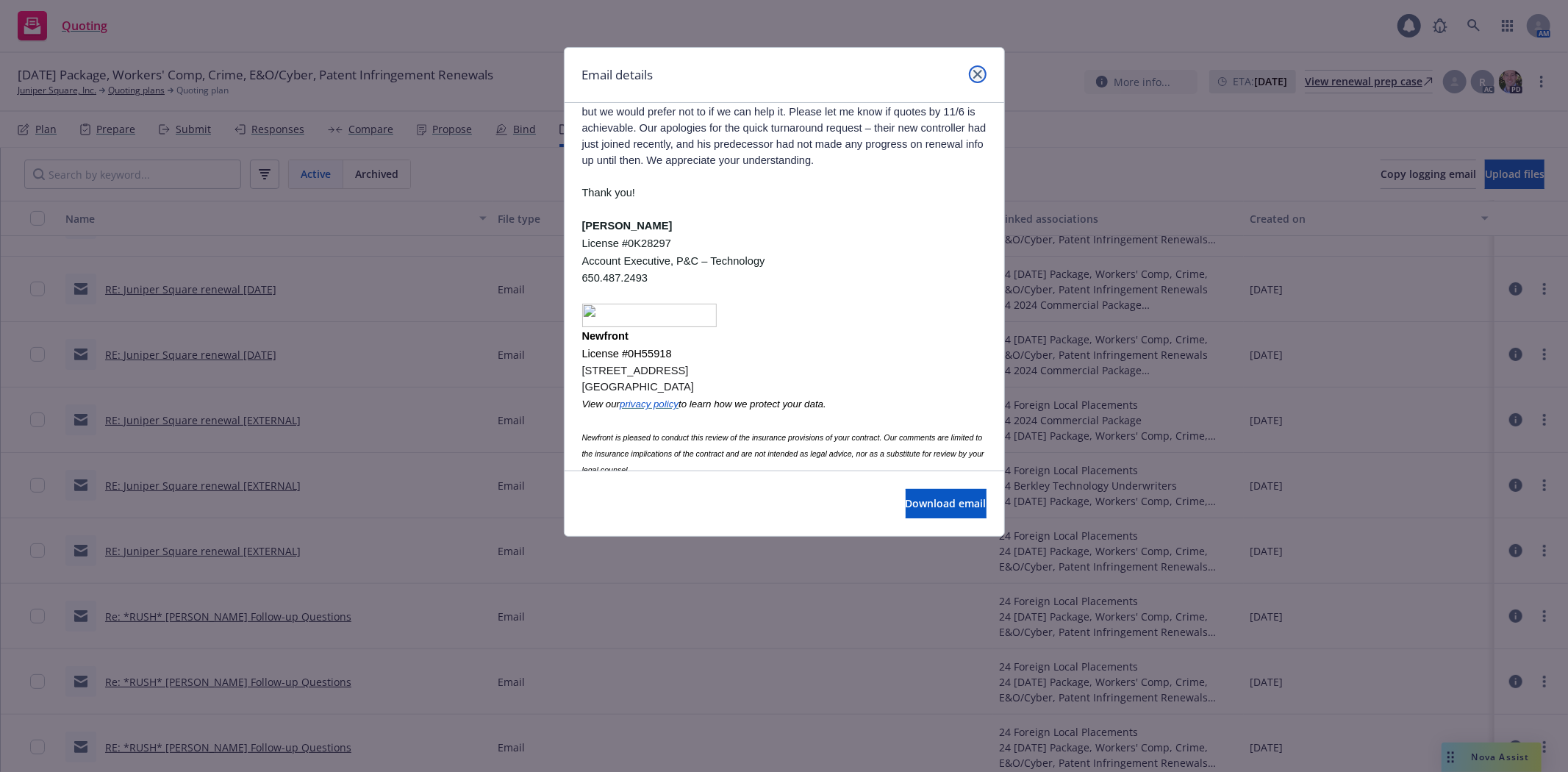
click at [974, 70] on icon "close" at bounding box center [978, 75] width 9 height 9
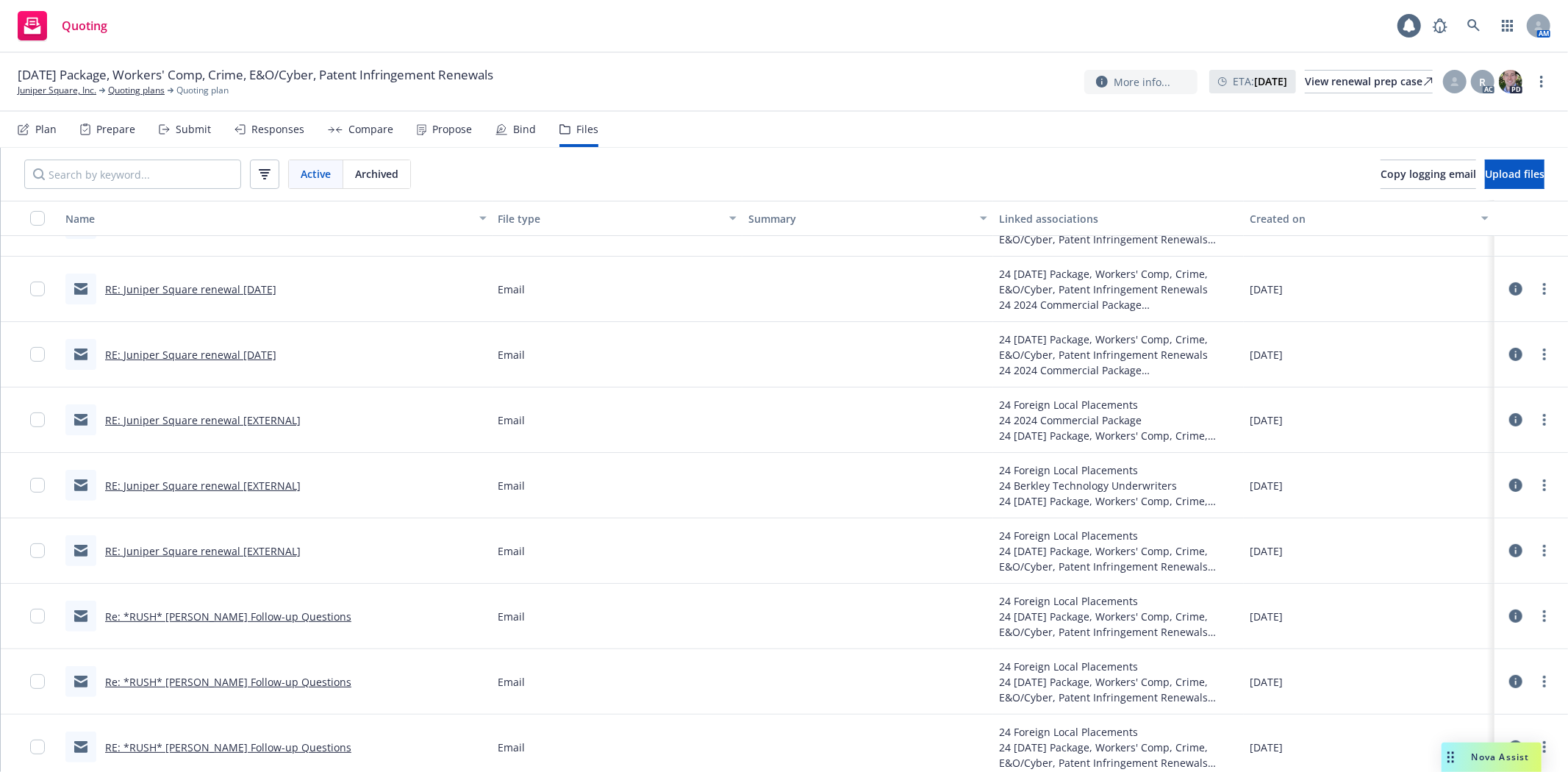
click at [186, 545] on link "RE: Juniper Square renewal [EXTERNAL]" at bounding box center [202, 550] width 195 height 14
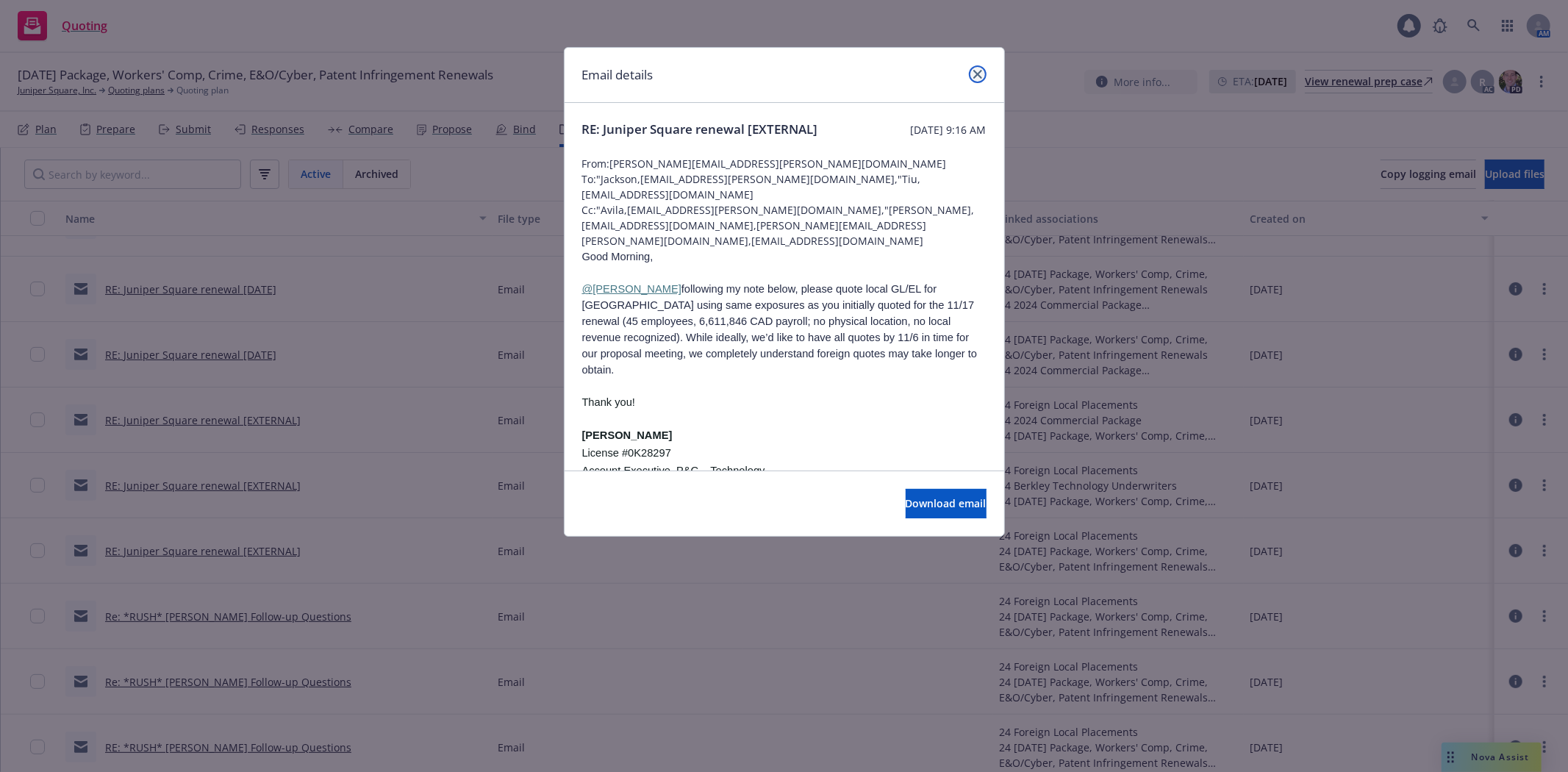
click at [980, 72] on link "close" at bounding box center [977, 74] width 17 height 17
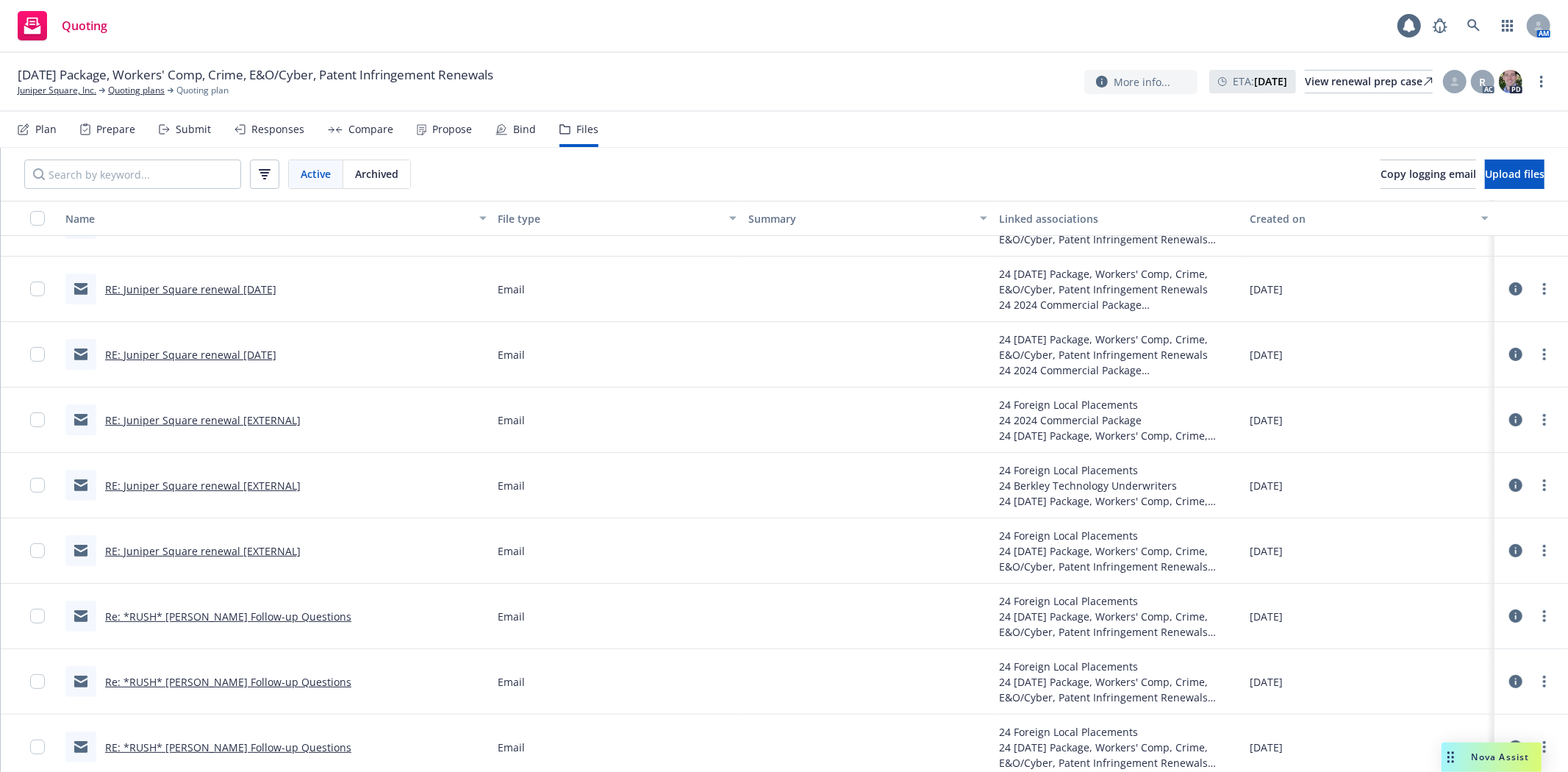
click at [241, 290] on link "RE: Juniper Square renewal [DATE]" at bounding box center [190, 289] width 171 height 14
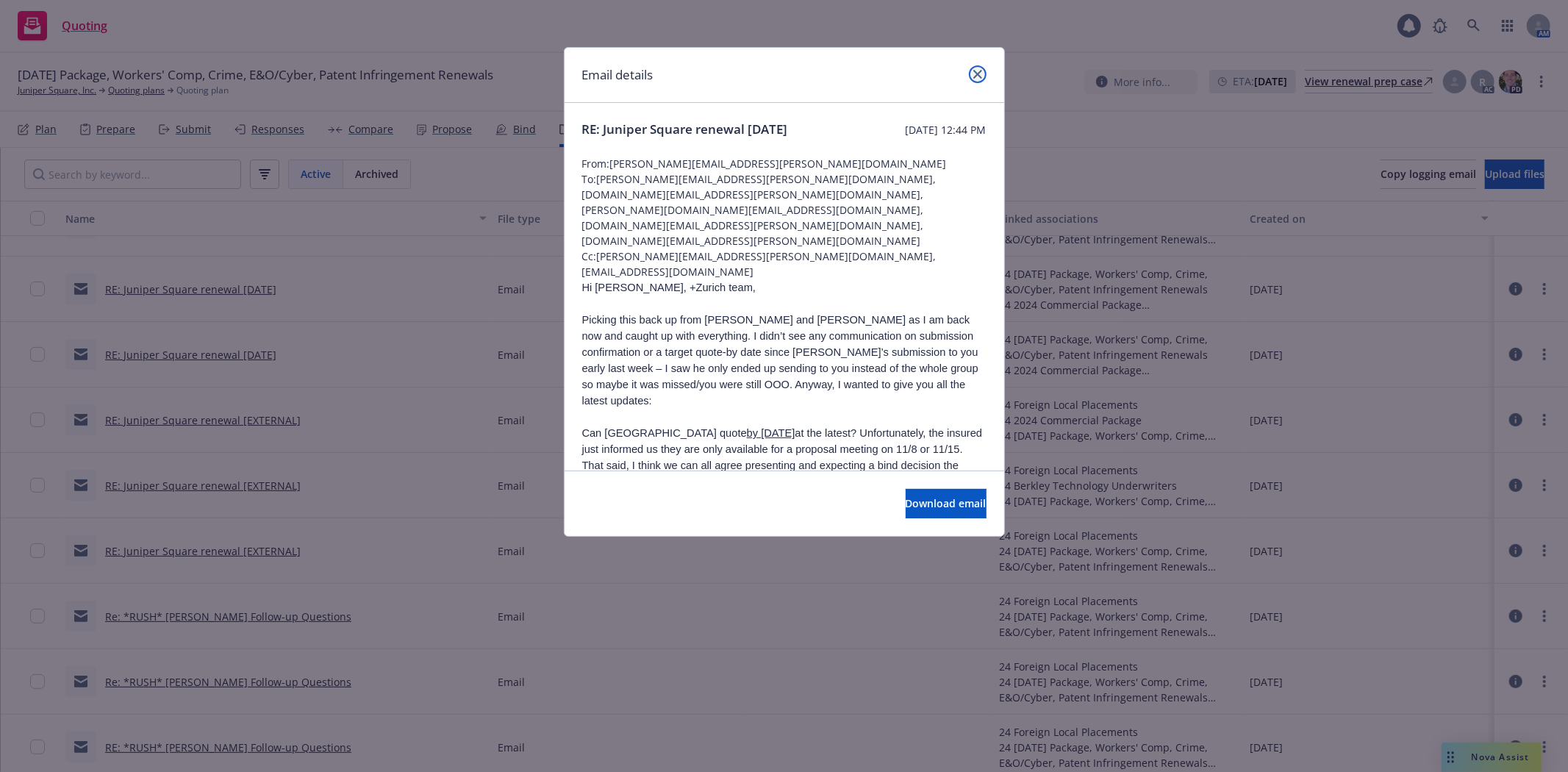
click at [981, 76] on link "close" at bounding box center [977, 74] width 17 height 17
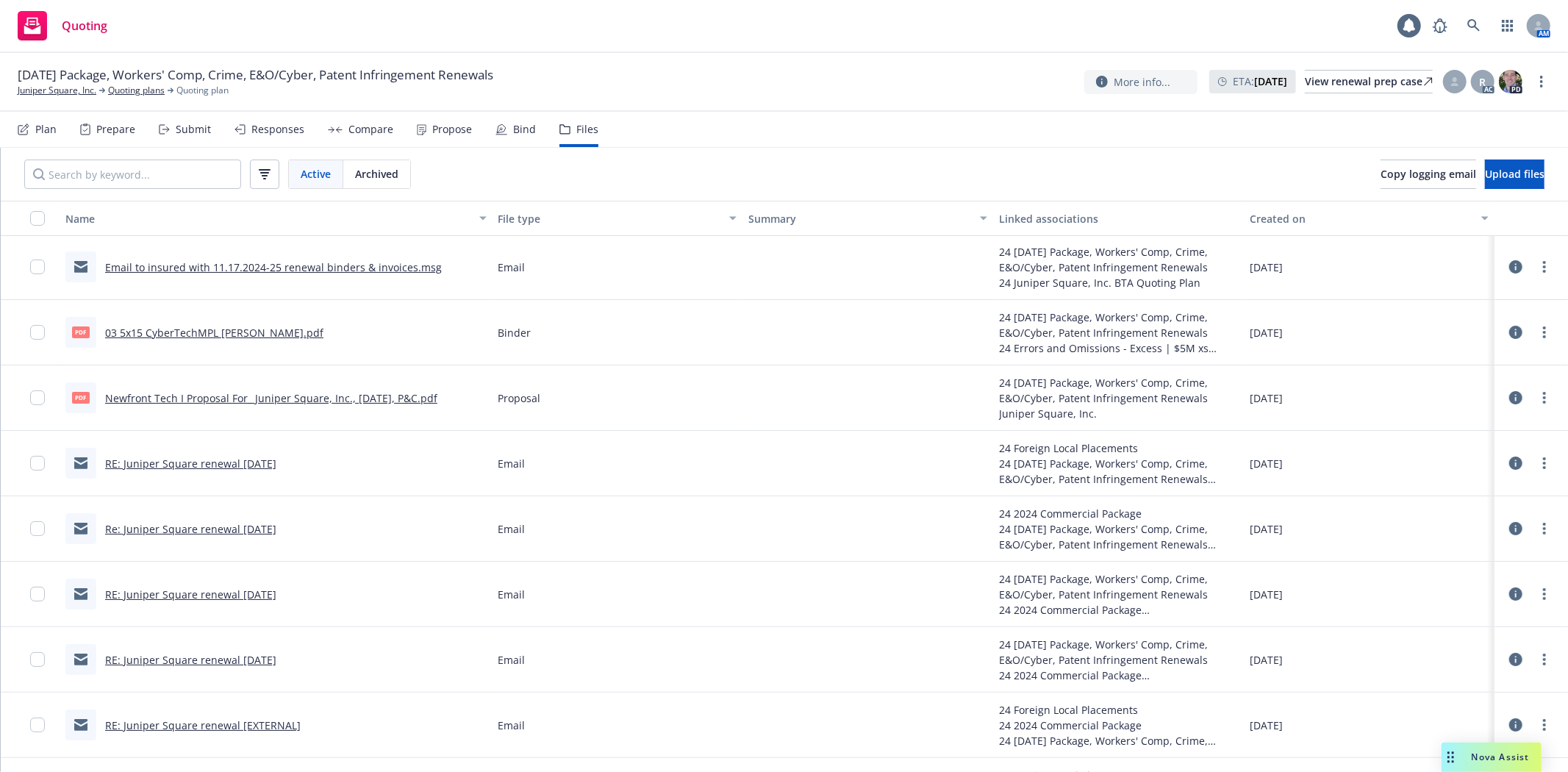
scroll to position [0, 0]
click at [252, 465] on link "RE: Juniper Square renewal [DATE]" at bounding box center [190, 464] width 171 height 14
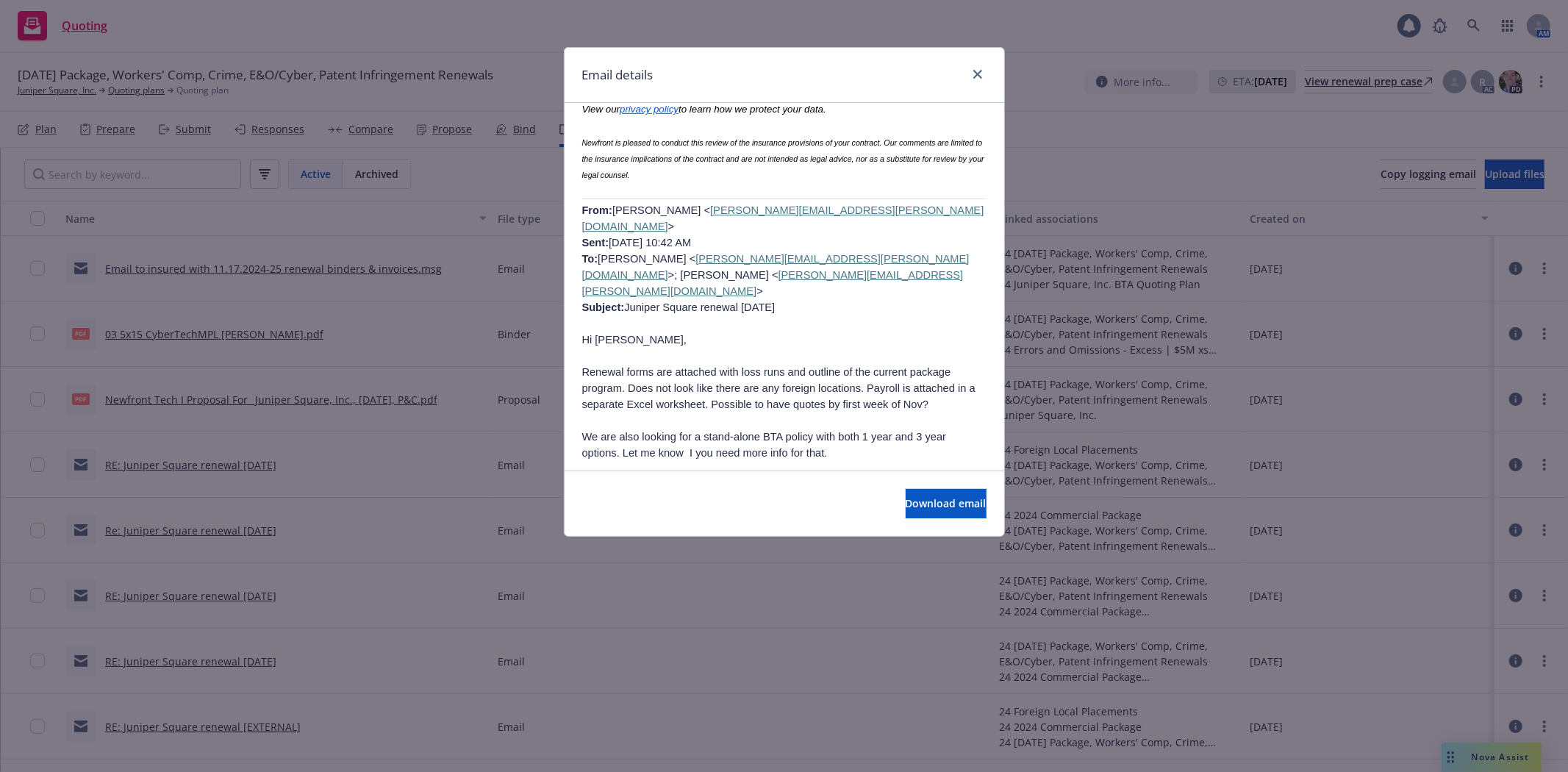
scroll to position [2694, 0]
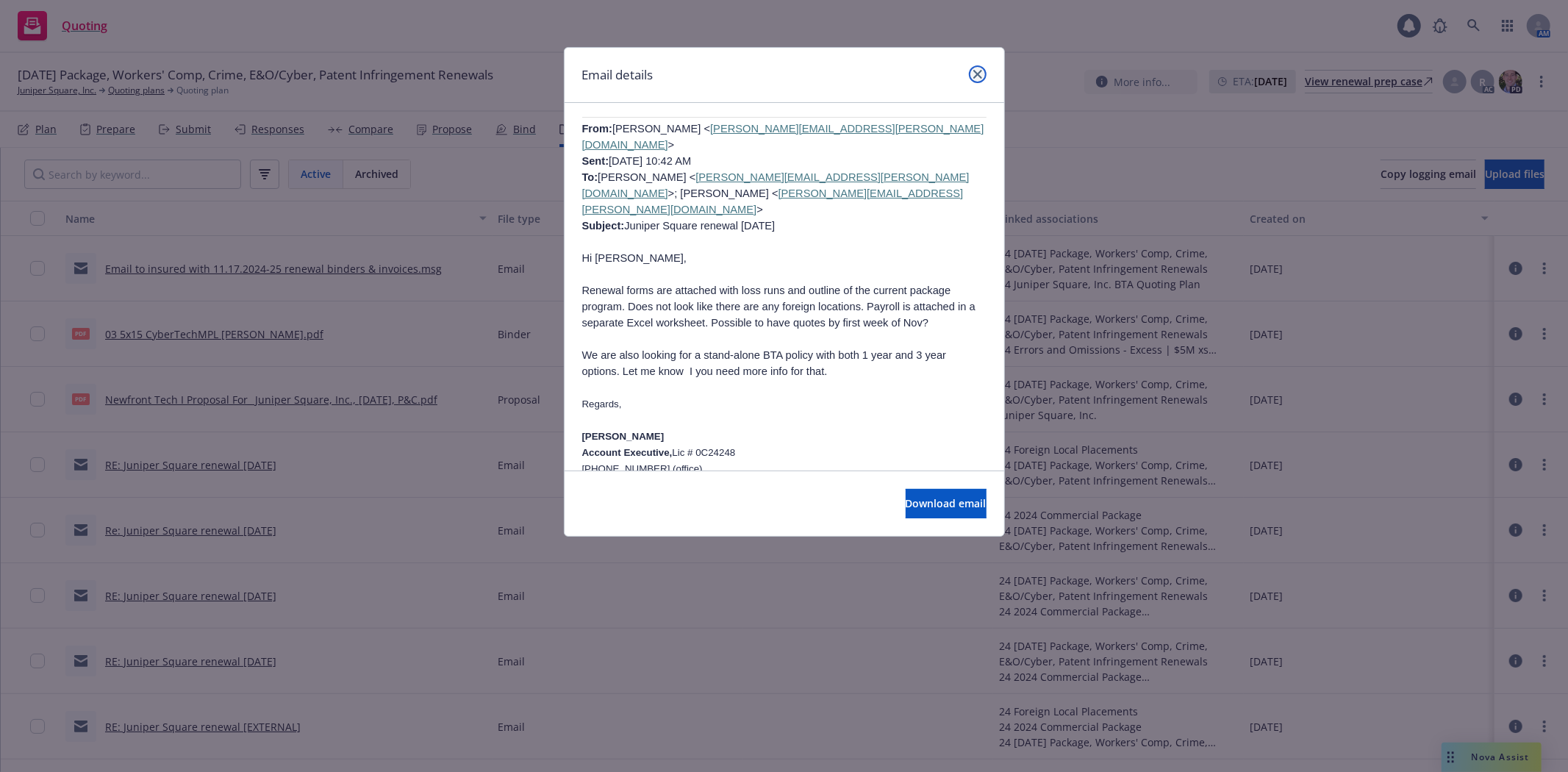
click at [972, 74] on link "close" at bounding box center [977, 74] width 17 height 17
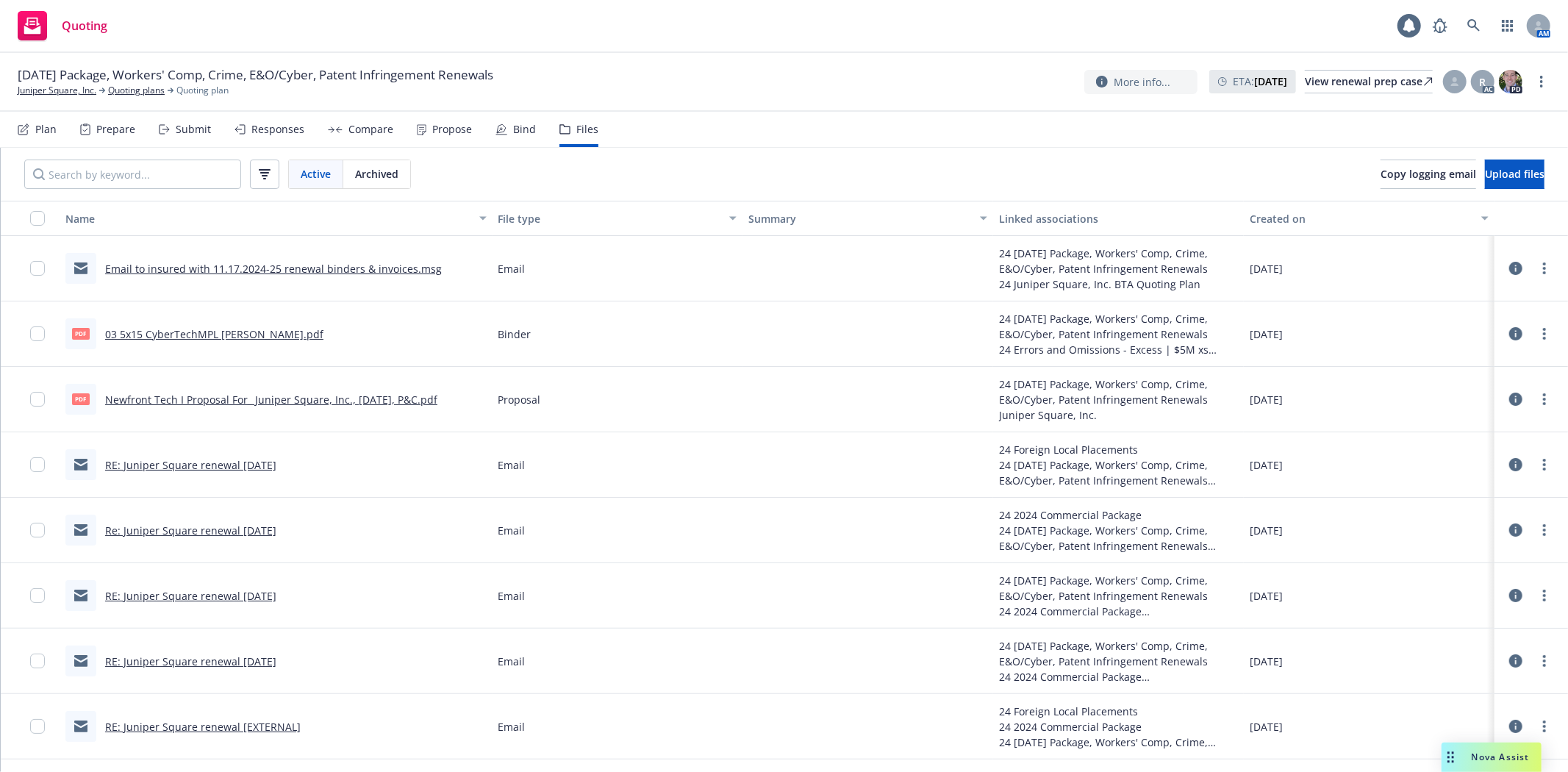
click at [134, 531] on link "Re: Juniper Square renewal [DATE]" at bounding box center [190, 530] width 171 height 14
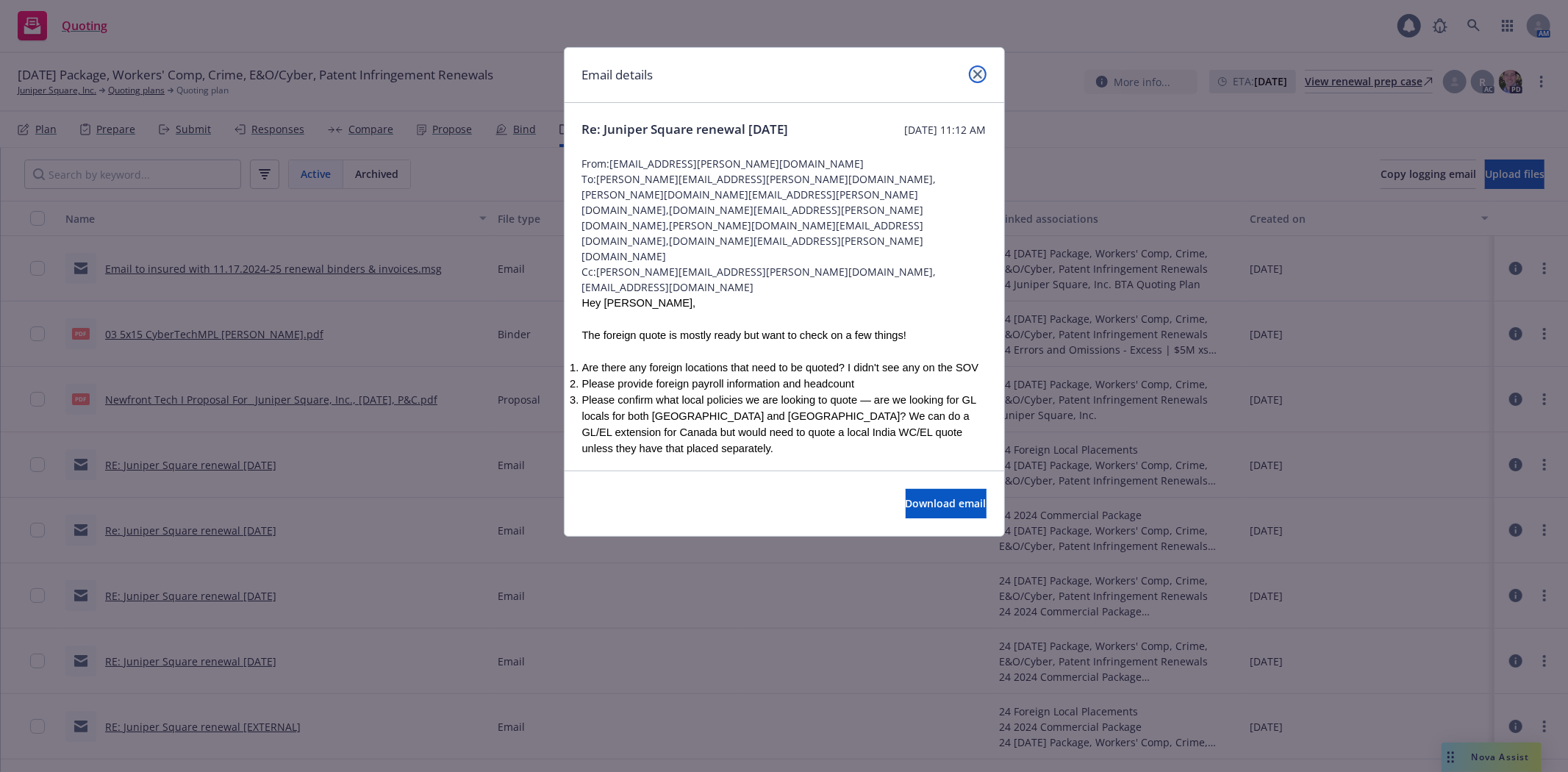
click at [971, 69] on link "close" at bounding box center [977, 74] width 17 height 17
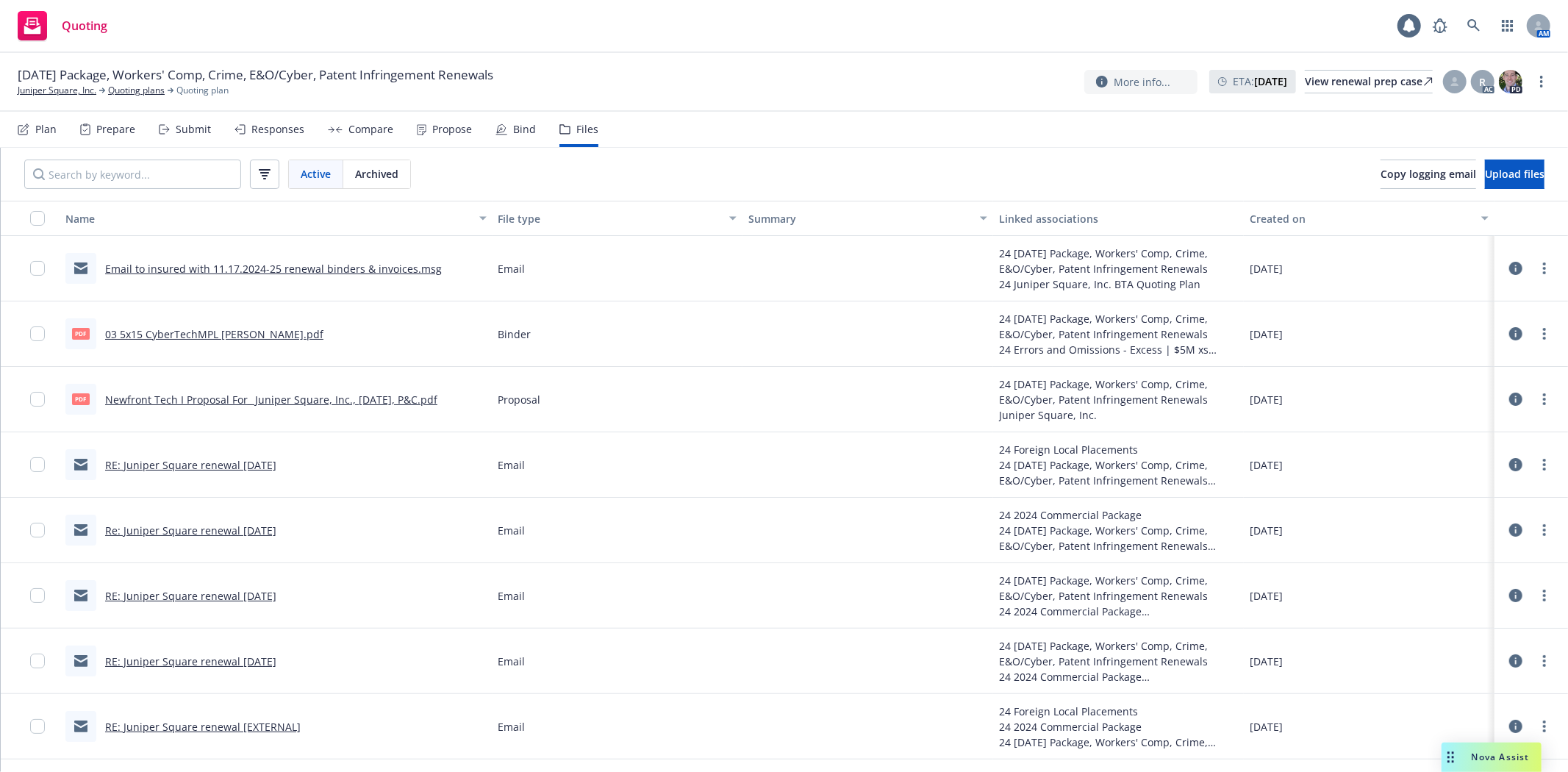
click at [171, 663] on link "RE: Juniper Square renewal [DATE]" at bounding box center [190, 661] width 171 height 14
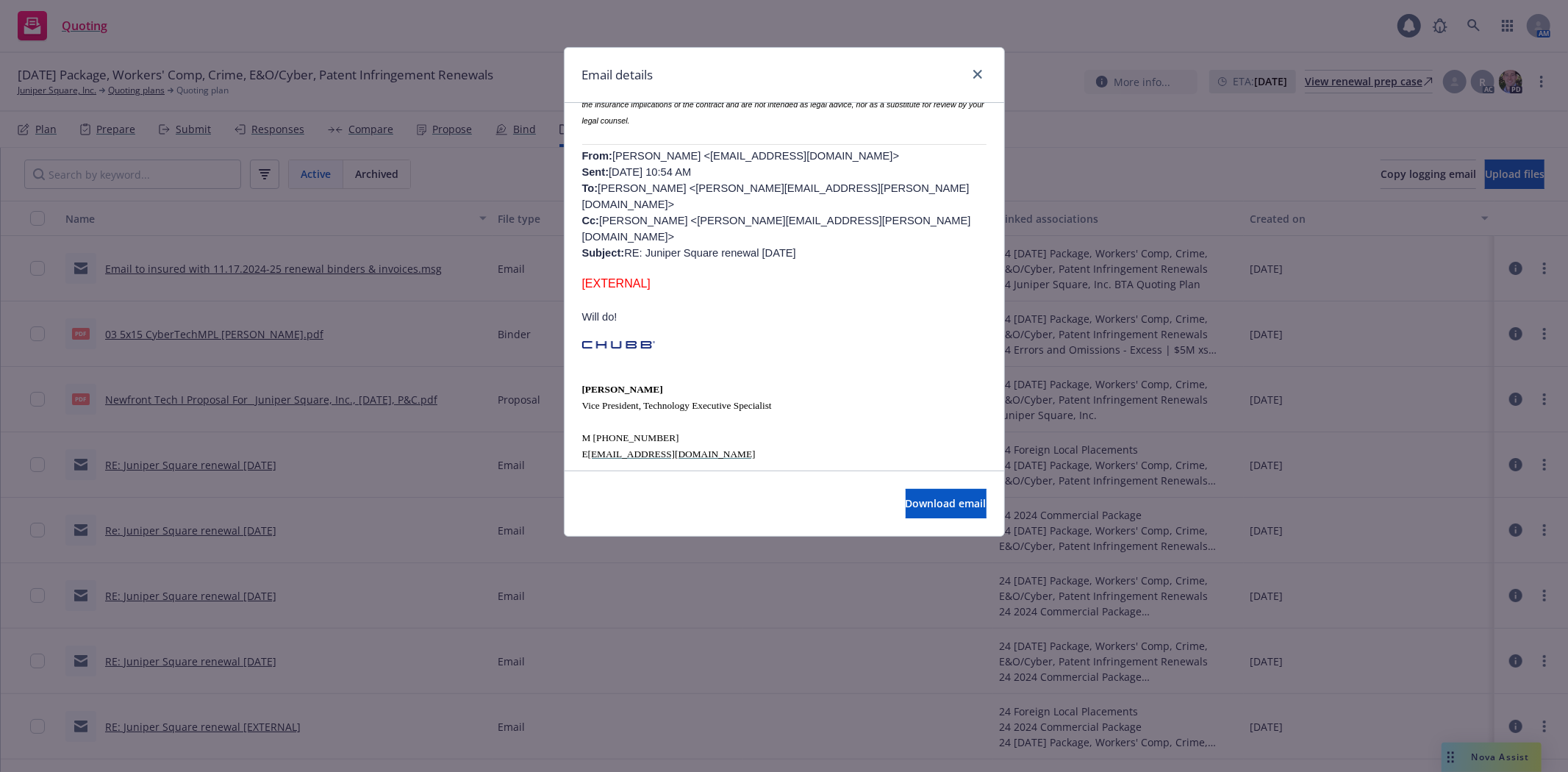
scroll to position [945, 0]
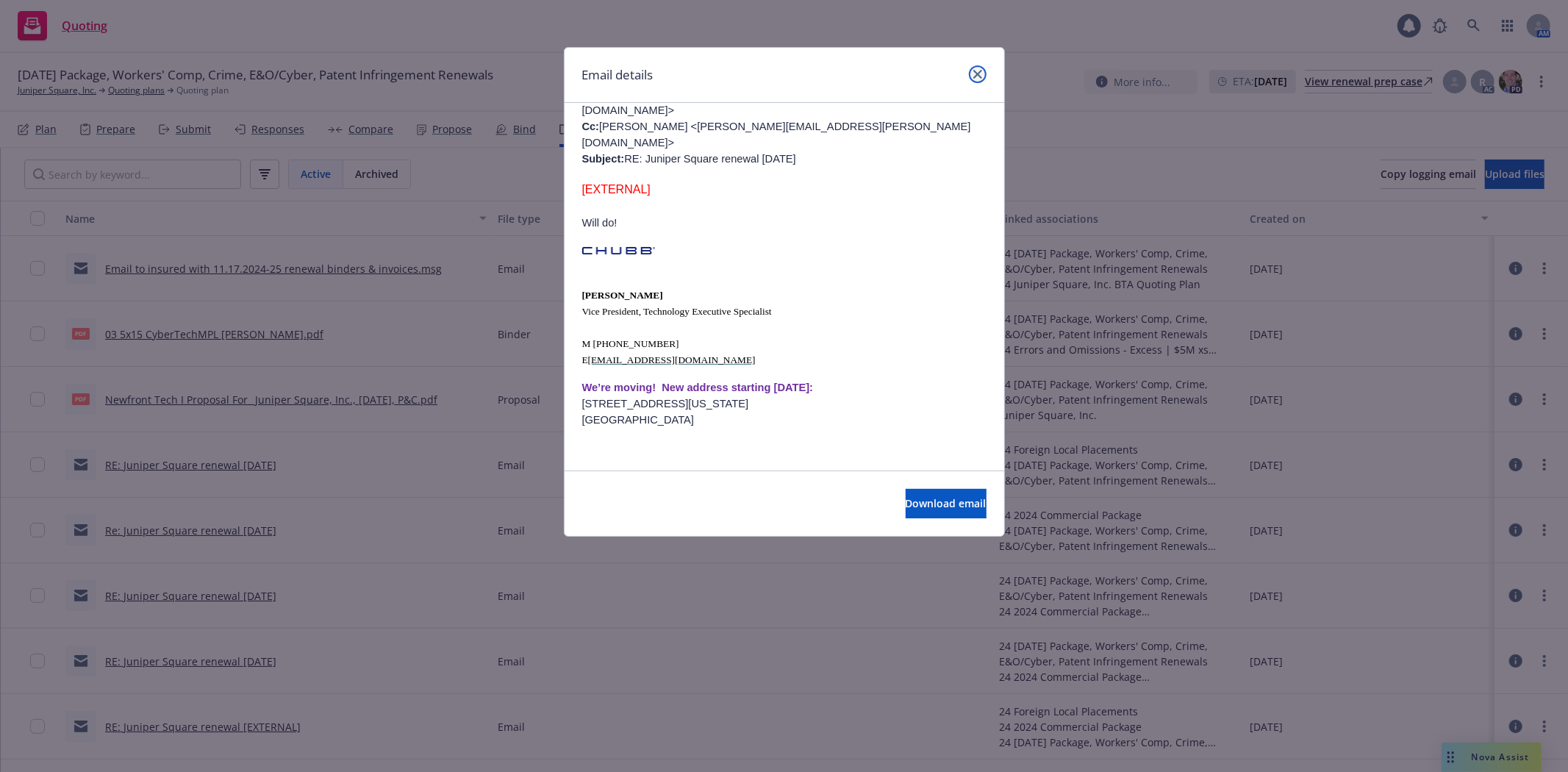
click at [983, 76] on link "close" at bounding box center [977, 74] width 17 height 17
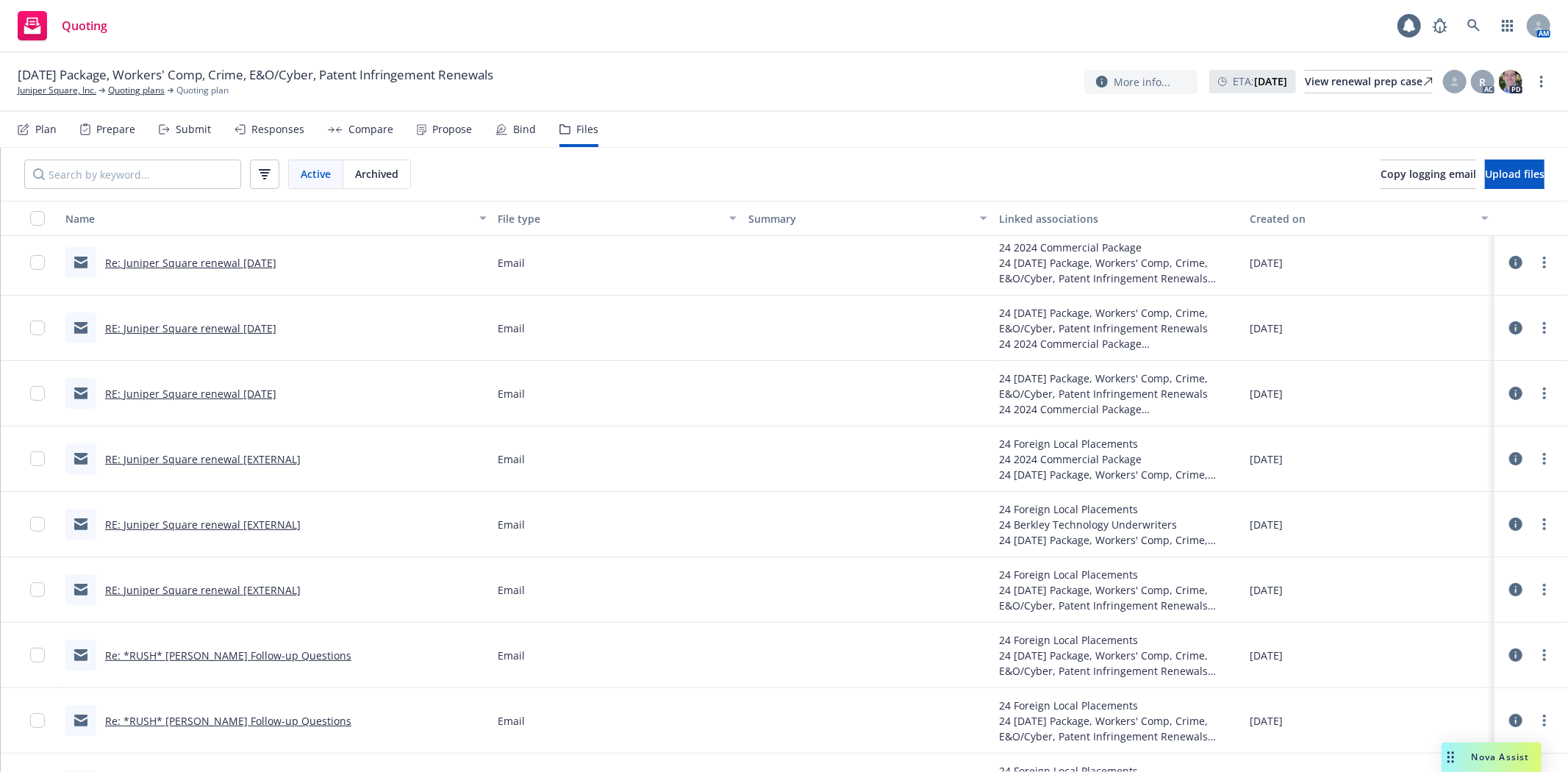
scroll to position [342, 0]
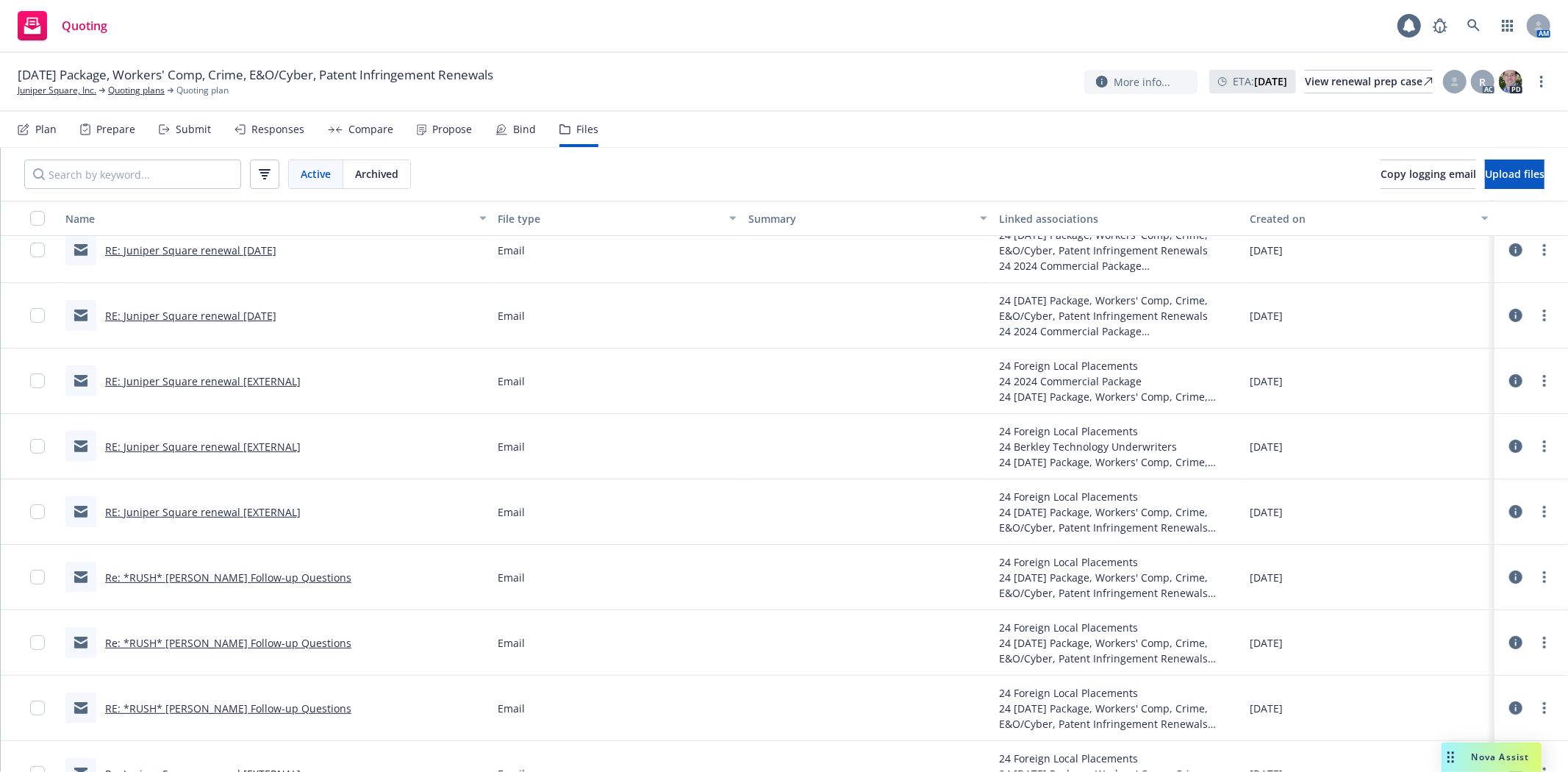
click at [216, 378] on link "RE: Juniper Square renewal [EXTERNAL]" at bounding box center [202, 381] width 195 height 14
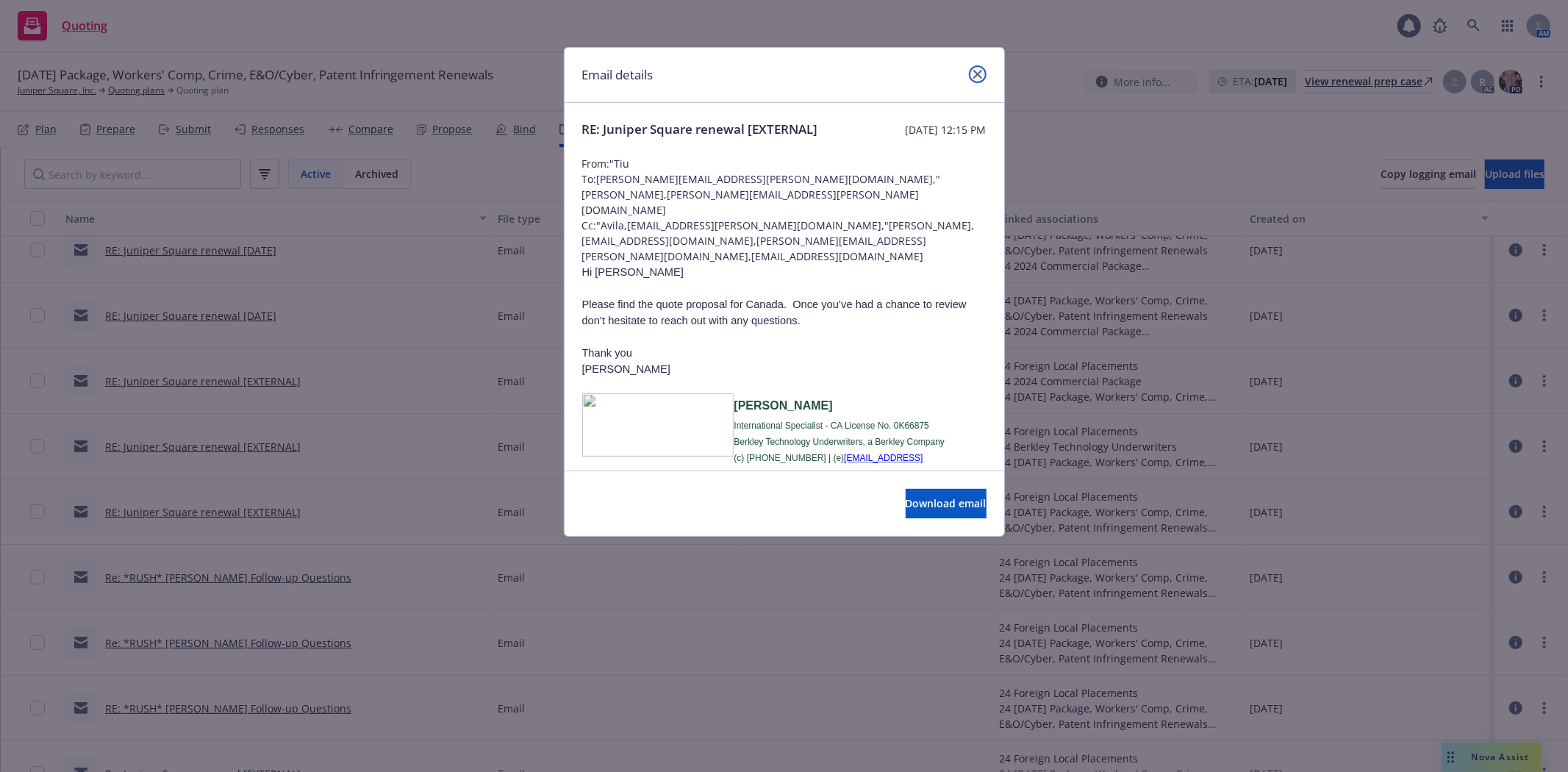
click at [974, 70] on icon "close" at bounding box center [978, 75] width 9 height 9
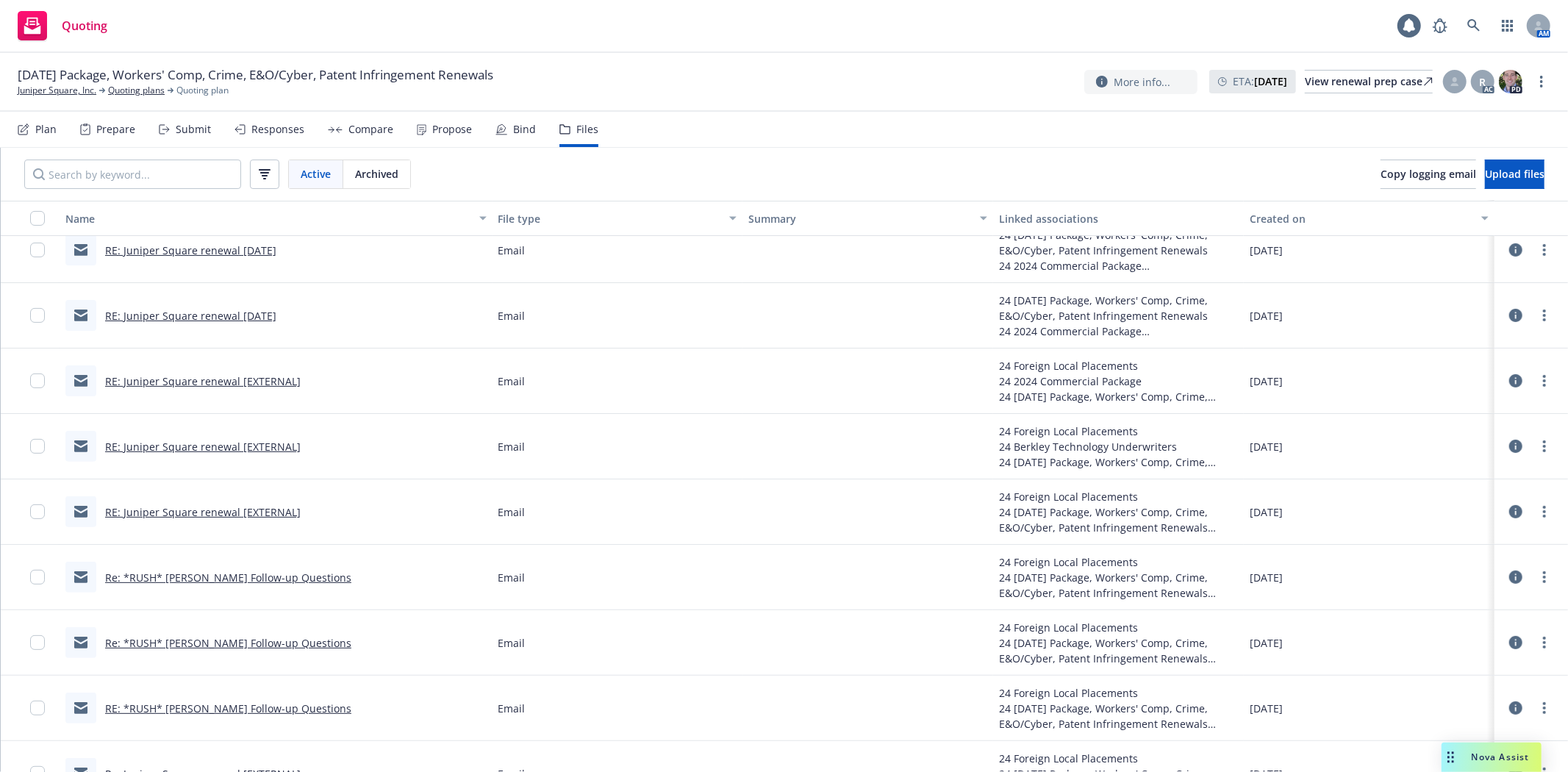
click at [201, 449] on link "RE: Juniper Square renewal [EXTERNAL]" at bounding box center [202, 446] width 195 height 14
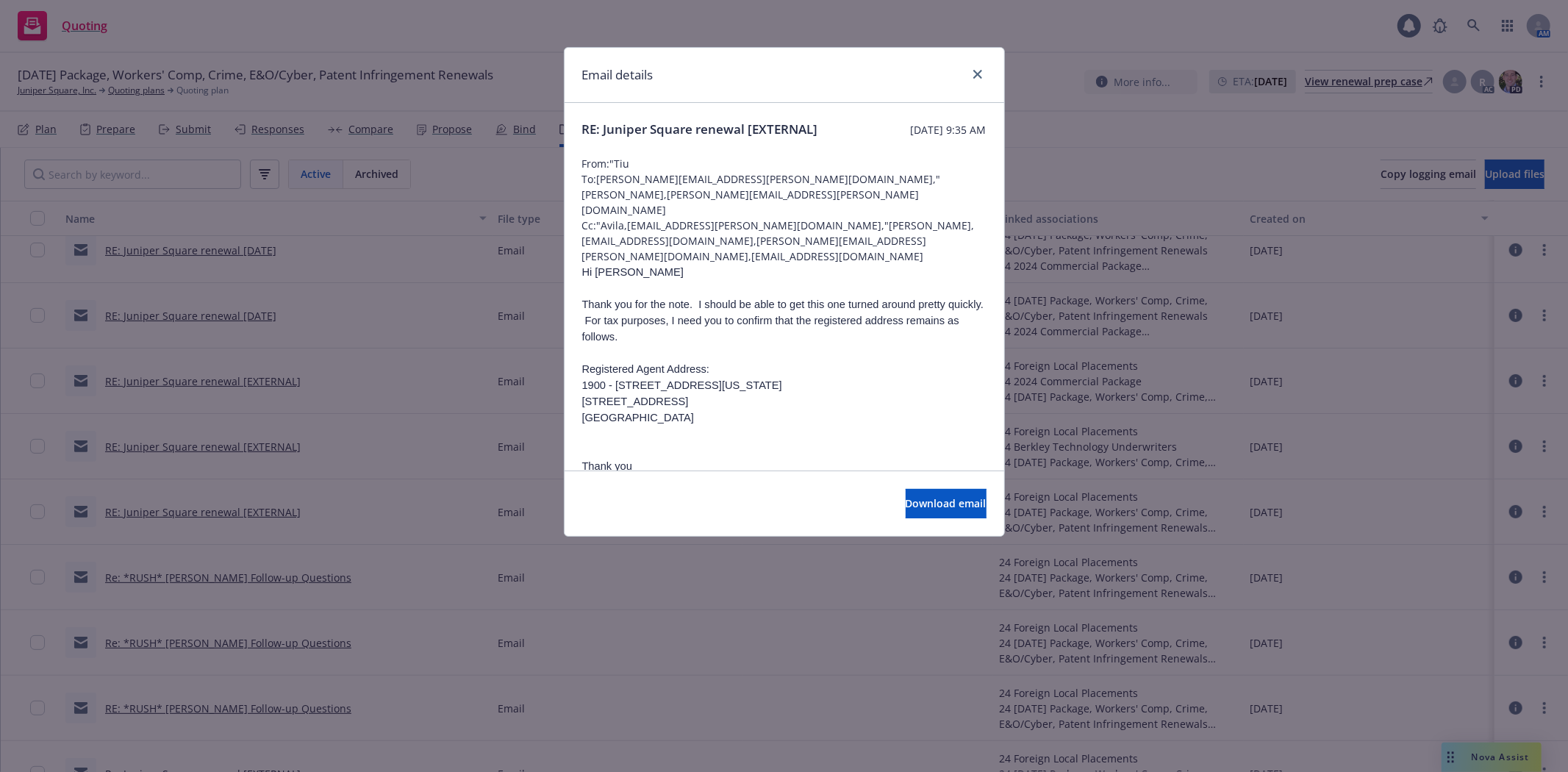
click at [981, 75] on div "Email details" at bounding box center [784, 75] width 440 height 55
click at [974, 74] on icon "close" at bounding box center [978, 75] width 9 height 9
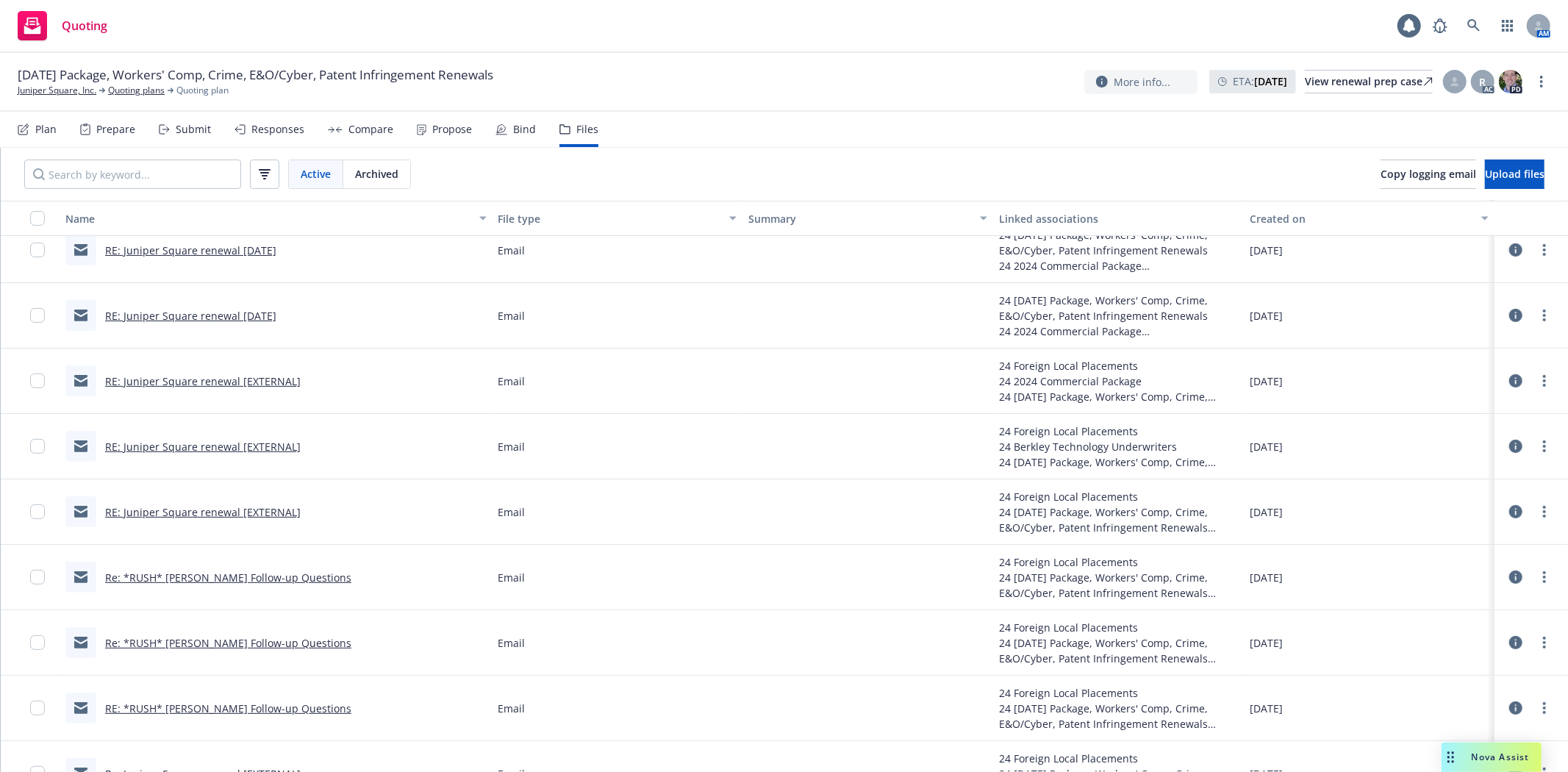
click at [187, 574] on link "Re: *RUSH* [PERSON_NAME] Follow-up Questions" at bounding box center [228, 577] width 247 height 14
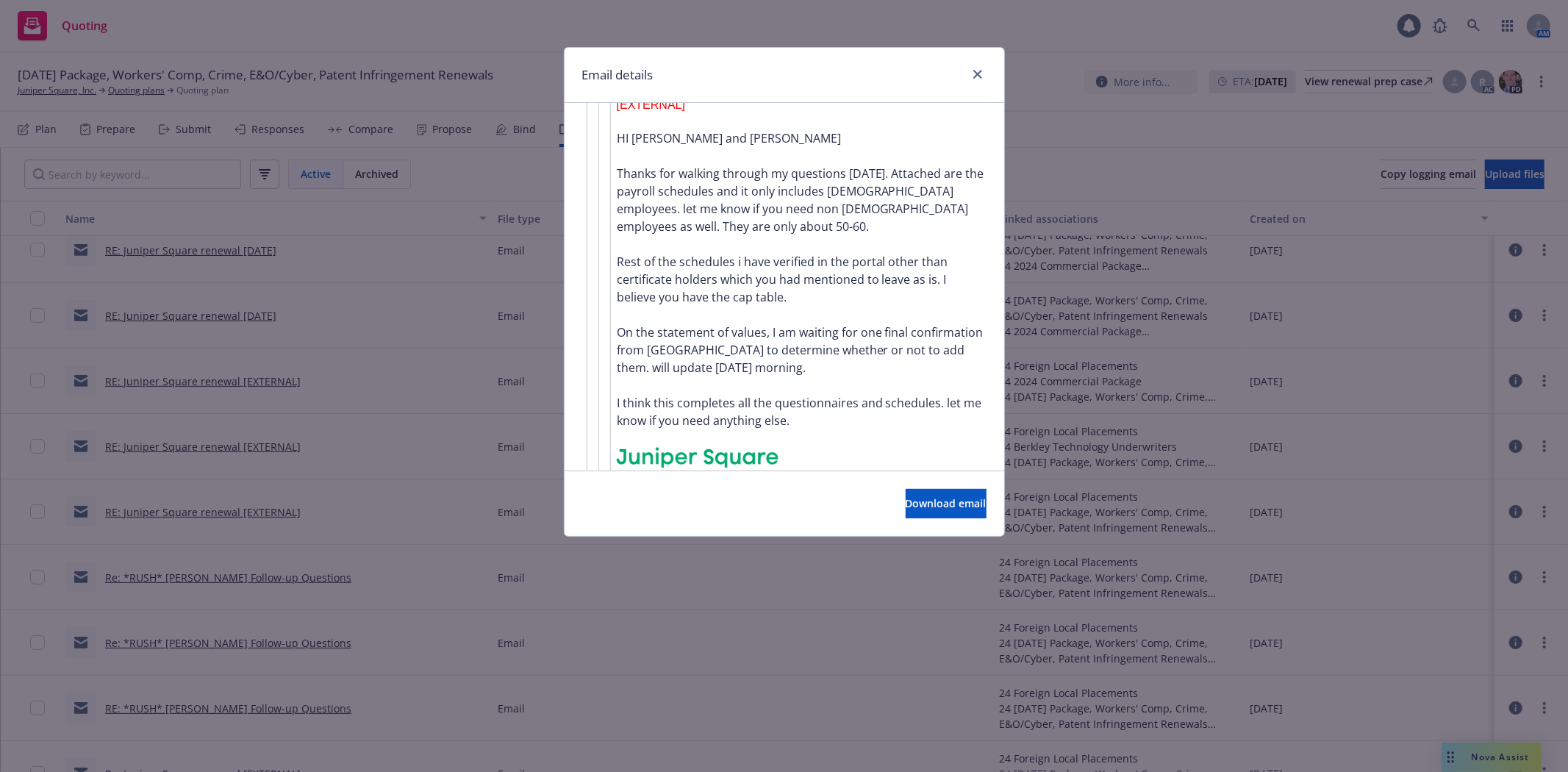
scroll to position [5247, 0]
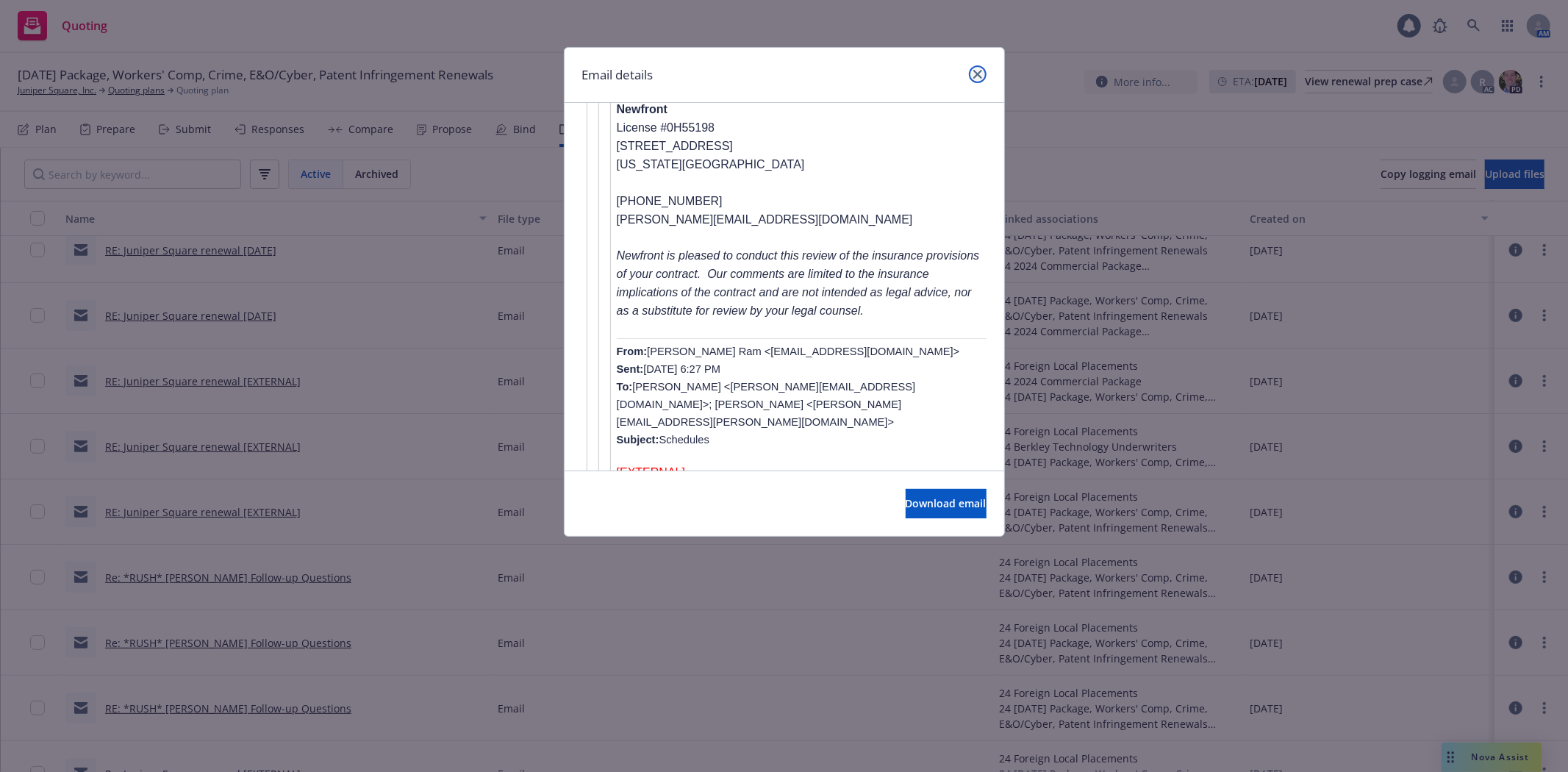
click at [971, 70] on link "close" at bounding box center [977, 74] width 17 height 17
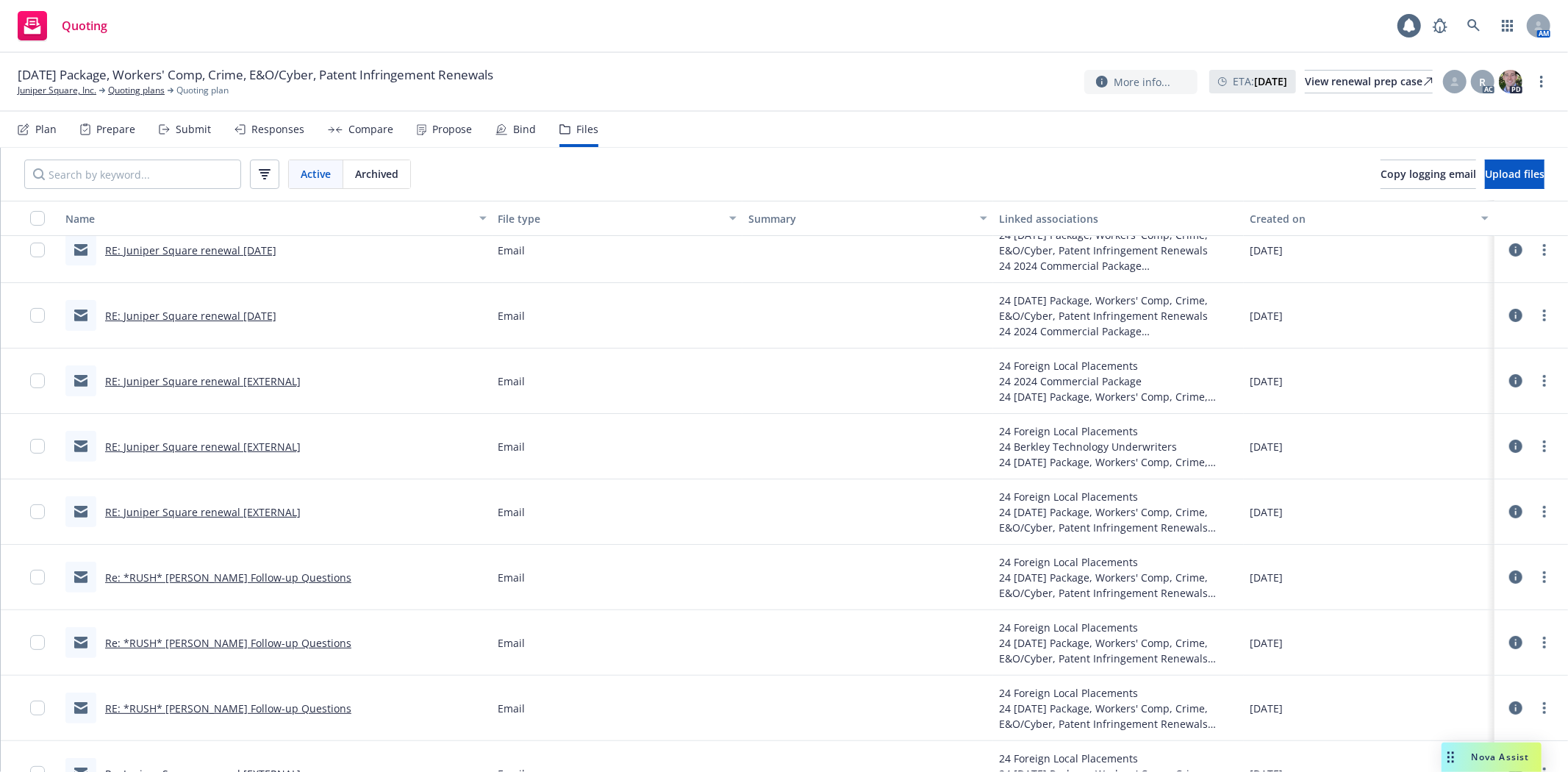
click at [192, 509] on link "RE: Juniper Square renewal [EXTERNAL]" at bounding box center [202, 512] width 195 height 14
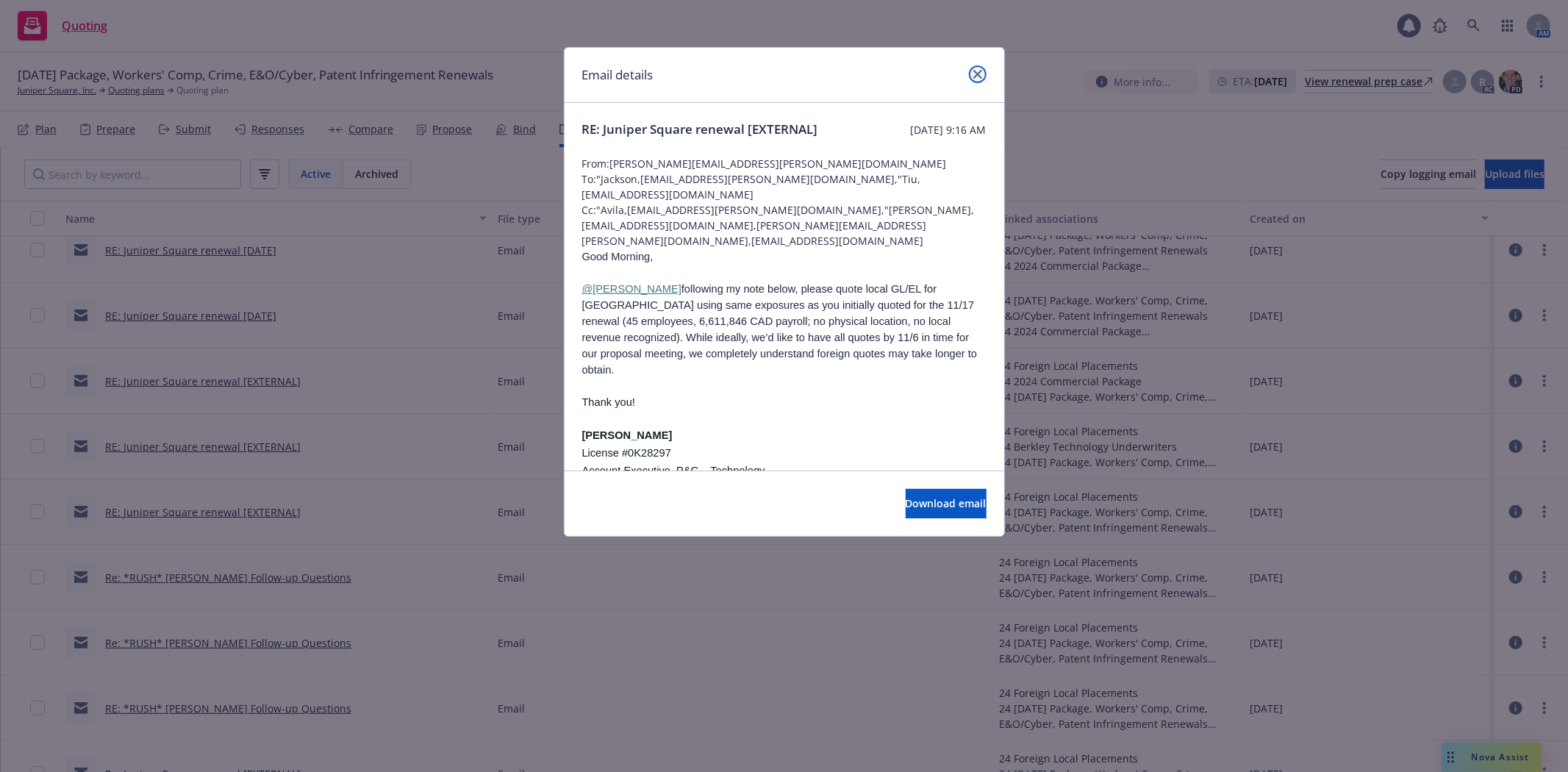
click at [971, 69] on link "close" at bounding box center [977, 74] width 17 height 17
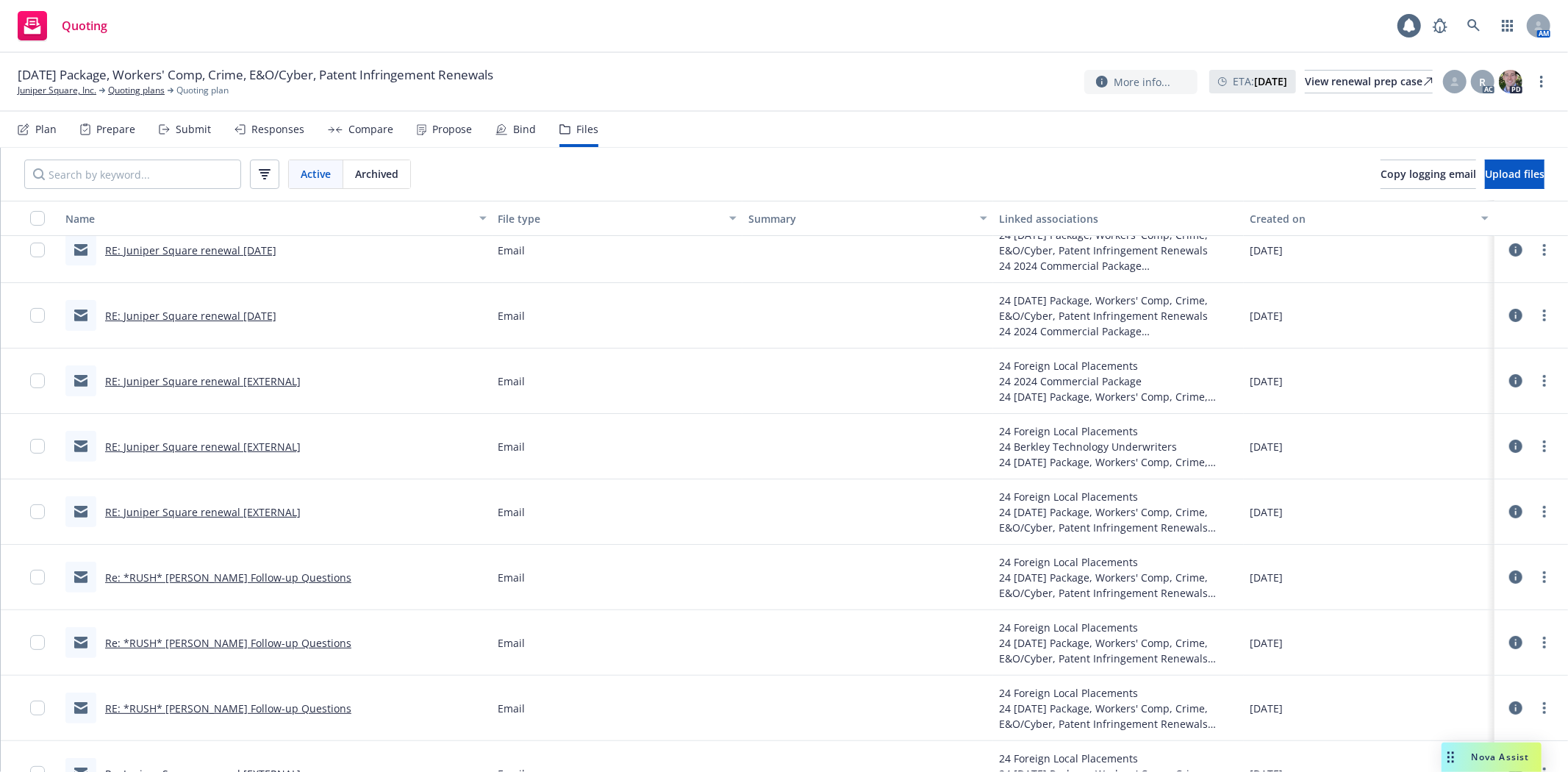
click at [202, 446] on link "RE: Juniper Square renewal [EXTERNAL]" at bounding box center [202, 446] width 195 height 14
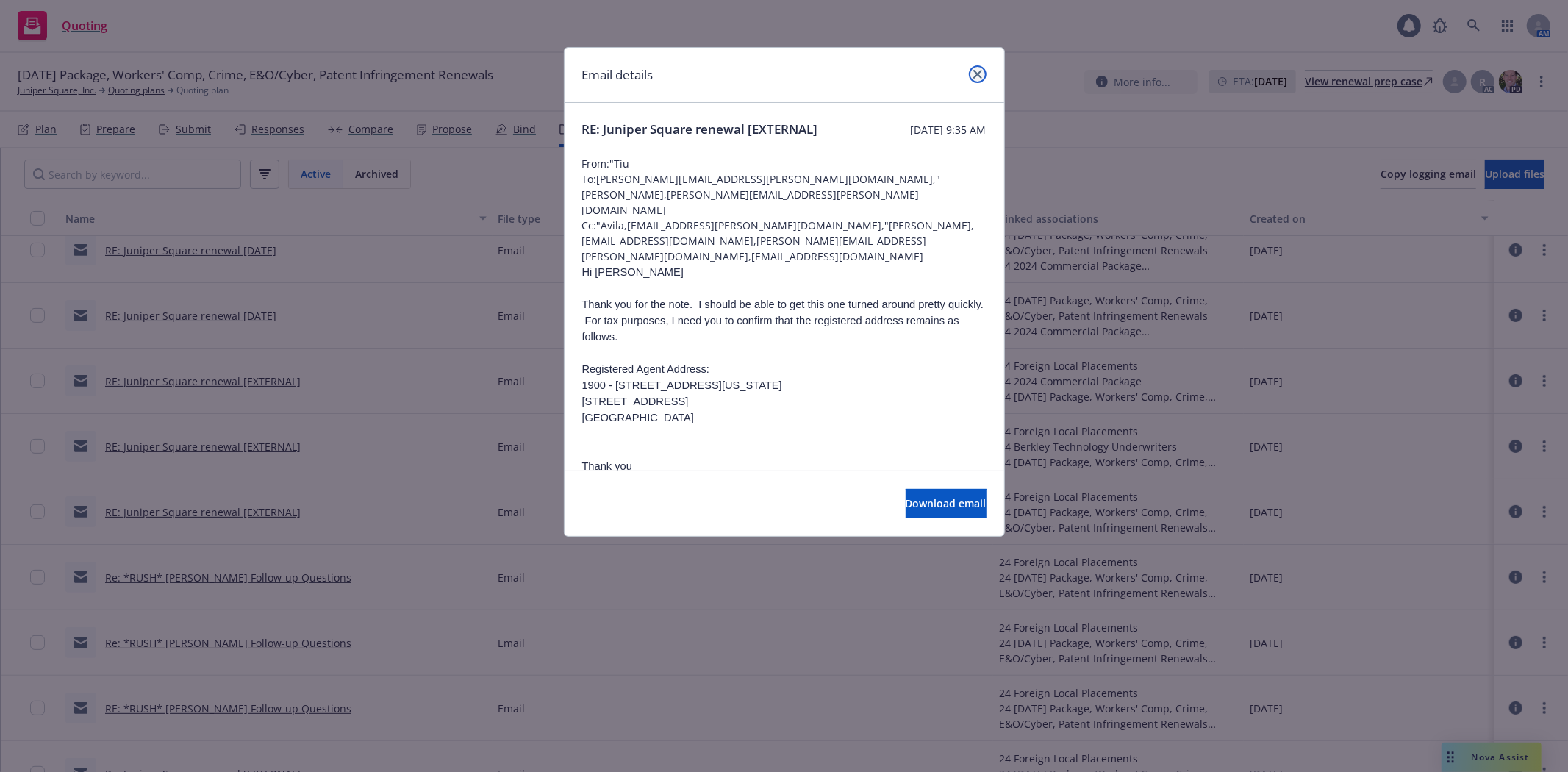
click at [975, 74] on icon "close" at bounding box center [978, 75] width 9 height 9
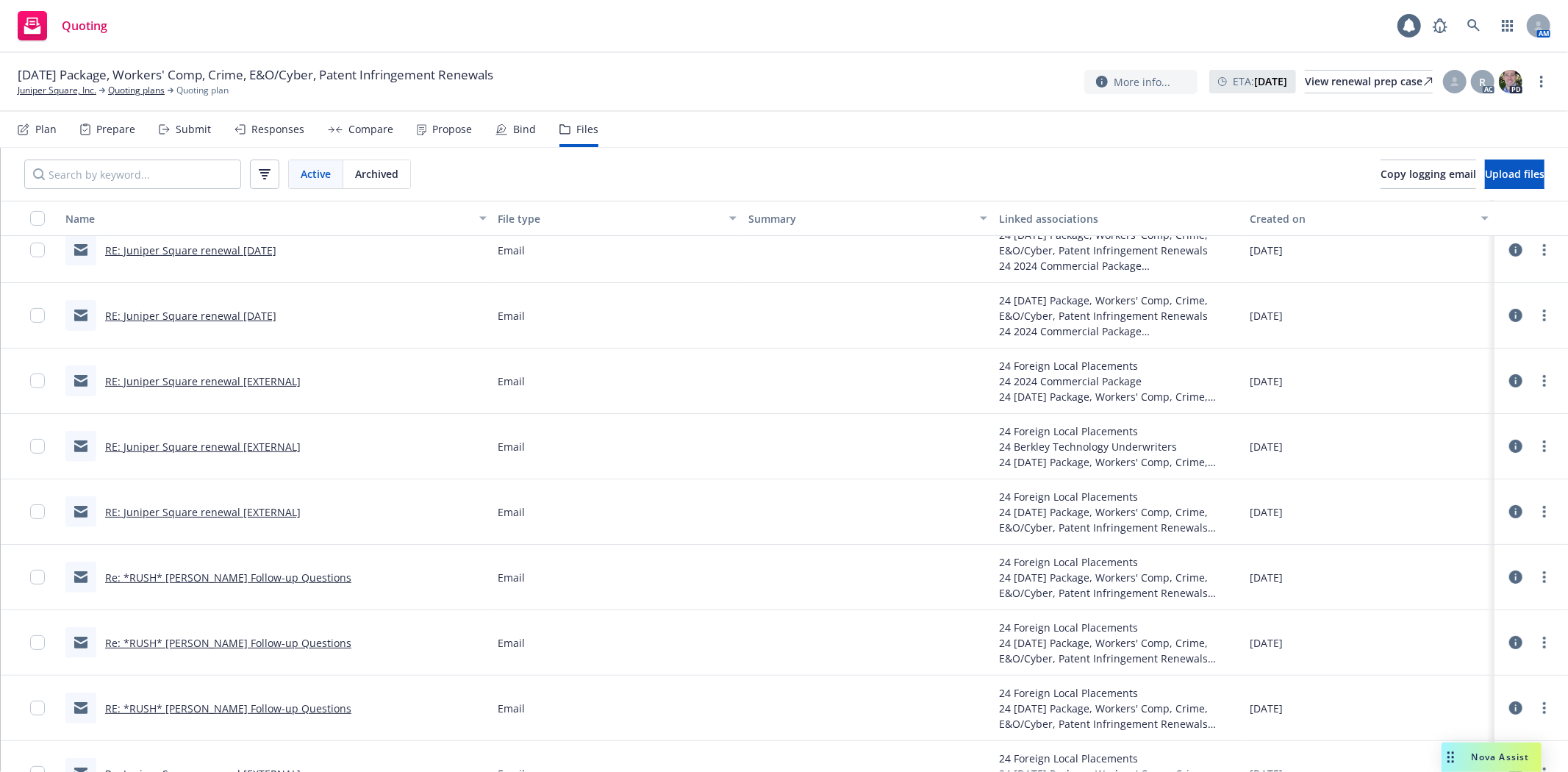
click at [184, 379] on link "RE: Juniper Square renewal [EXTERNAL]" at bounding box center [202, 381] width 195 height 14
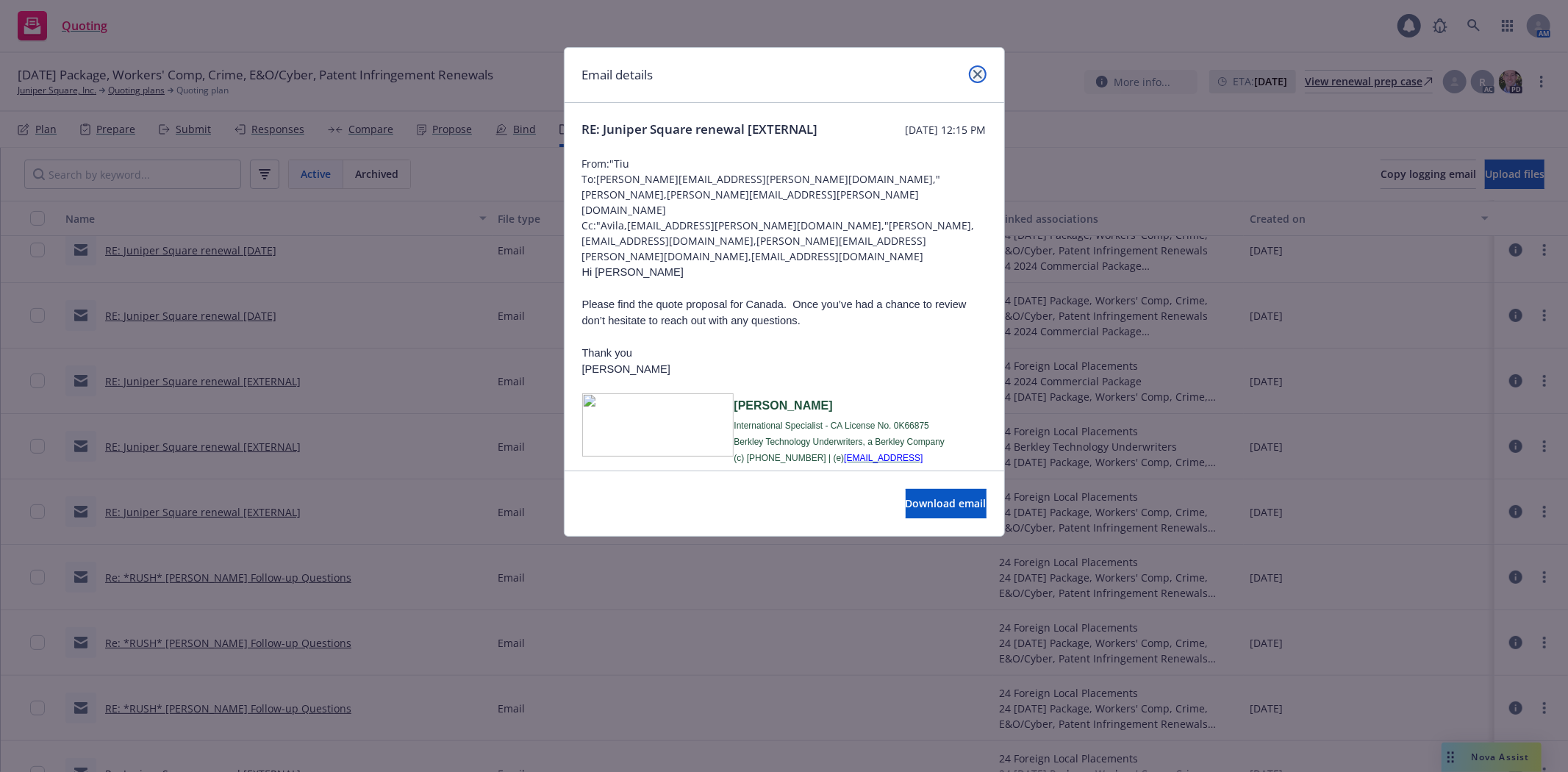
click at [976, 77] on link "close" at bounding box center [977, 74] width 17 height 17
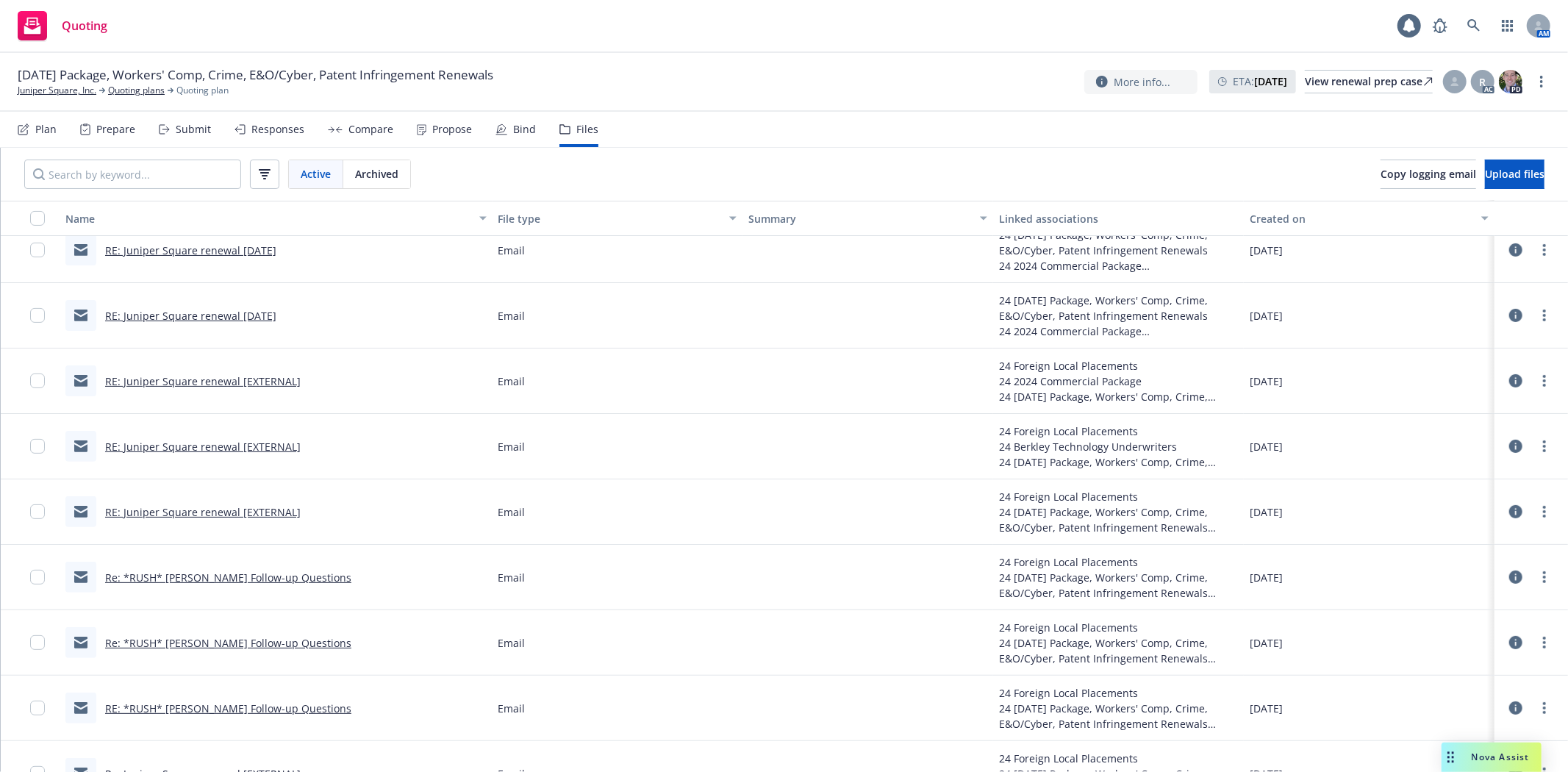
click at [199, 320] on div "RE: Juniper Square renewal [DATE]" at bounding box center [190, 315] width 171 height 15
click at [204, 313] on link "RE: Juniper Square renewal [DATE]" at bounding box center [190, 315] width 171 height 14
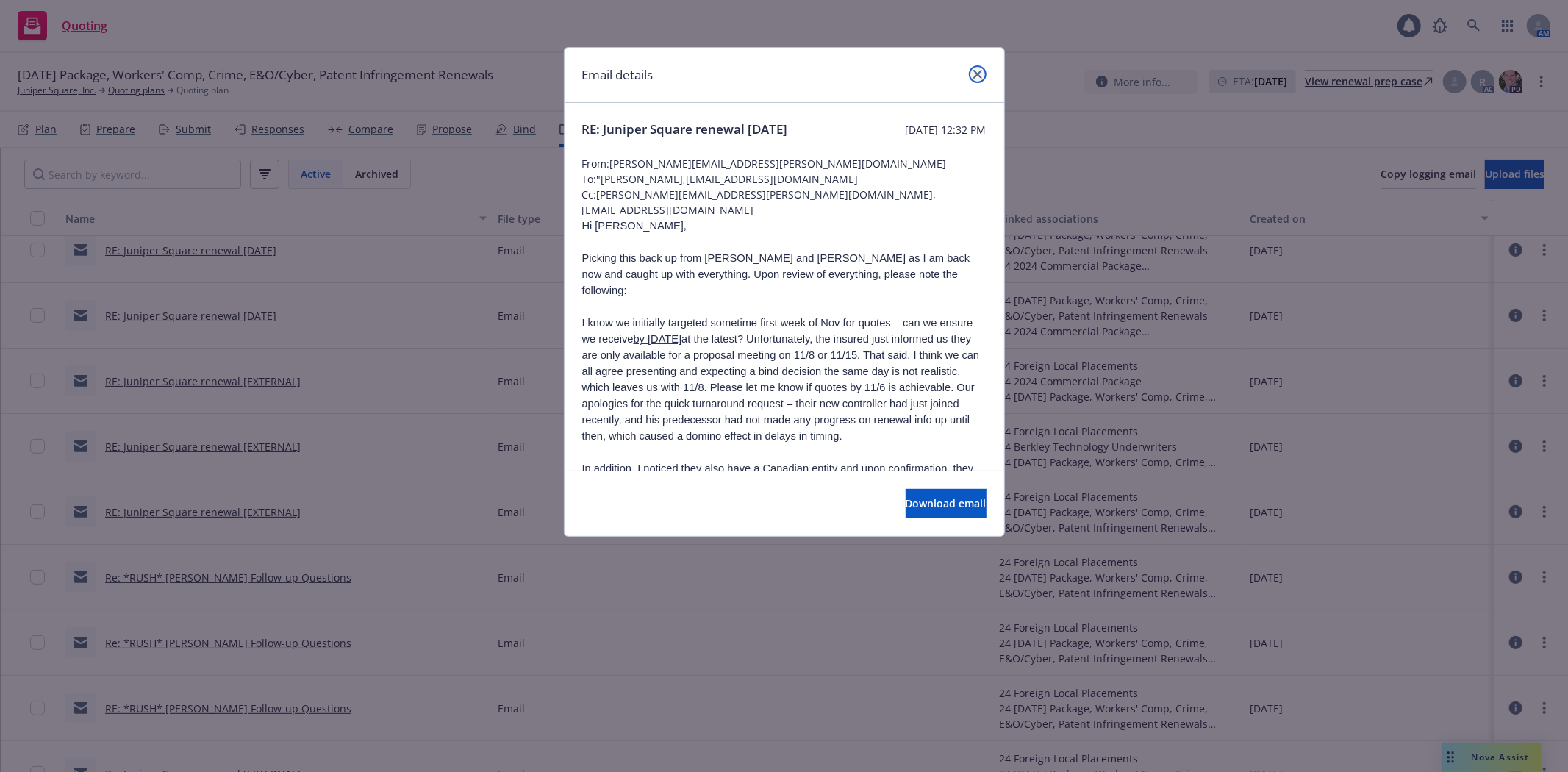
click at [980, 71] on icon "close" at bounding box center [978, 75] width 9 height 9
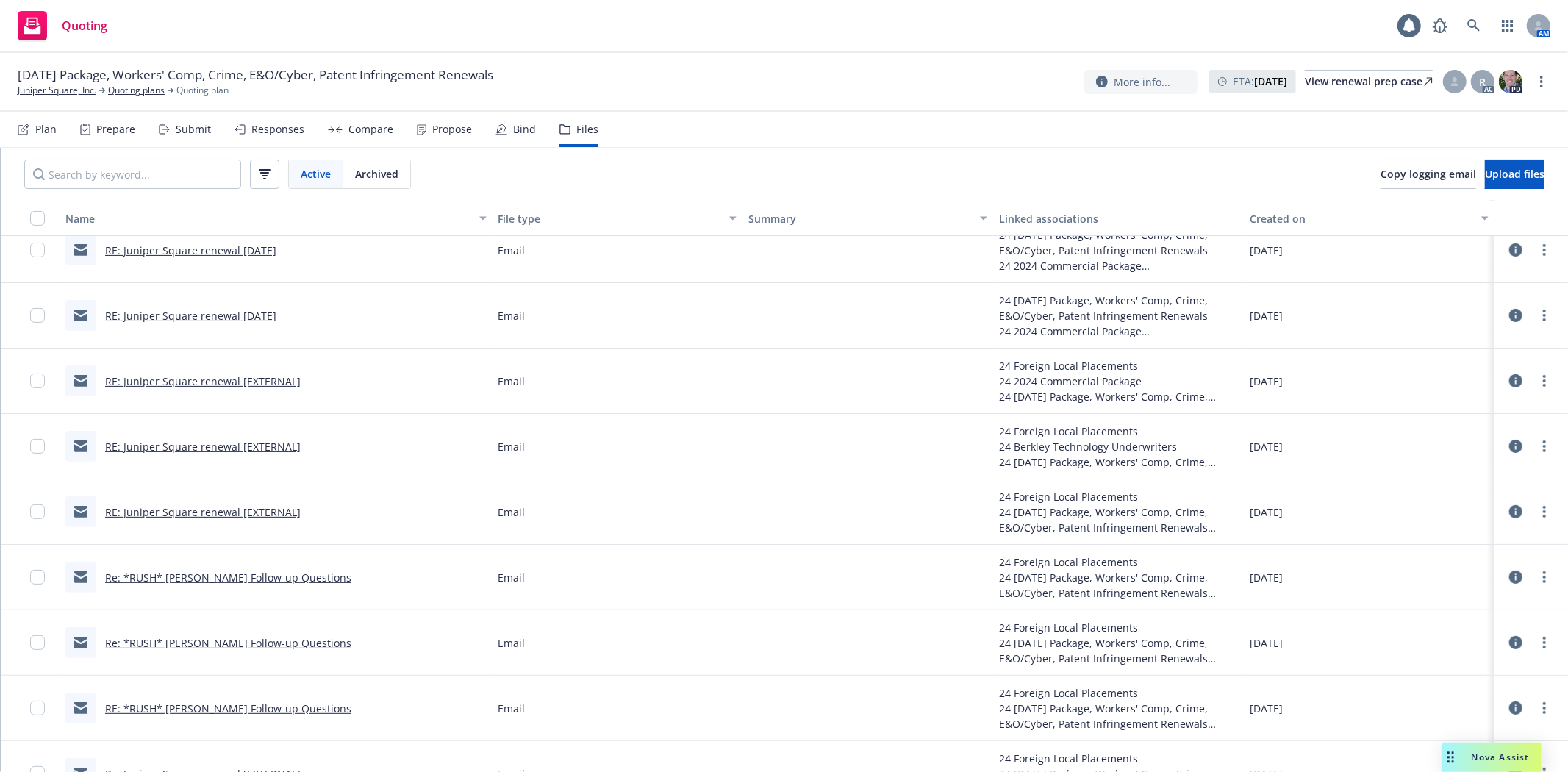
click at [206, 314] on link "RE: Juniper Square renewal [DATE]" at bounding box center [190, 315] width 171 height 14
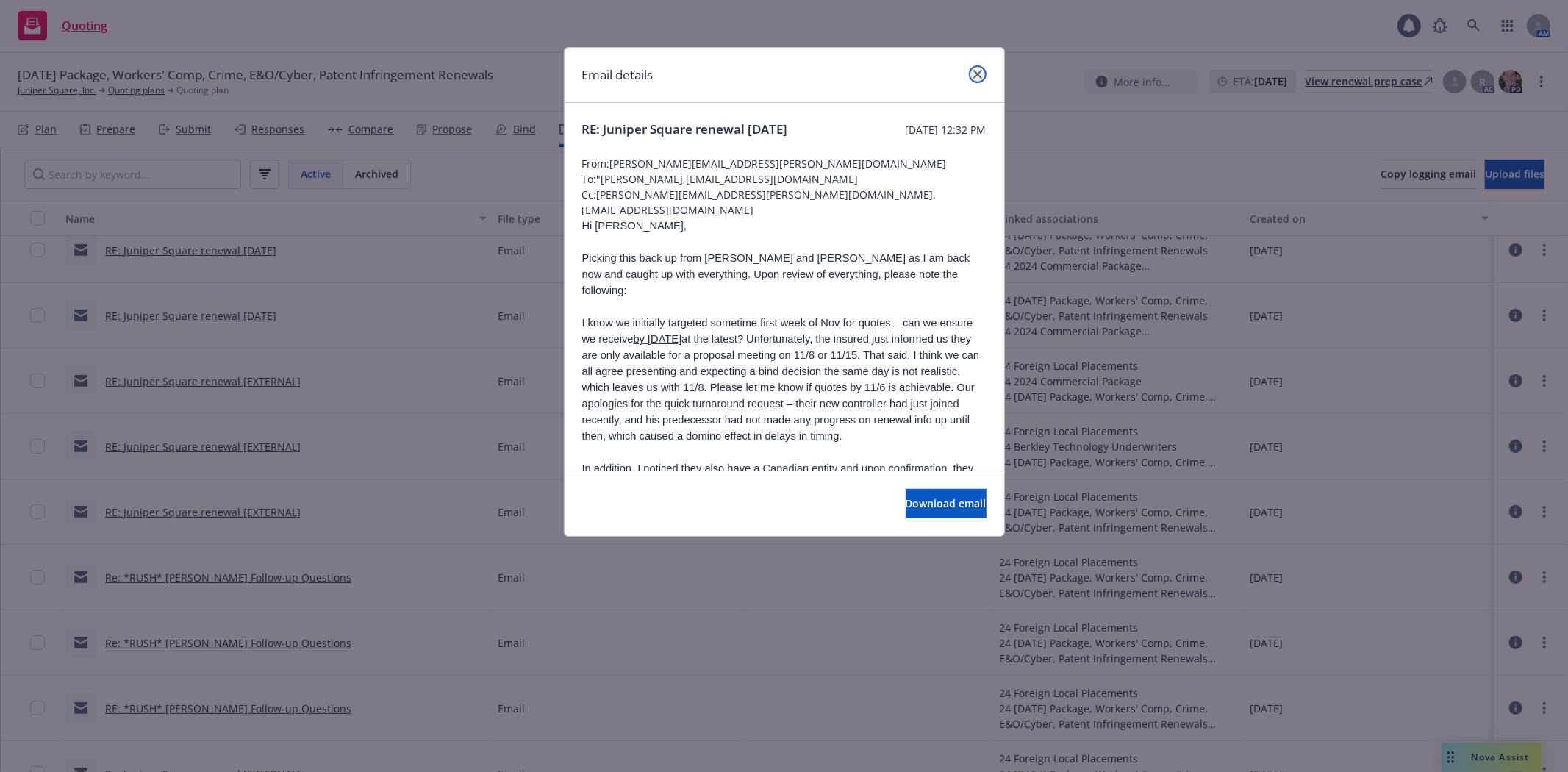
click at [971, 75] on link "close" at bounding box center [977, 74] width 17 height 17
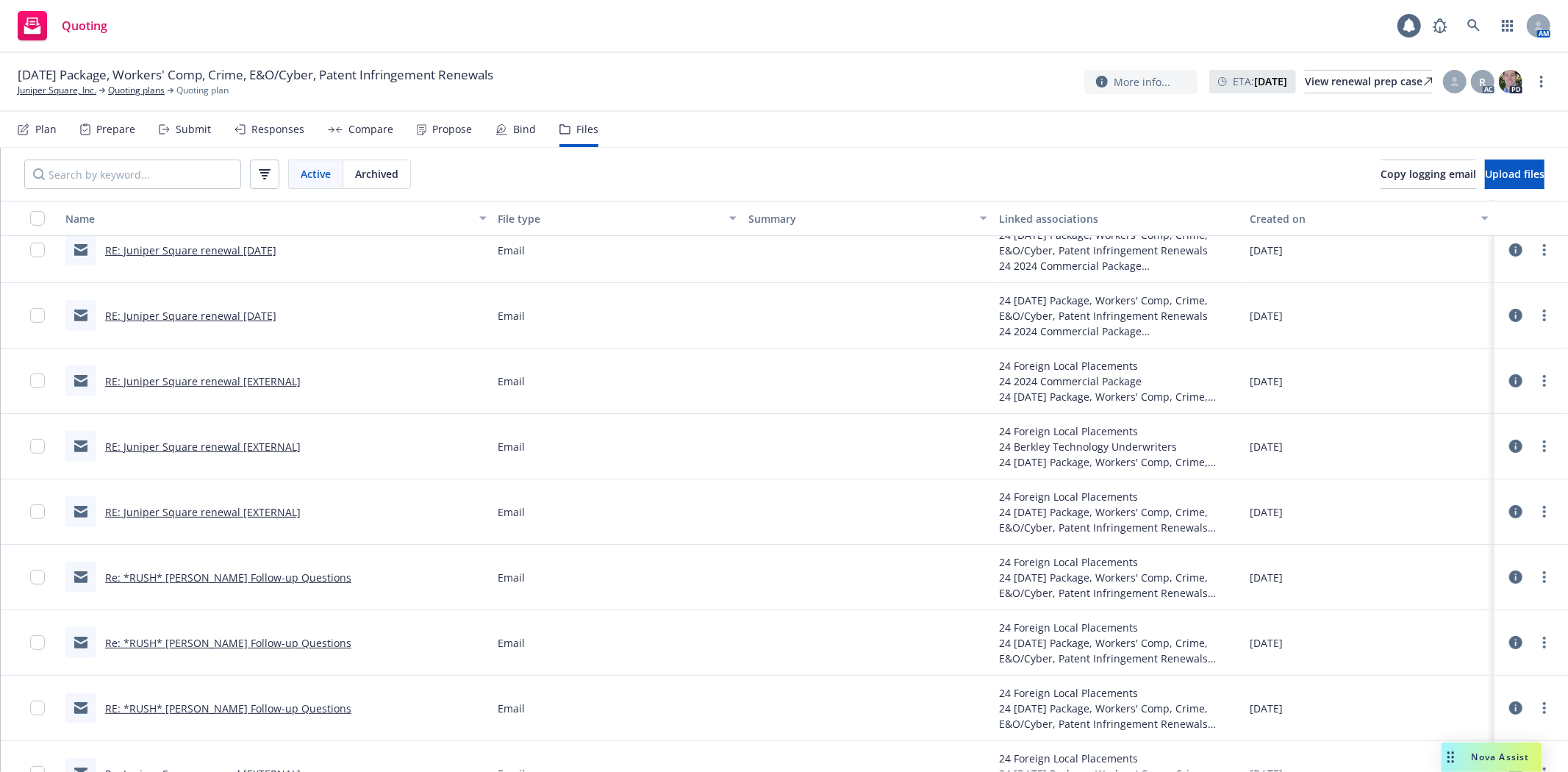
click at [178, 514] on link "RE: Juniper Square renewal [EXTERNAL]" at bounding box center [202, 512] width 195 height 14
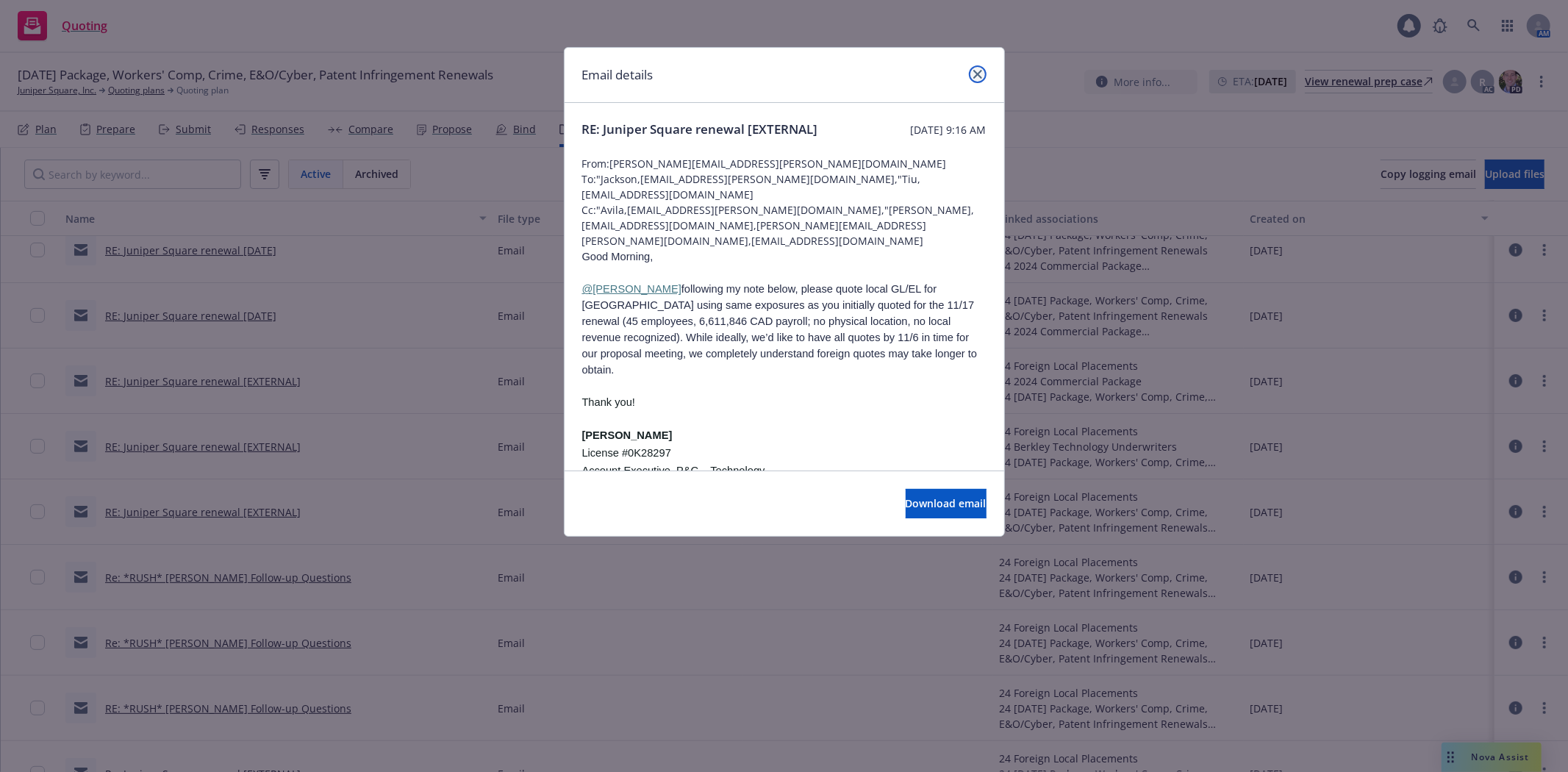
click at [974, 74] on icon "close" at bounding box center [978, 75] width 9 height 9
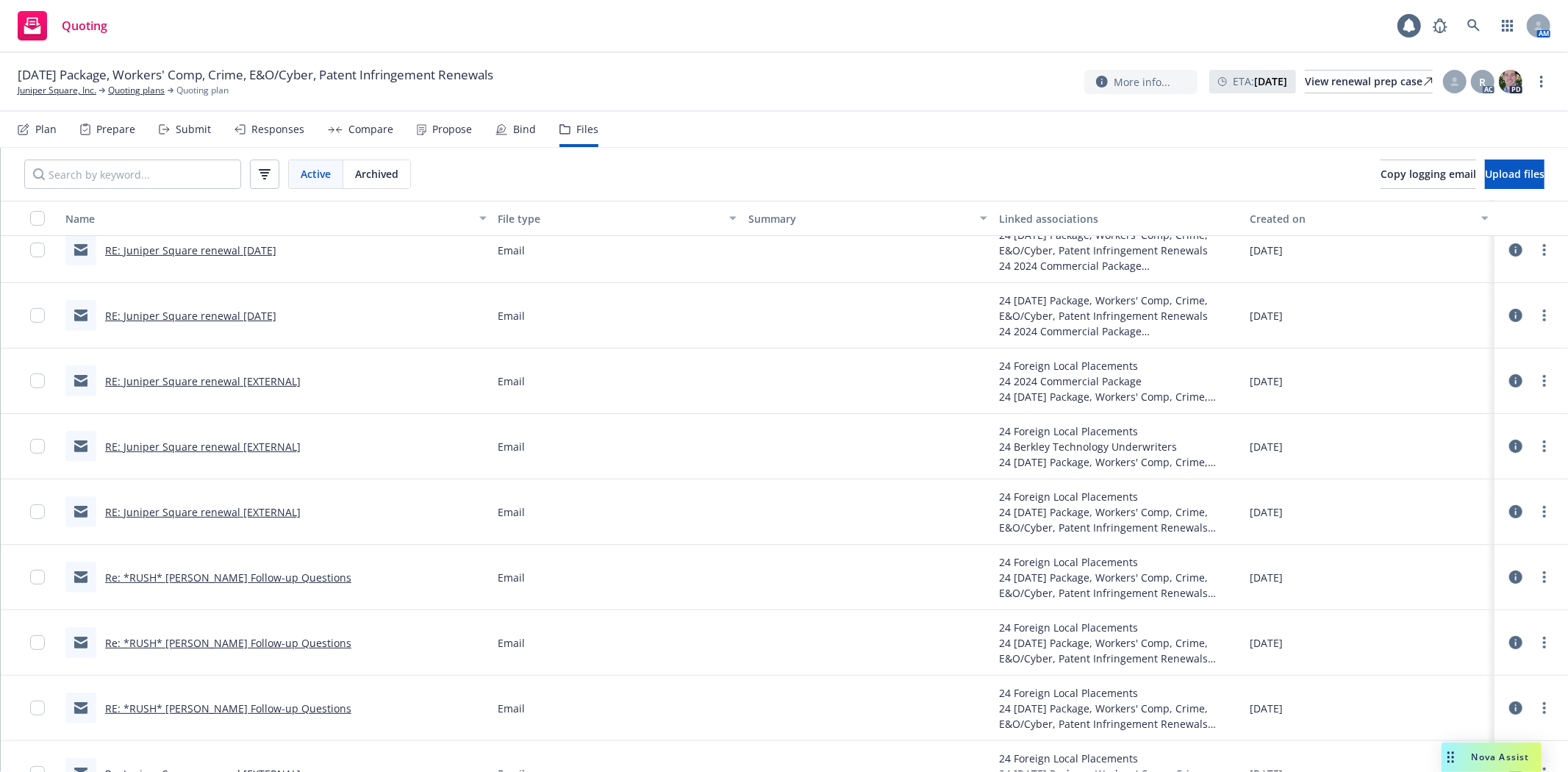
click at [253, 579] on link "Re: *RUSH* [PERSON_NAME] Follow-up Questions" at bounding box center [228, 577] width 247 height 14
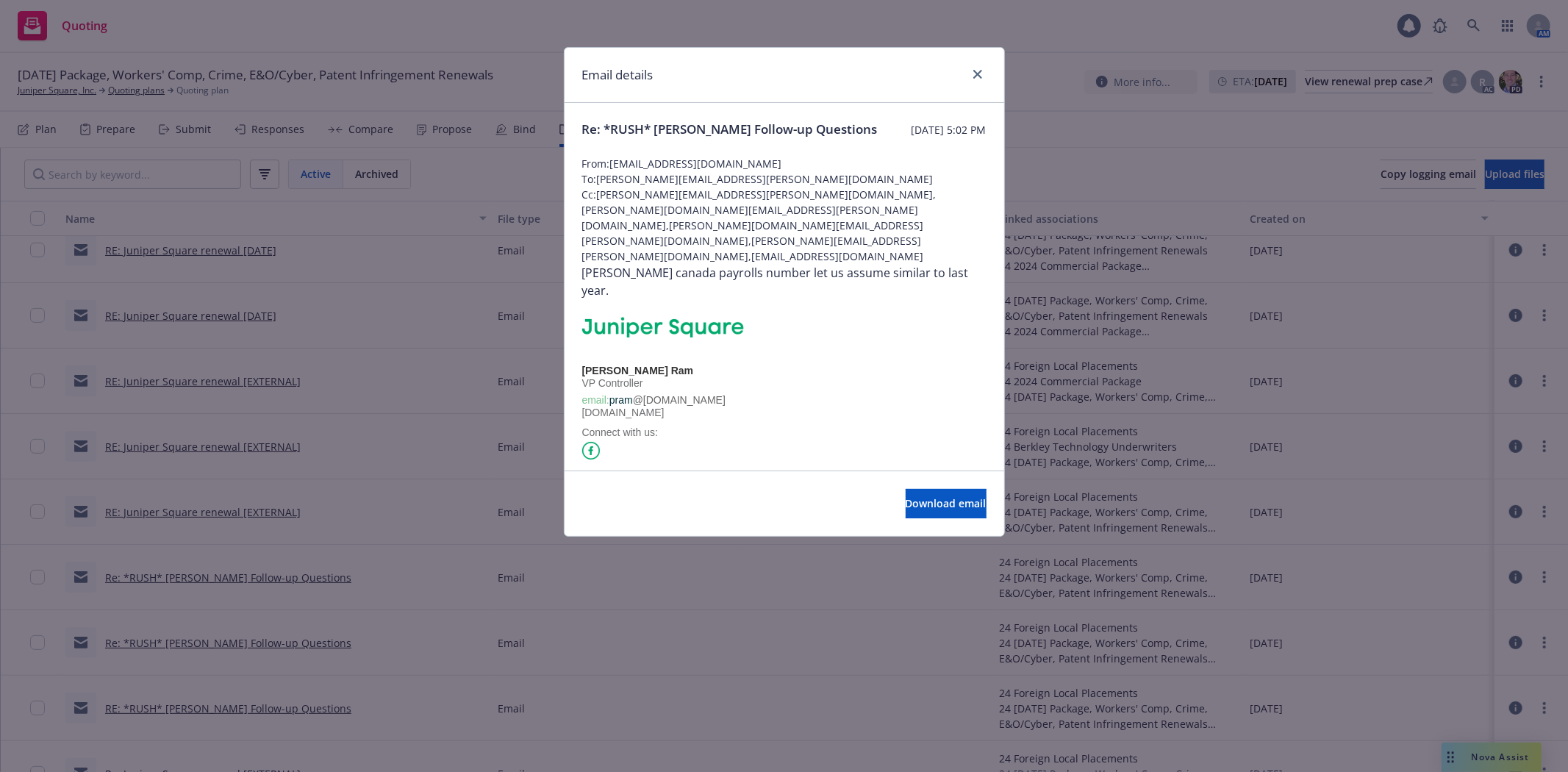
scroll to position [367, 0]
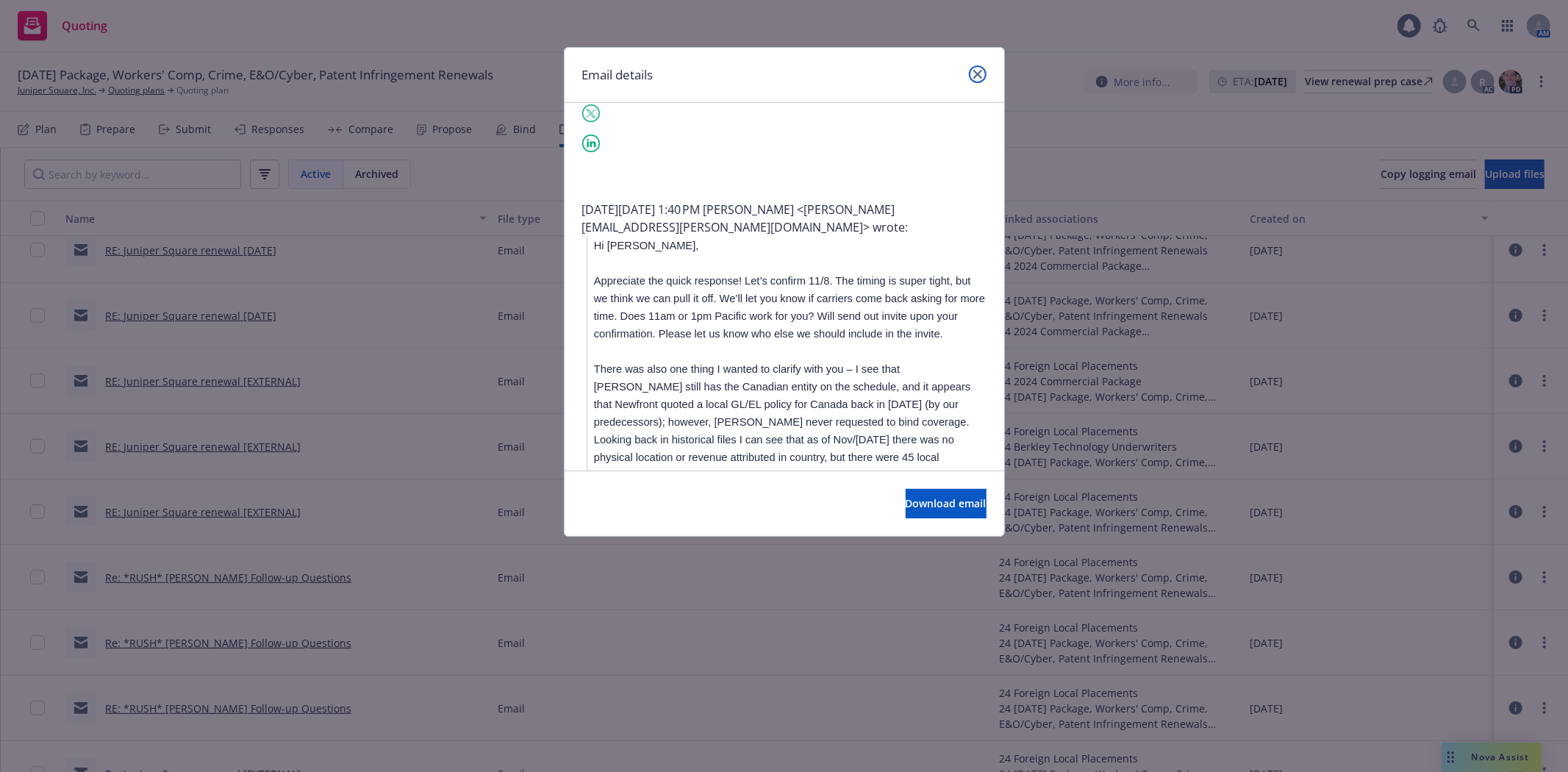
click at [975, 75] on icon "close" at bounding box center [978, 75] width 9 height 9
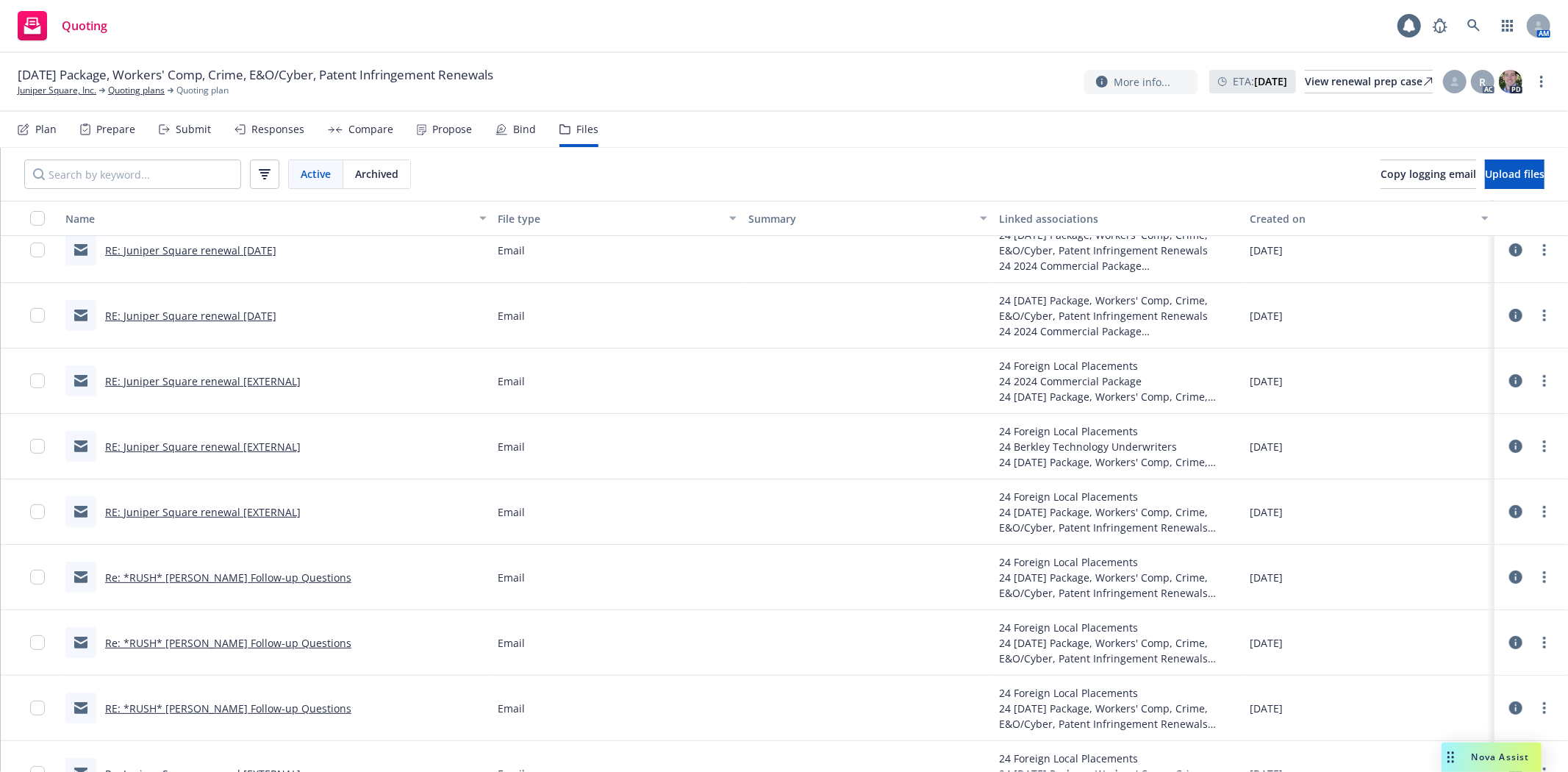
click at [253, 711] on link "RE: *RUSH* [PERSON_NAME] Follow-up Questions" at bounding box center [228, 708] width 247 height 14
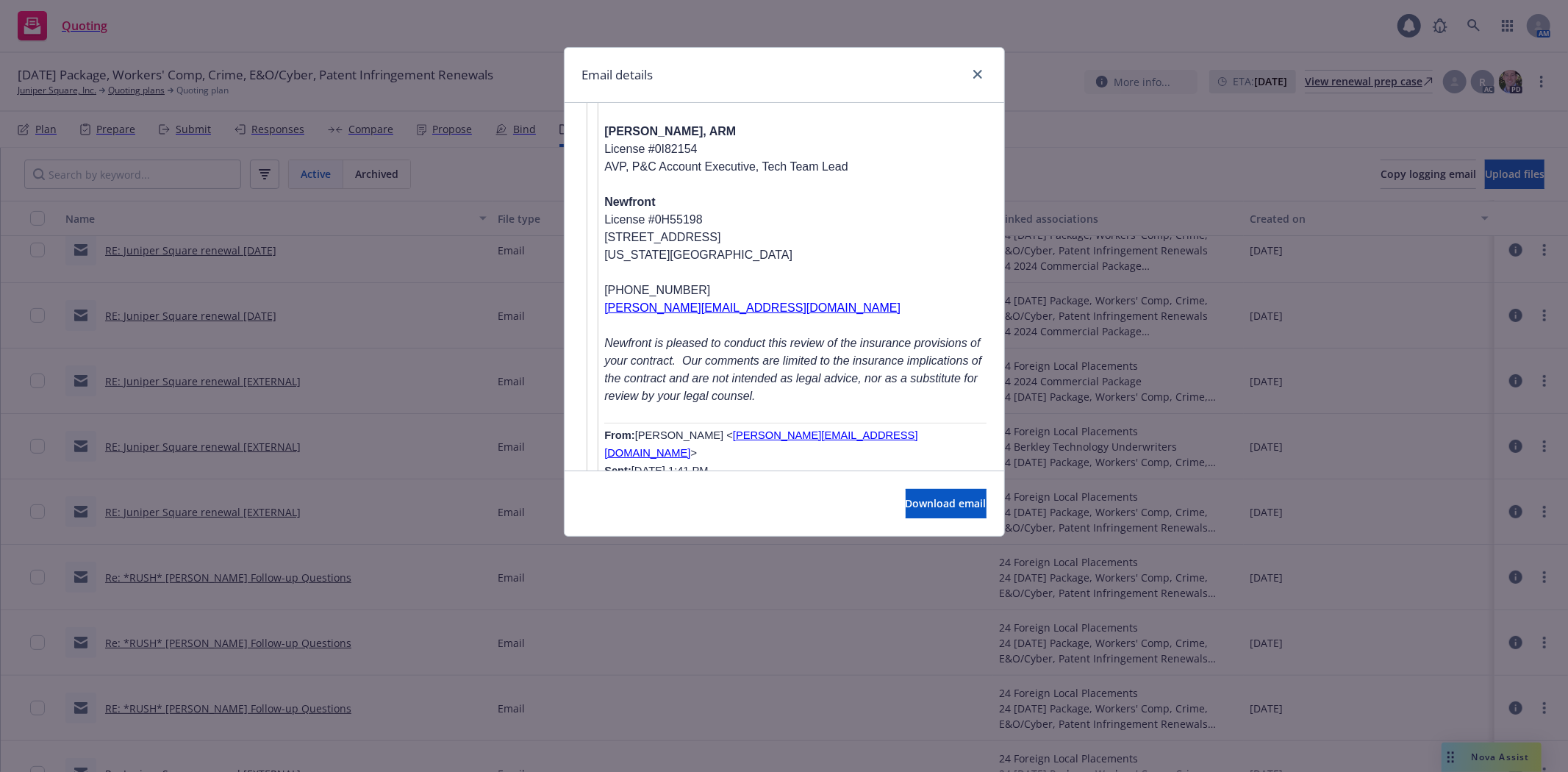
scroll to position [4273, 0]
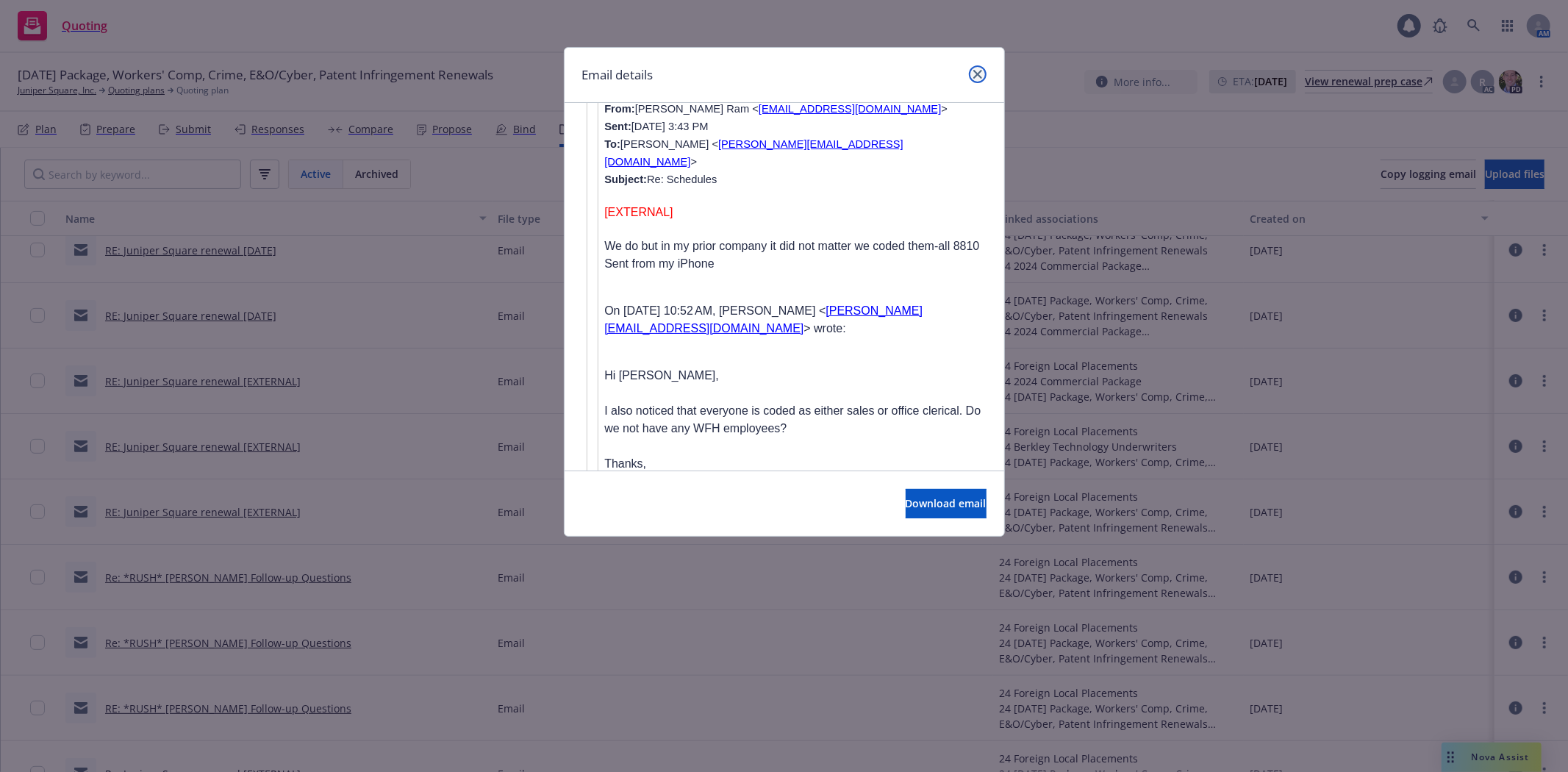
click at [983, 76] on link "close" at bounding box center [977, 74] width 17 height 17
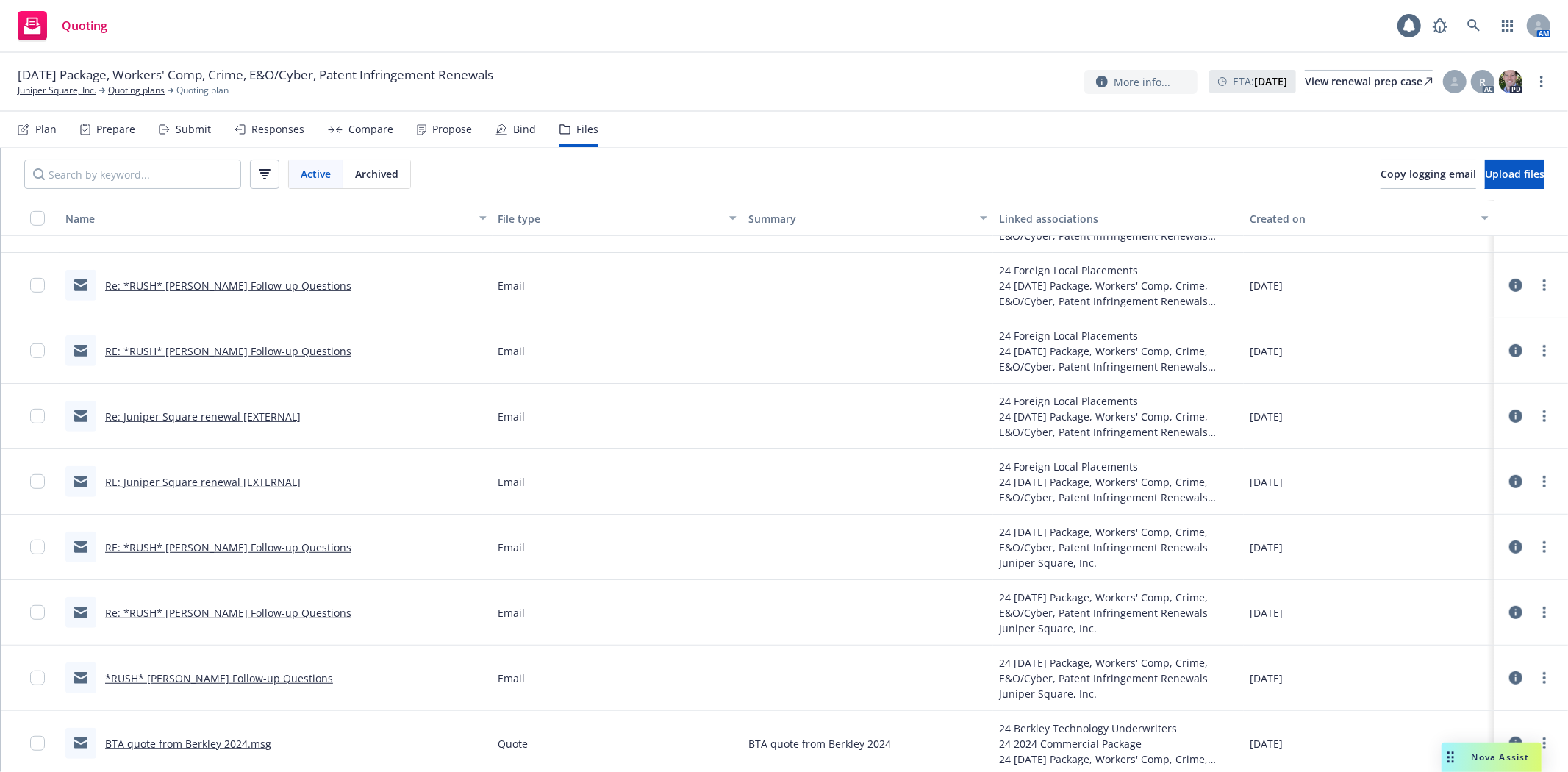
scroll to position [702, 0]
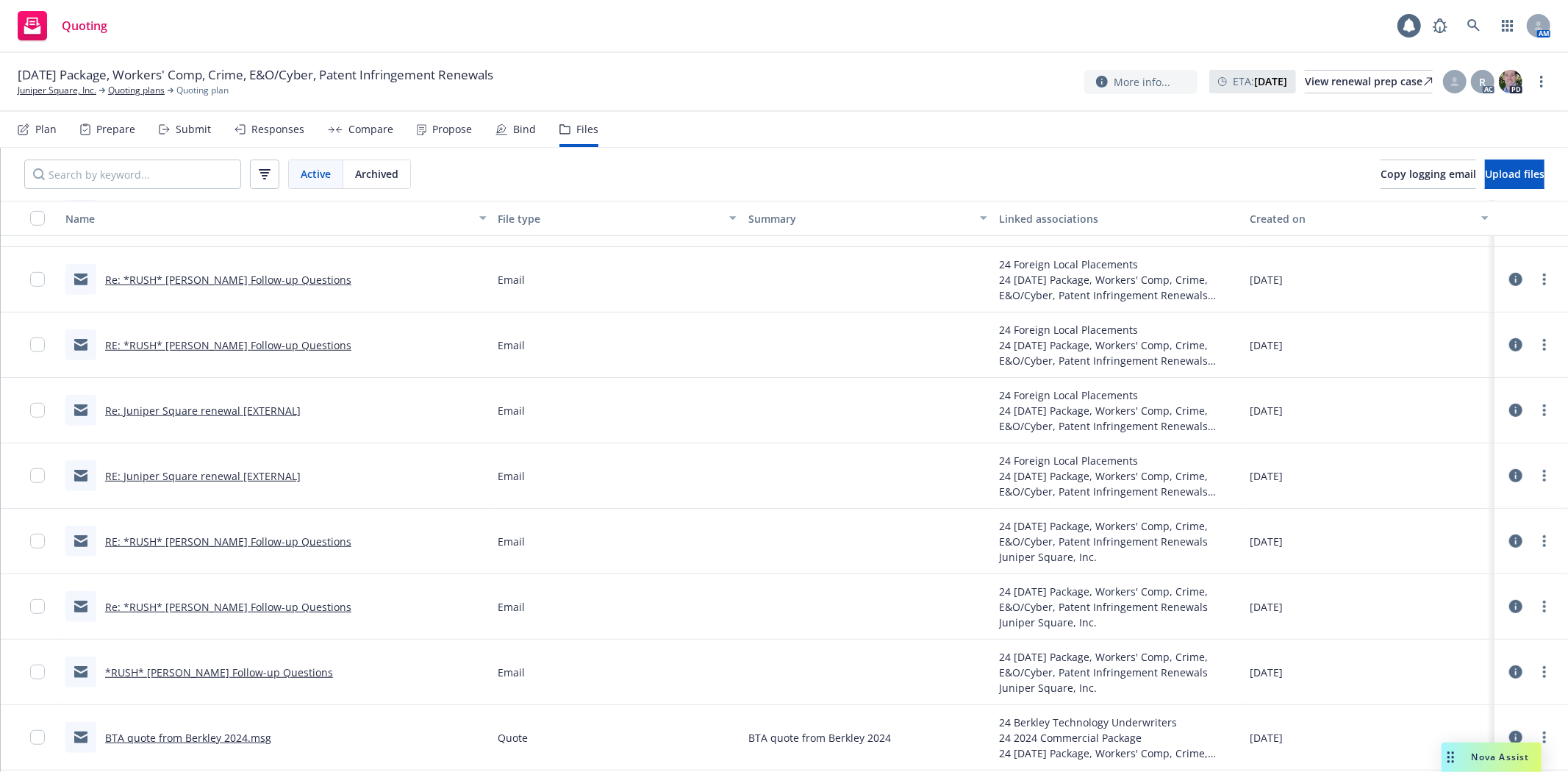
click at [208, 672] on link "*RUSH* [PERSON_NAME] Follow-up Questions" at bounding box center [219, 672] width 228 height 14
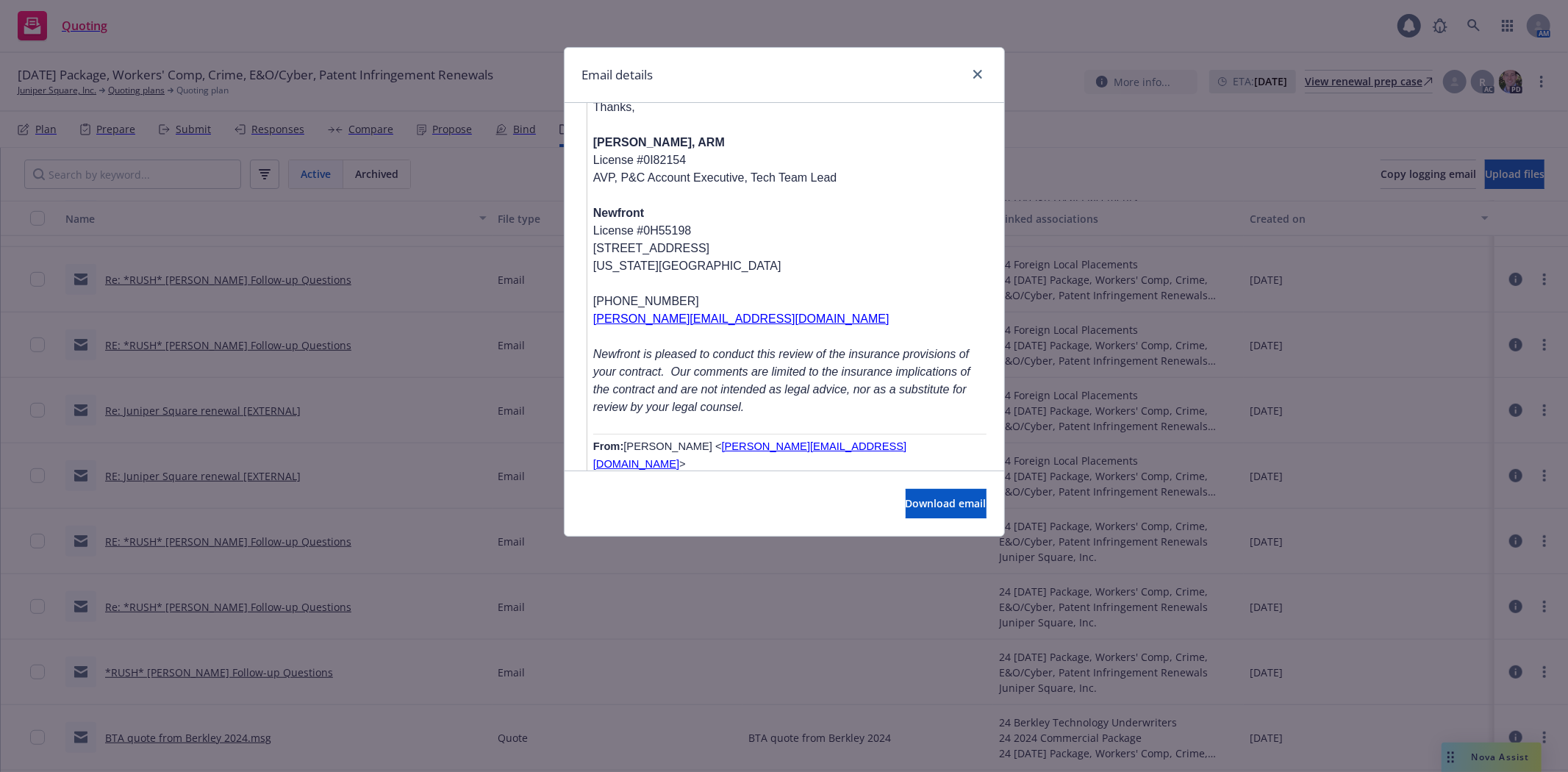
scroll to position [3089, 0]
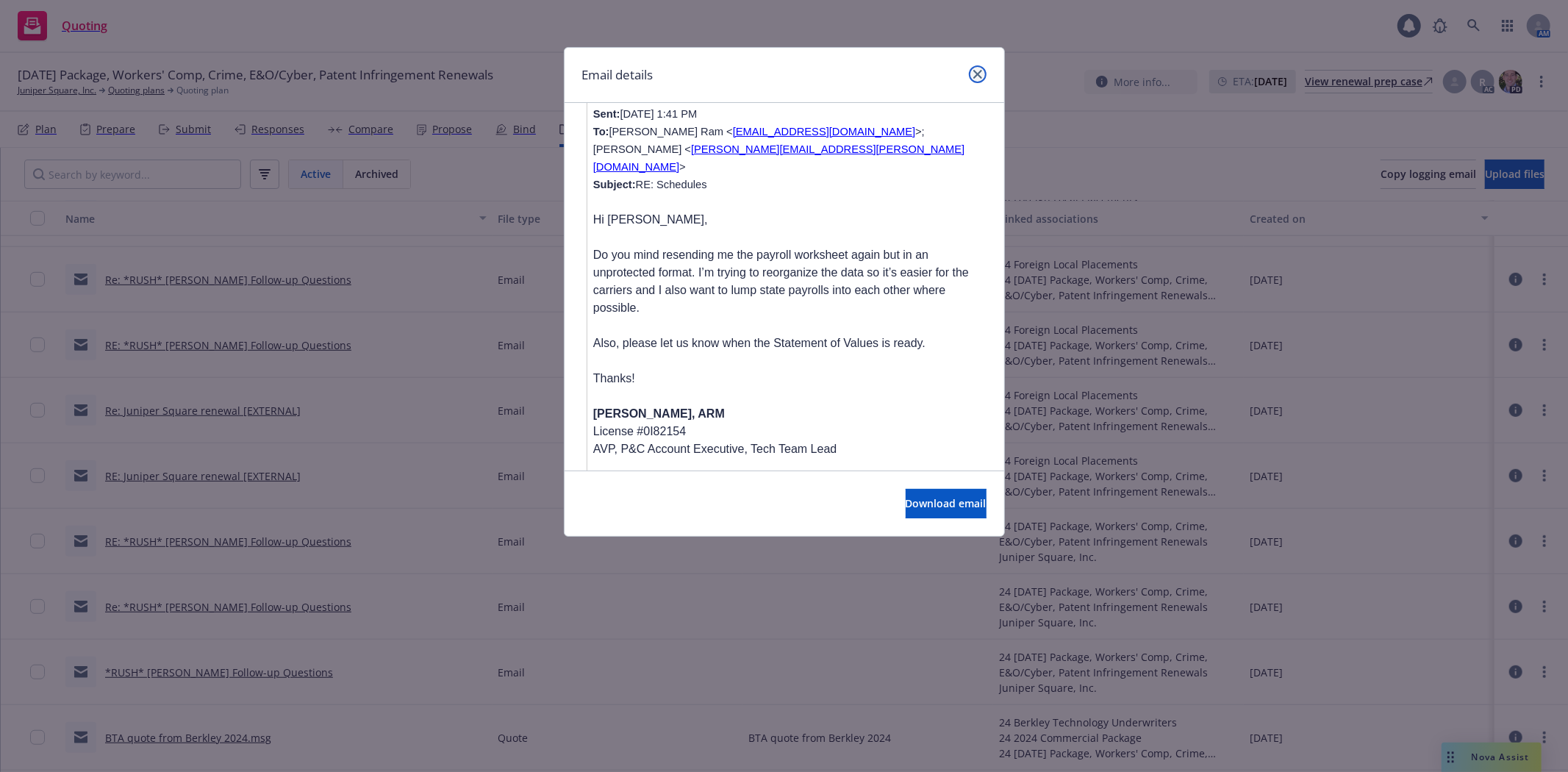
click at [982, 70] on link "close" at bounding box center [977, 74] width 17 height 17
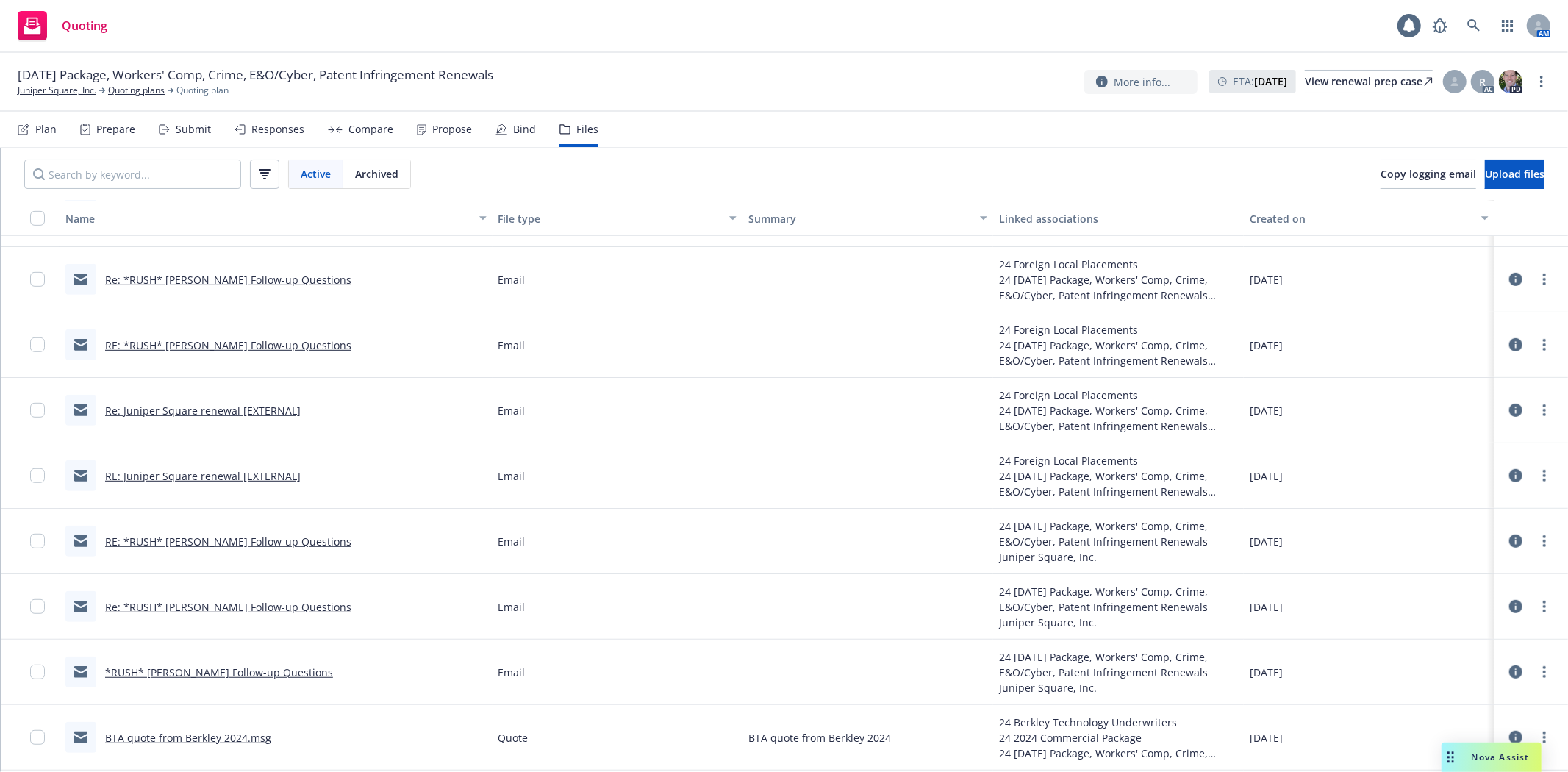
click at [193, 669] on link "*RUSH* [PERSON_NAME] Follow-up Questions" at bounding box center [219, 672] width 228 height 14
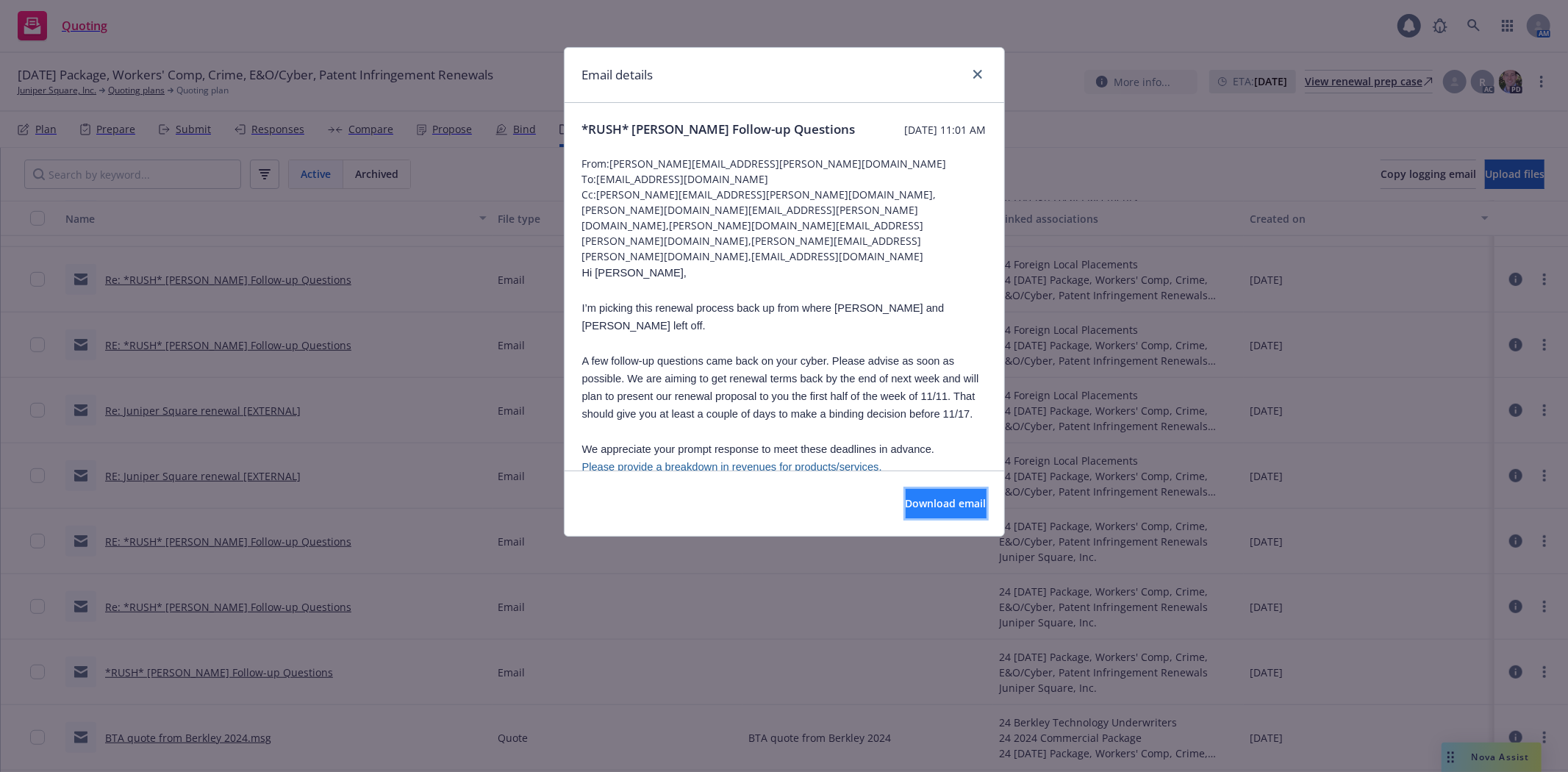
click at [906, 508] on button "Download email" at bounding box center [946, 503] width 81 height 29
click at [980, 75] on icon "close" at bounding box center [978, 75] width 9 height 9
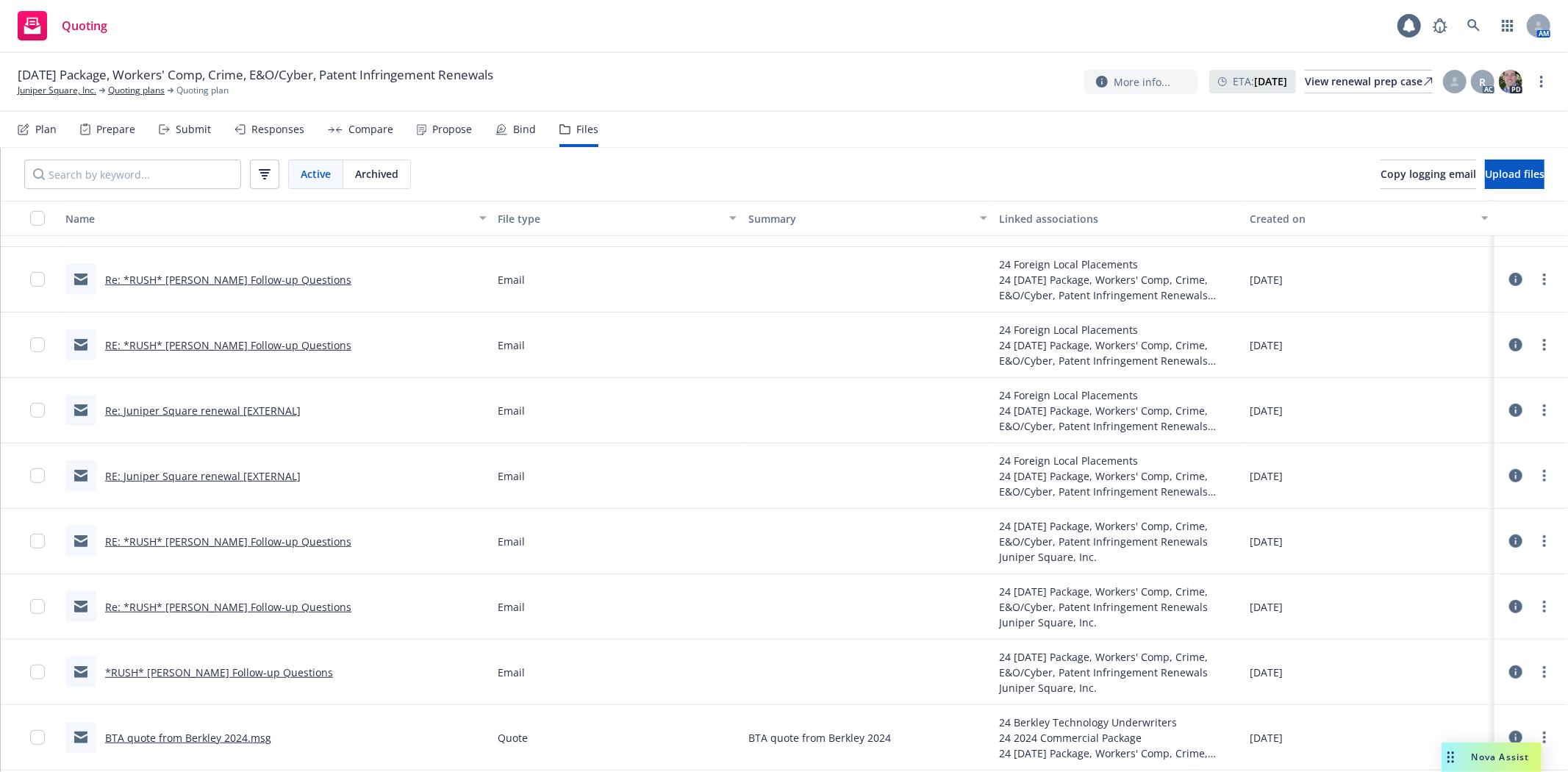
click at [772, 110] on div "[DATE] Package, Workers' Comp, Crime, E&O/Cyber, Patent Infringement Renewals J…" at bounding box center [784, 82] width 1568 height 59
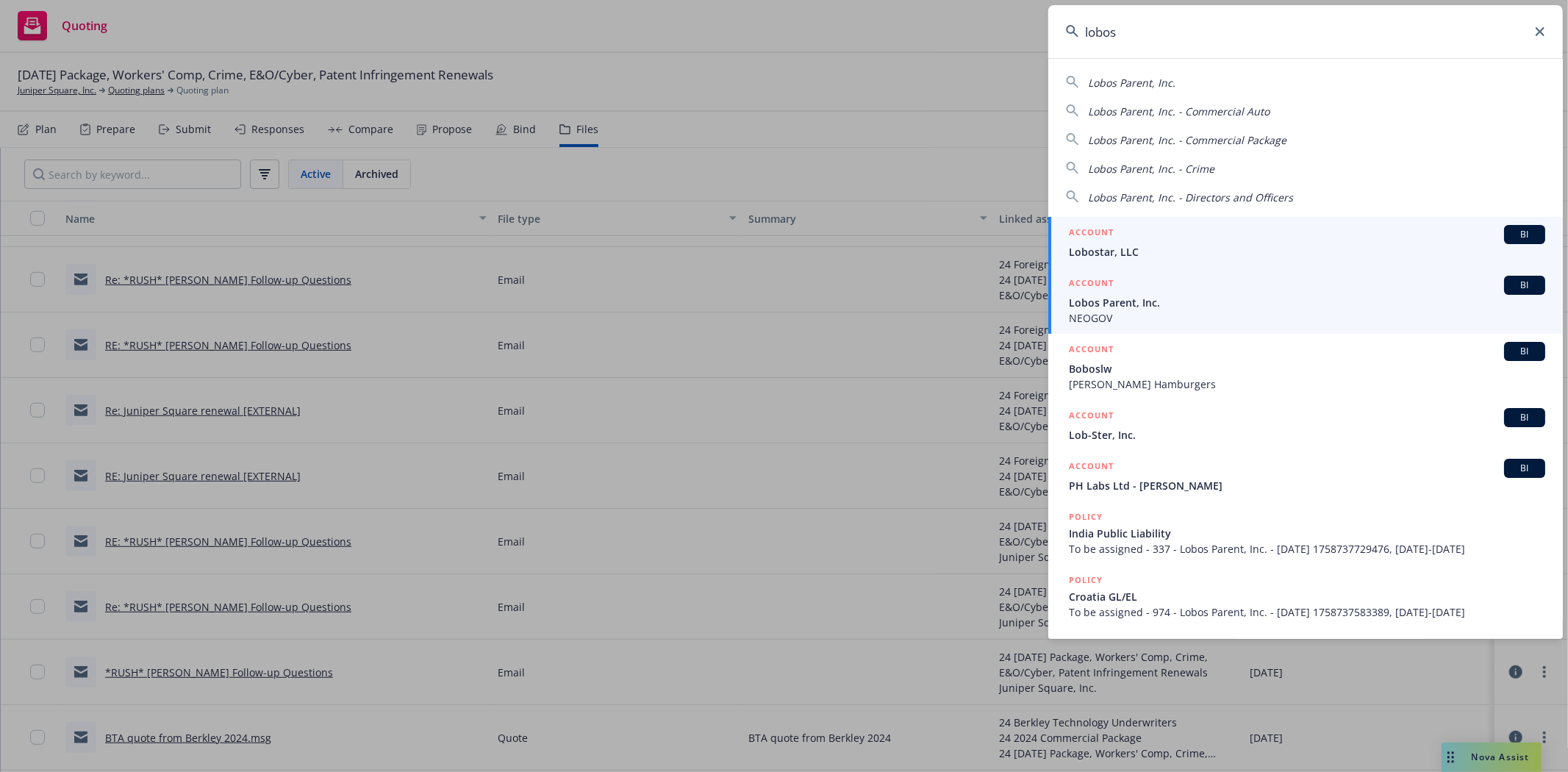
type input "lobos"
click at [1189, 305] on span "Lobos Parent, Inc." at bounding box center [1307, 302] width 477 height 15
